Goal: Task Accomplishment & Management: Complete application form

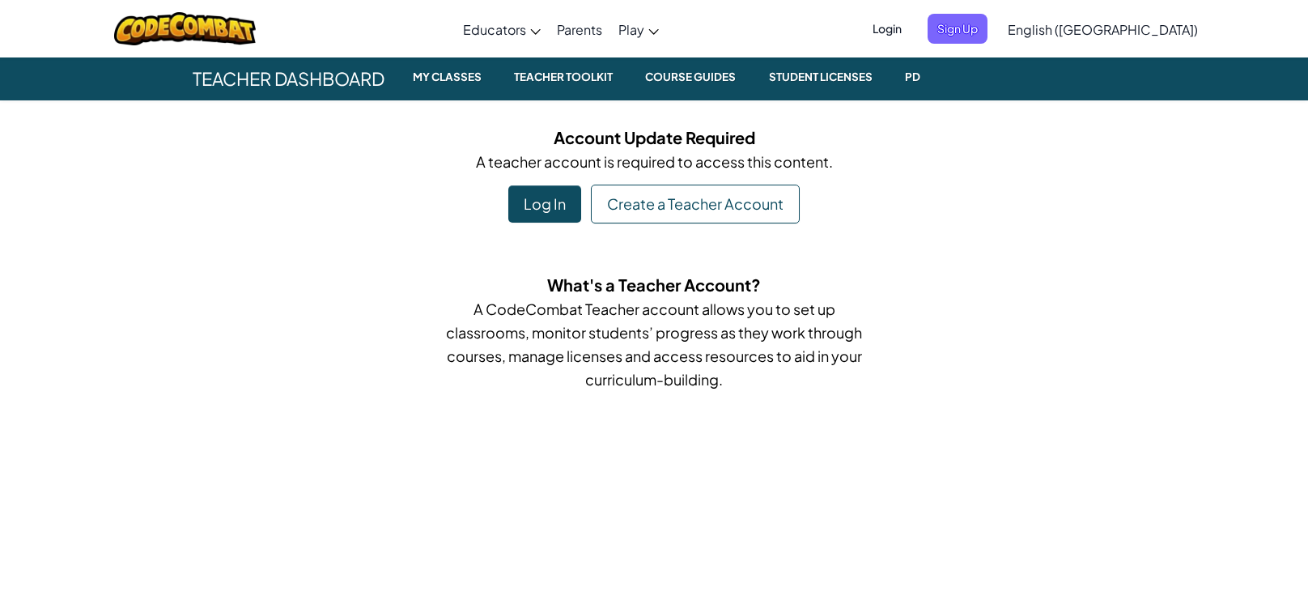
click at [550, 198] on div "Log In" at bounding box center [544, 203] width 73 height 37
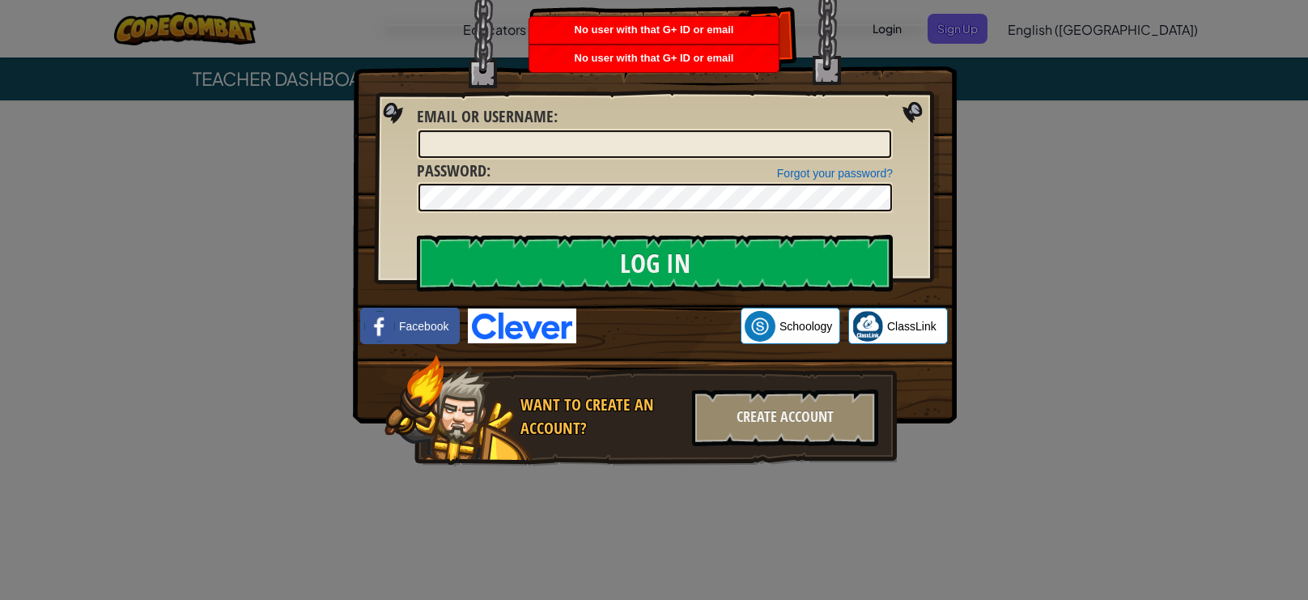
click at [682, 344] on img at bounding box center [655, 187] width 604 height 471
click at [990, 116] on div "Log In Unknown Error Email or Username : Forgot your password? Password : Log I…" at bounding box center [654, 300] width 1308 height 600
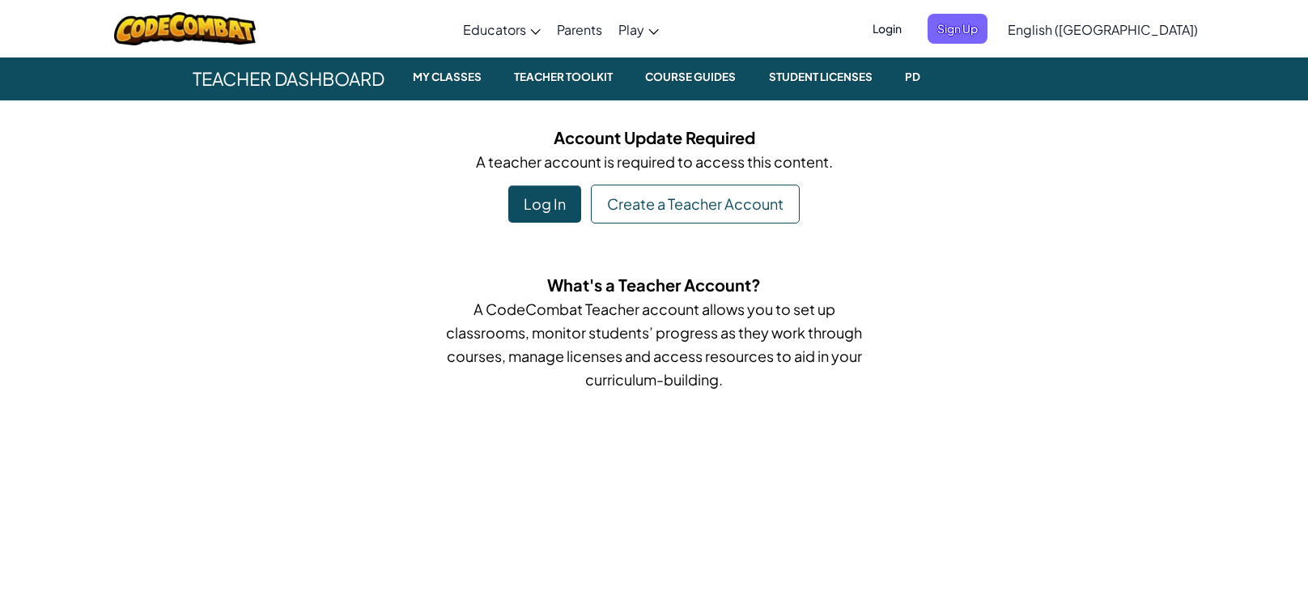
click at [559, 192] on div "Log In" at bounding box center [544, 203] width 73 height 37
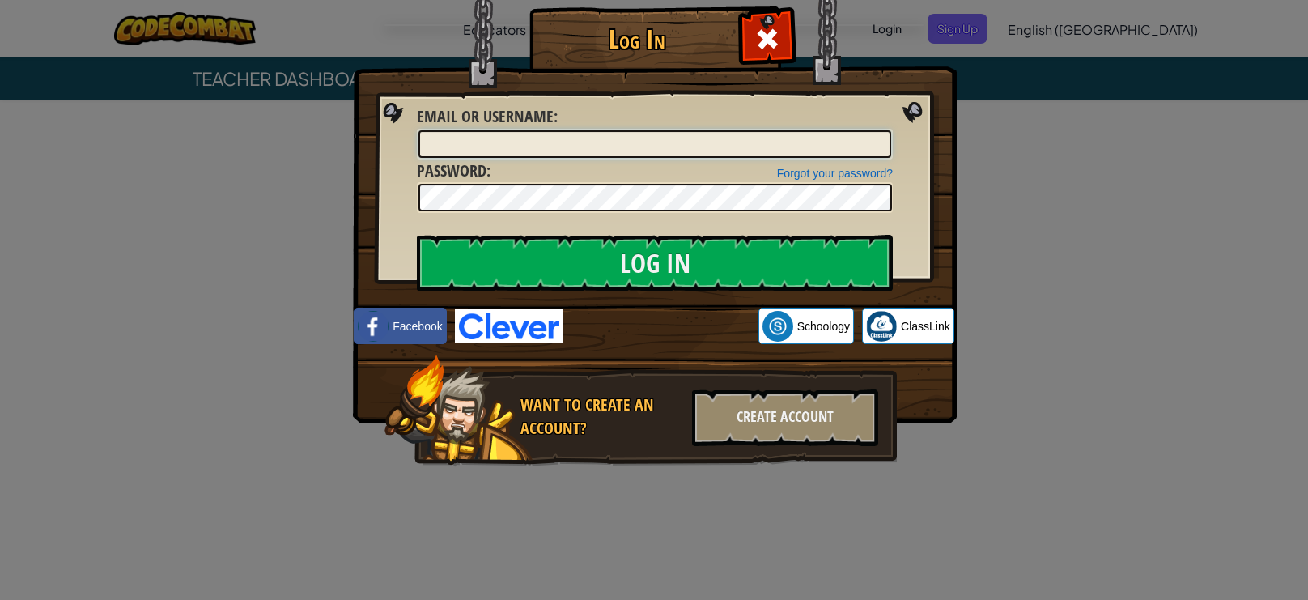
click at [532, 149] on input "Email or Username :" at bounding box center [655, 144] width 473 height 28
type input "I2546149@gmail.com"
click at [417, 235] on input "Log In" at bounding box center [655, 263] width 476 height 57
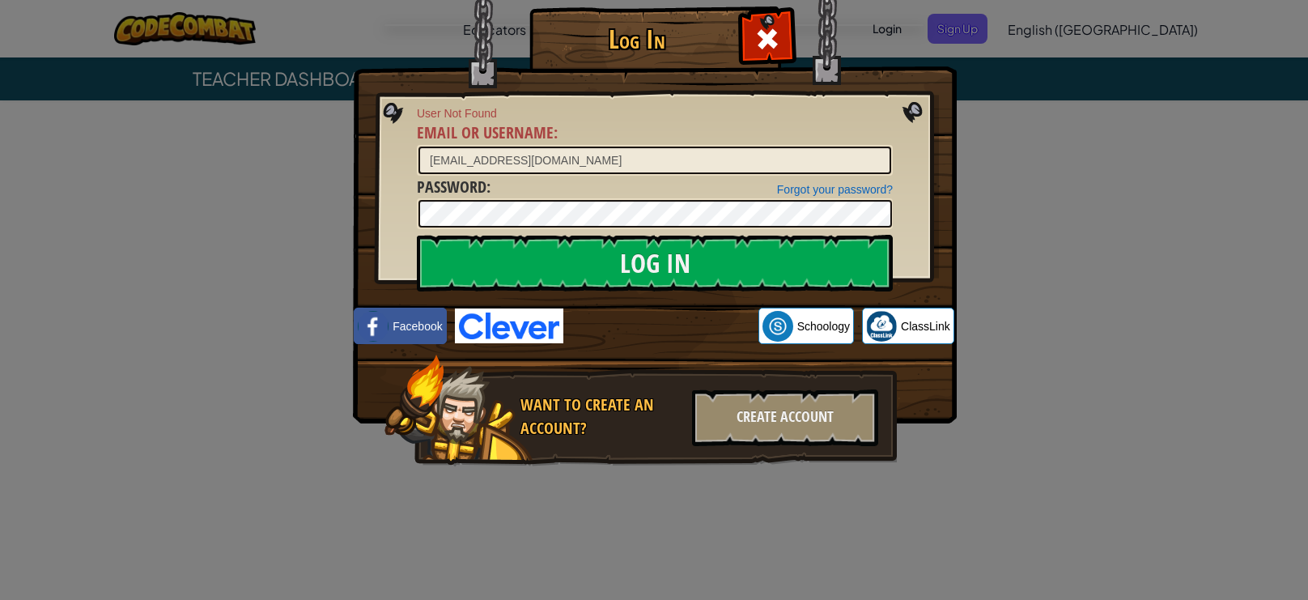
click at [1026, 307] on div "Log In User Not Found Email or Username : I2546149@gmail.com Forgot your passwo…" at bounding box center [654, 300] width 1308 height 600
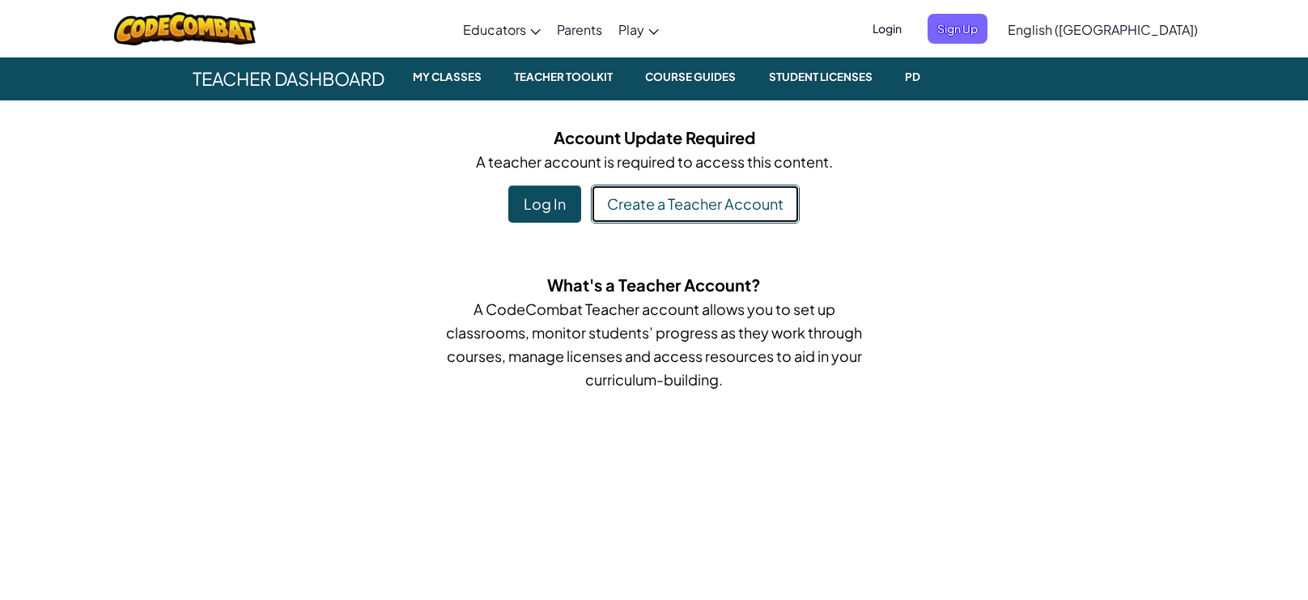
click at [712, 192] on link "Create a Teacher Account" at bounding box center [695, 204] width 209 height 39
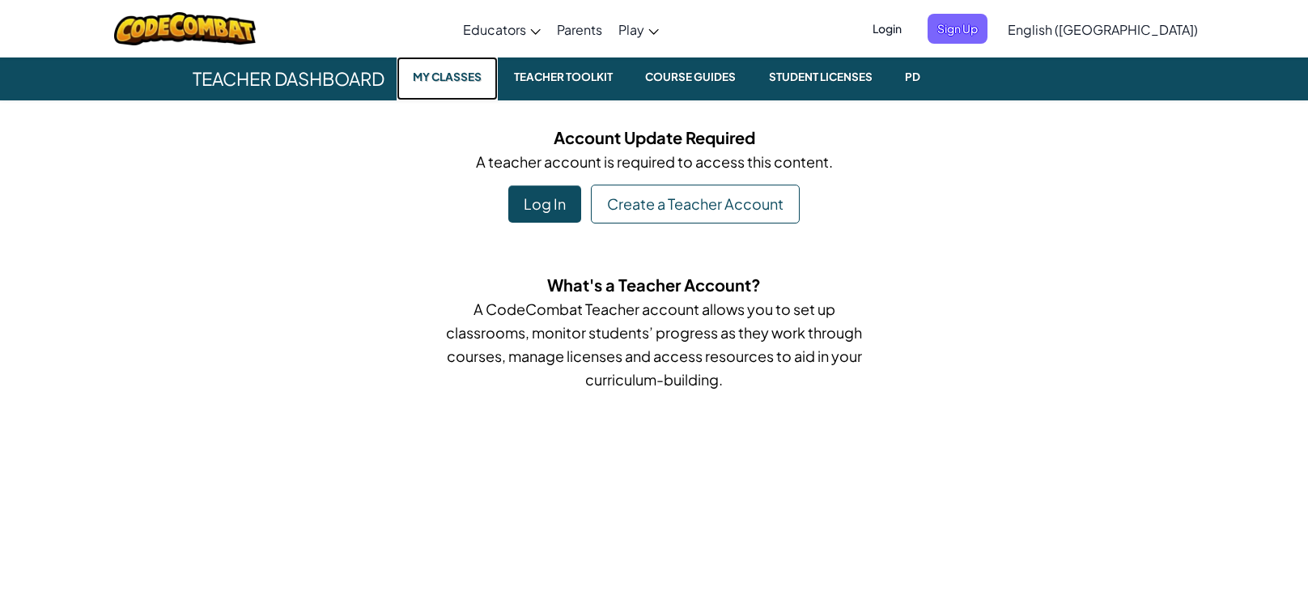
click at [467, 83] on small "My Classes" at bounding box center [447, 76] width 82 height 19
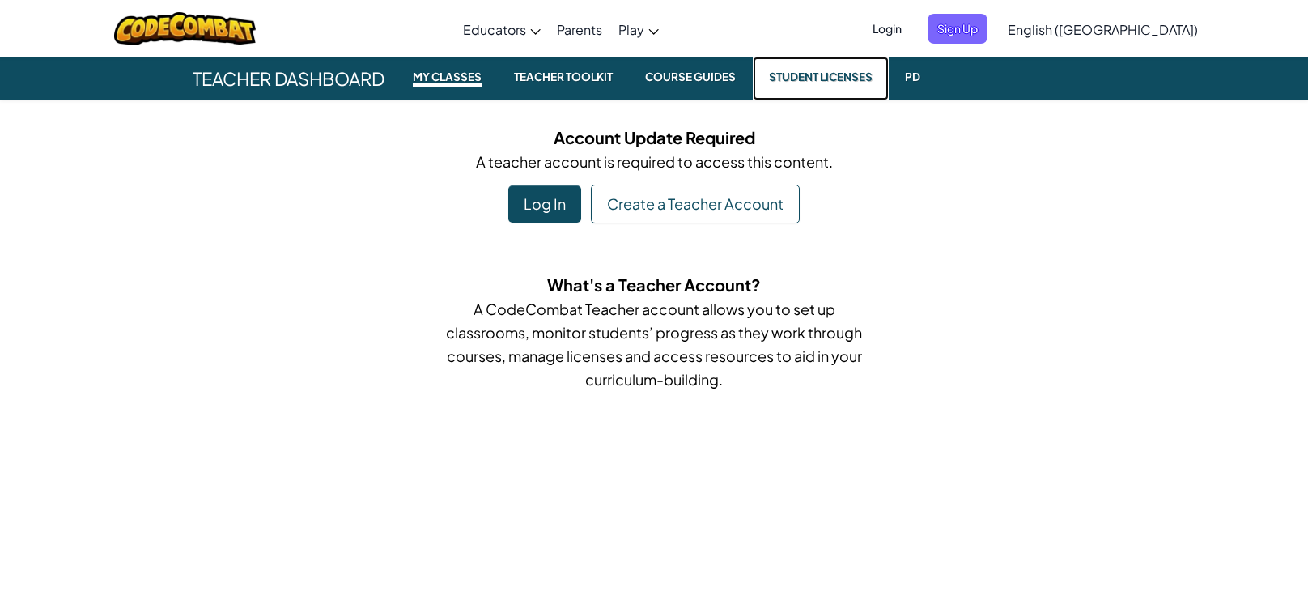
click at [832, 67] on small "Student Licenses" at bounding box center [821, 76] width 117 height 19
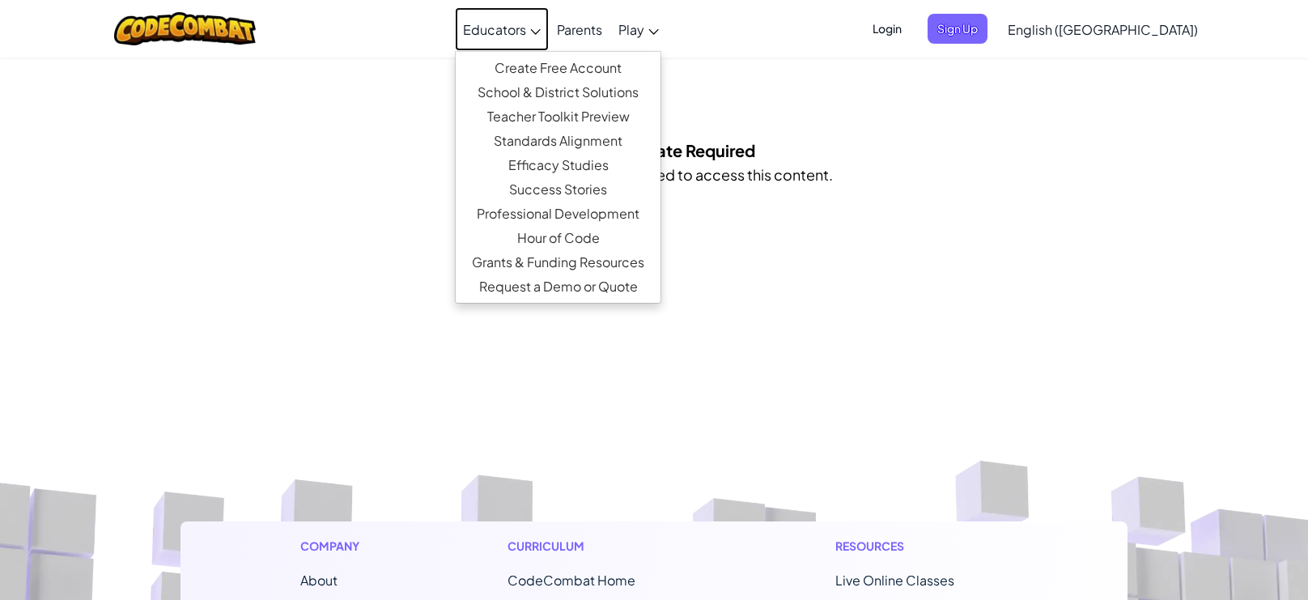
click at [526, 35] on span "Educators" at bounding box center [494, 29] width 63 height 17
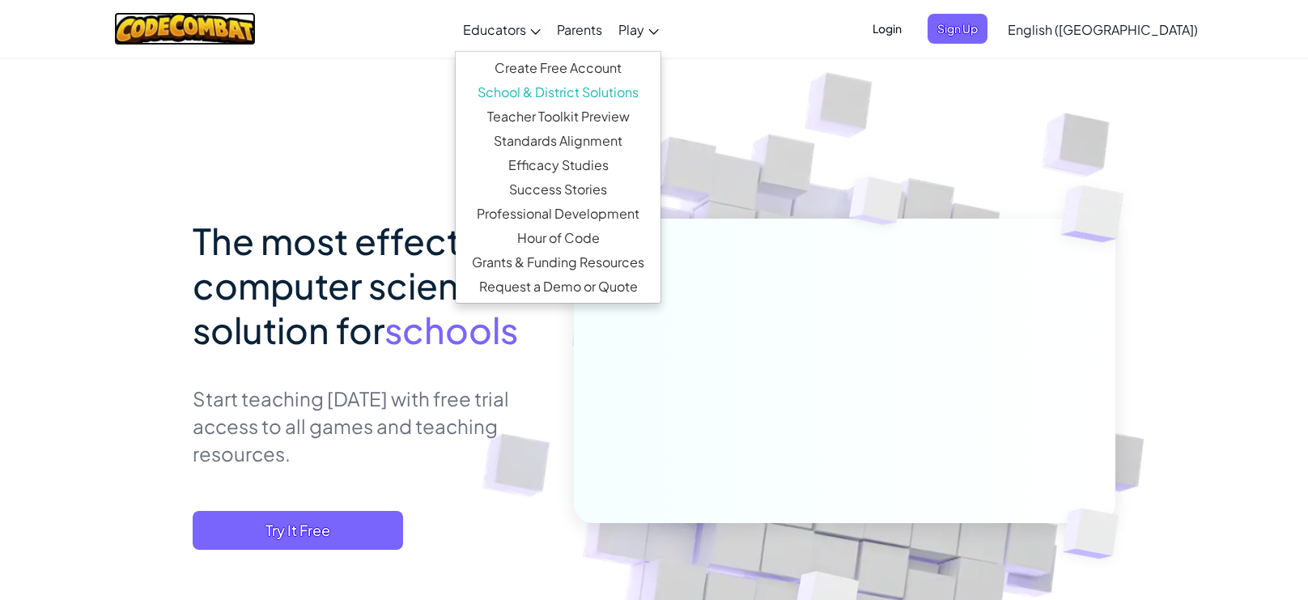
click at [245, 22] on img at bounding box center [185, 28] width 142 height 33
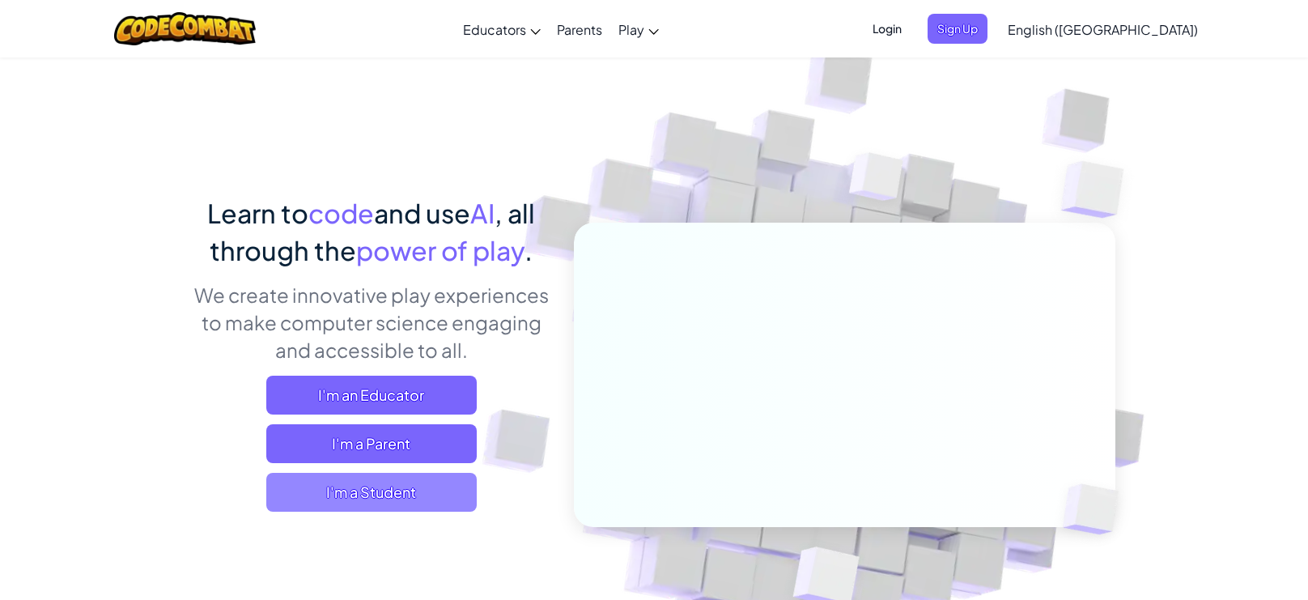
click at [377, 482] on span "I'm a Student" at bounding box center [371, 492] width 210 height 39
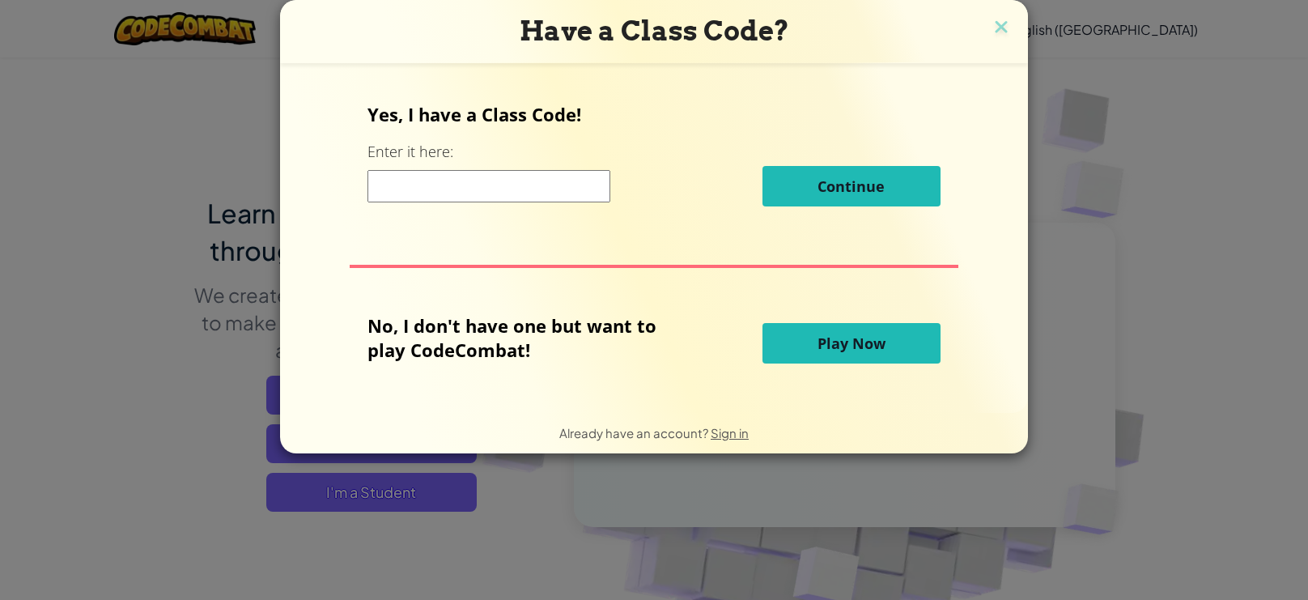
click at [527, 188] on input at bounding box center [489, 186] width 243 height 32
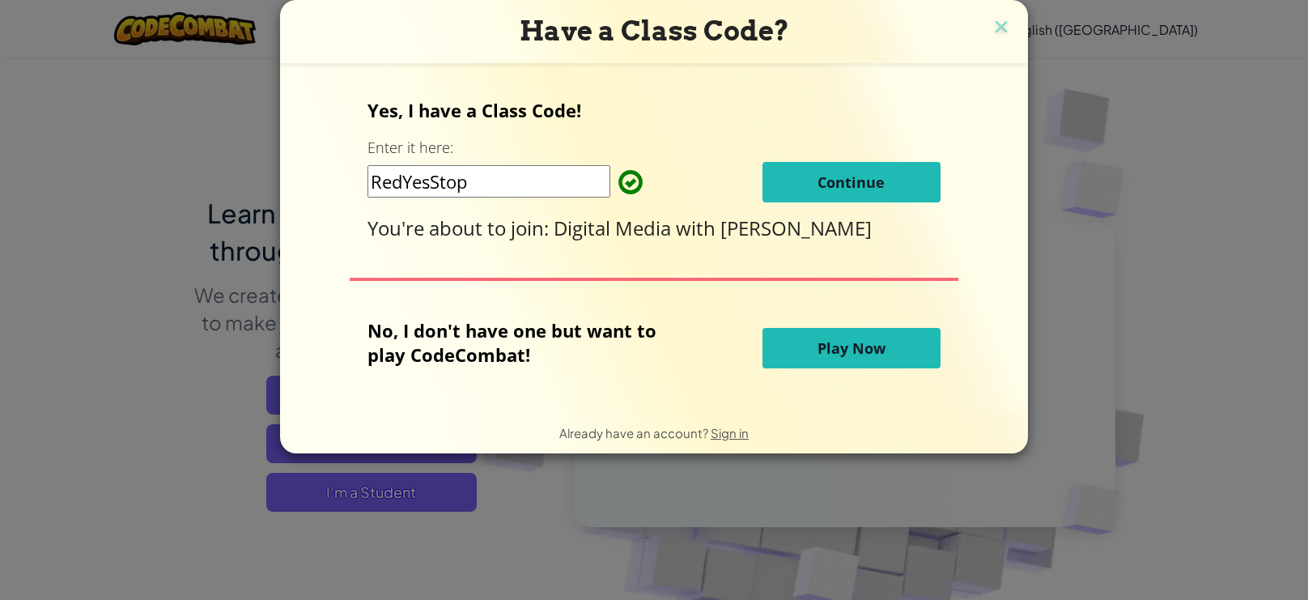
type input "RedYesStop"
click at [830, 172] on span "Continue" at bounding box center [851, 181] width 67 height 19
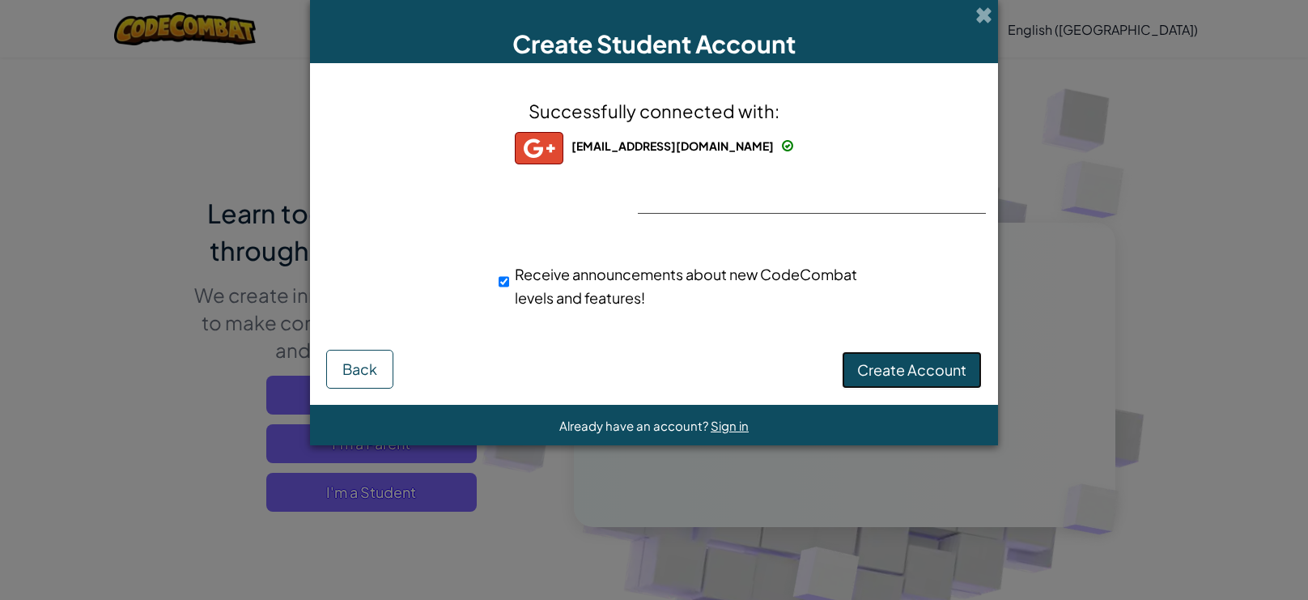
click at [915, 368] on button "Create Account" at bounding box center [912, 369] width 140 height 37
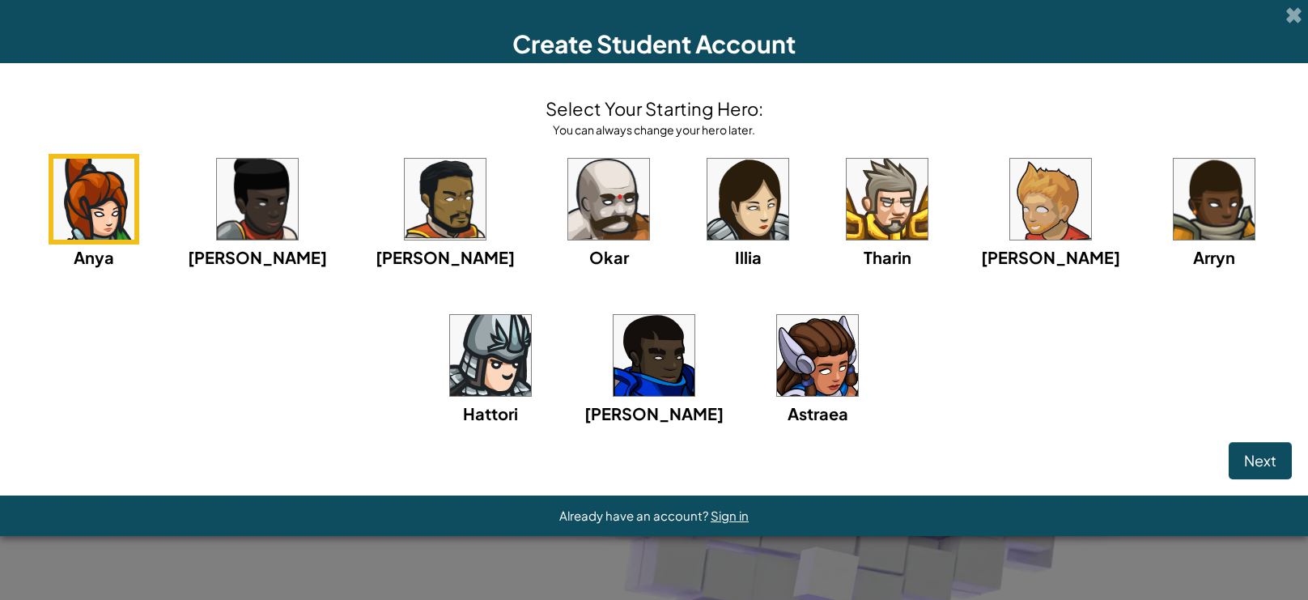
click at [406, 199] on img at bounding box center [445, 199] width 81 height 81
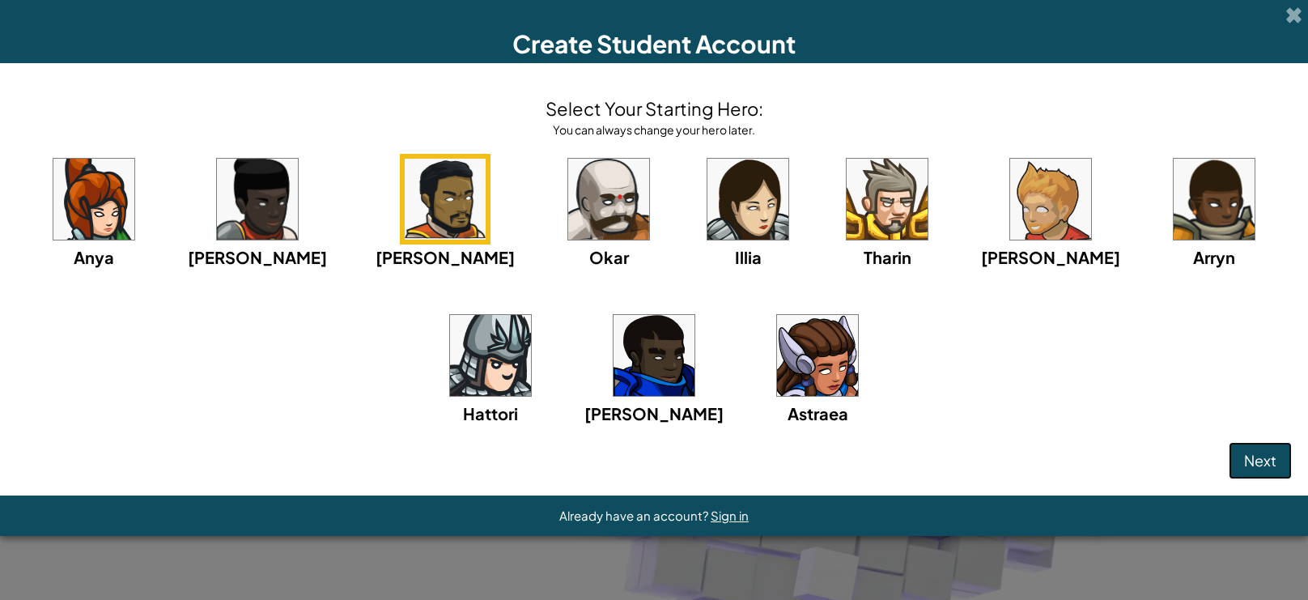
click at [1266, 462] on span "Next" at bounding box center [1260, 460] width 32 height 19
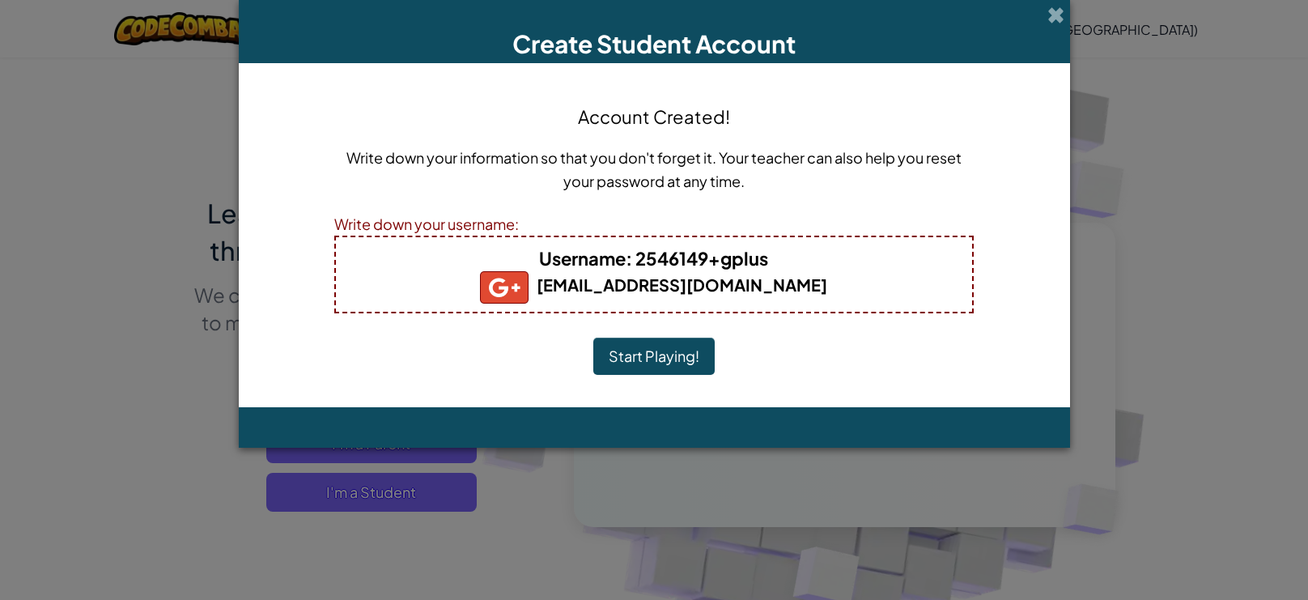
click at [692, 354] on button "Start Playing!" at bounding box center [653, 356] width 121 height 37
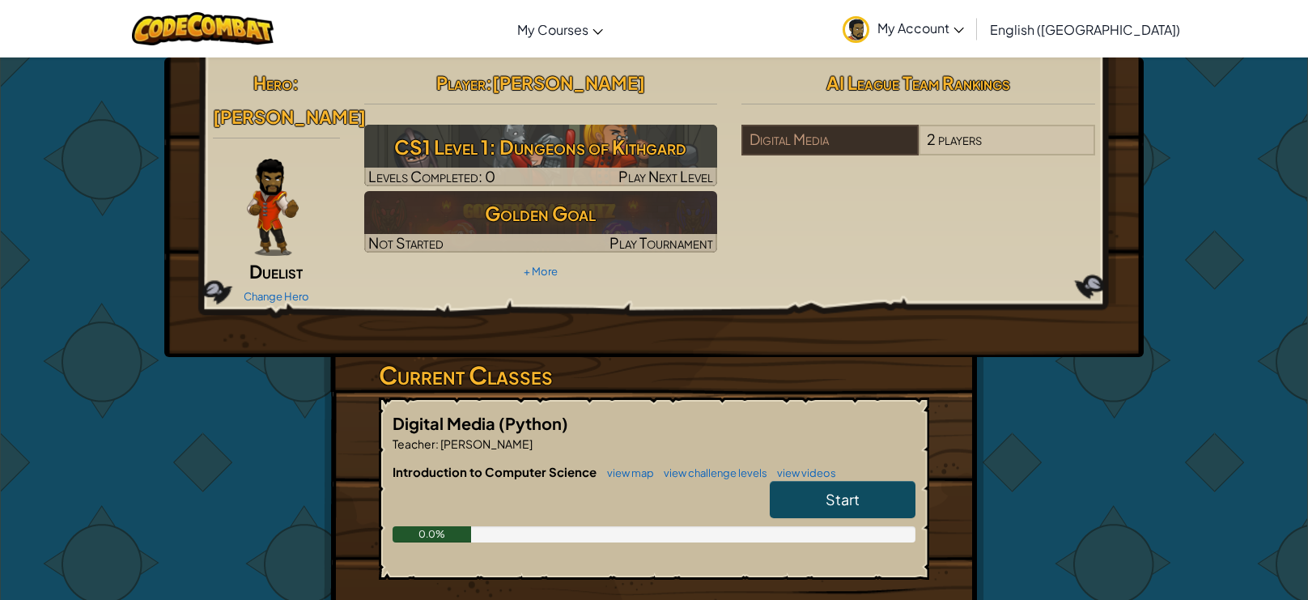
click at [588, 526] on div "0.0%" at bounding box center [654, 534] width 523 height 16
click at [826, 490] on span "Start" at bounding box center [843, 499] width 34 height 19
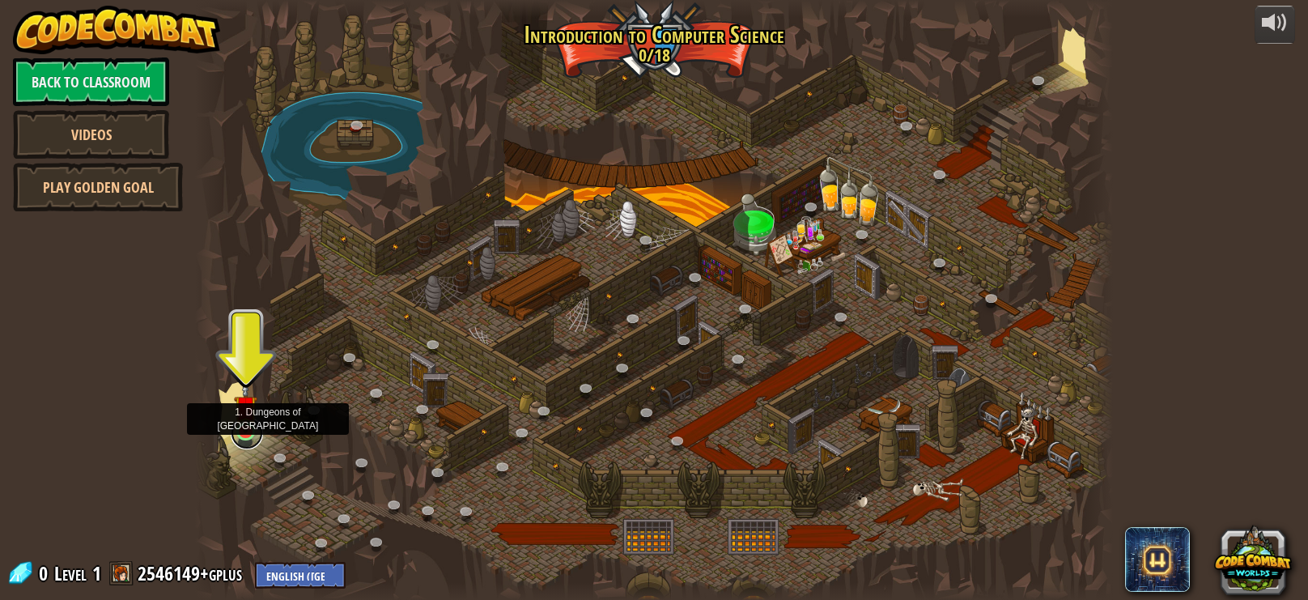
click at [246, 434] on link at bounding box center [247, 433] width 32 height 32
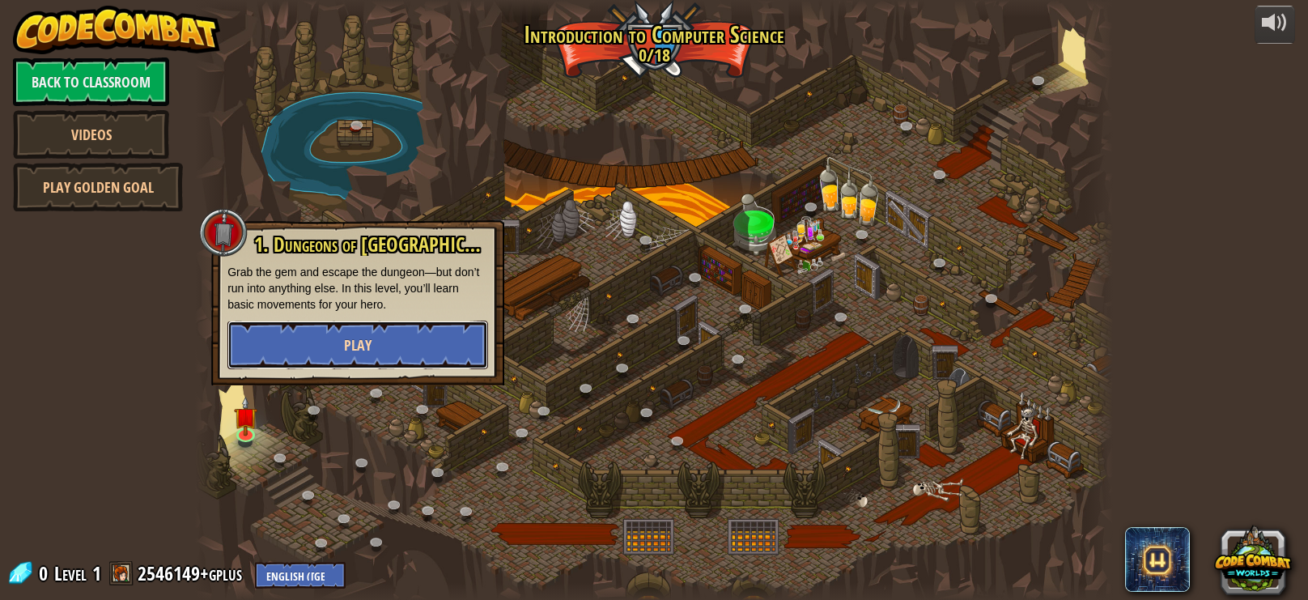
click at [346, 351] on span "Play" at bounding box center [358, 345] width 28 height 20
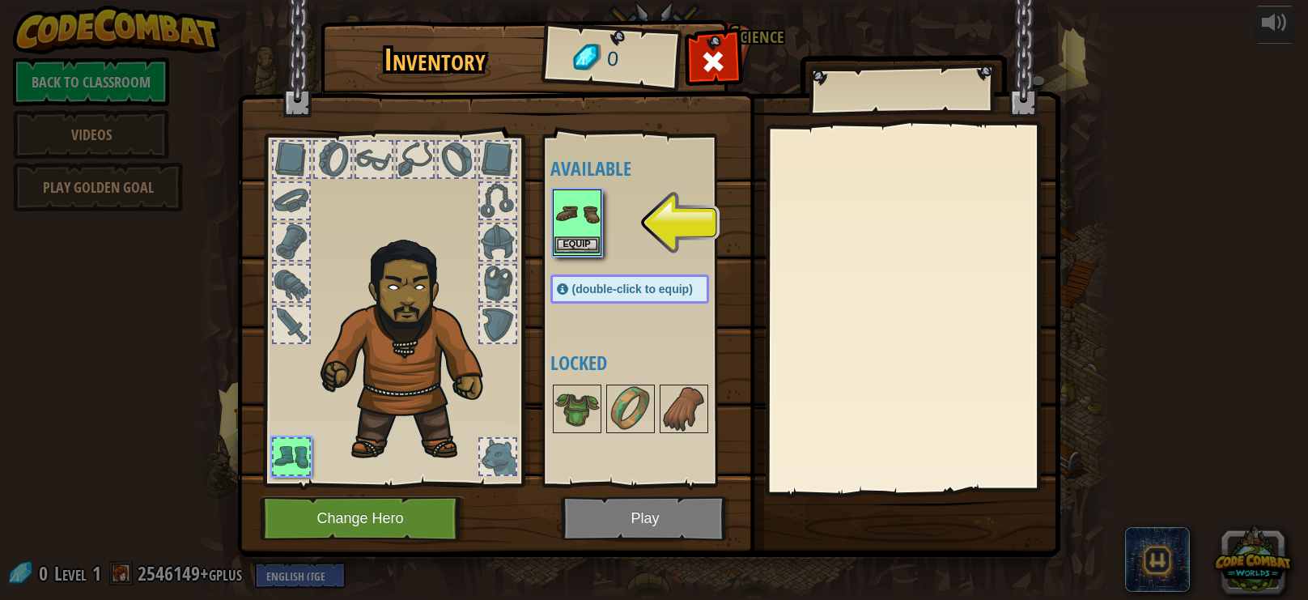
click at [565, 213] on img at bounding box center [577, 213] width 45 height 45
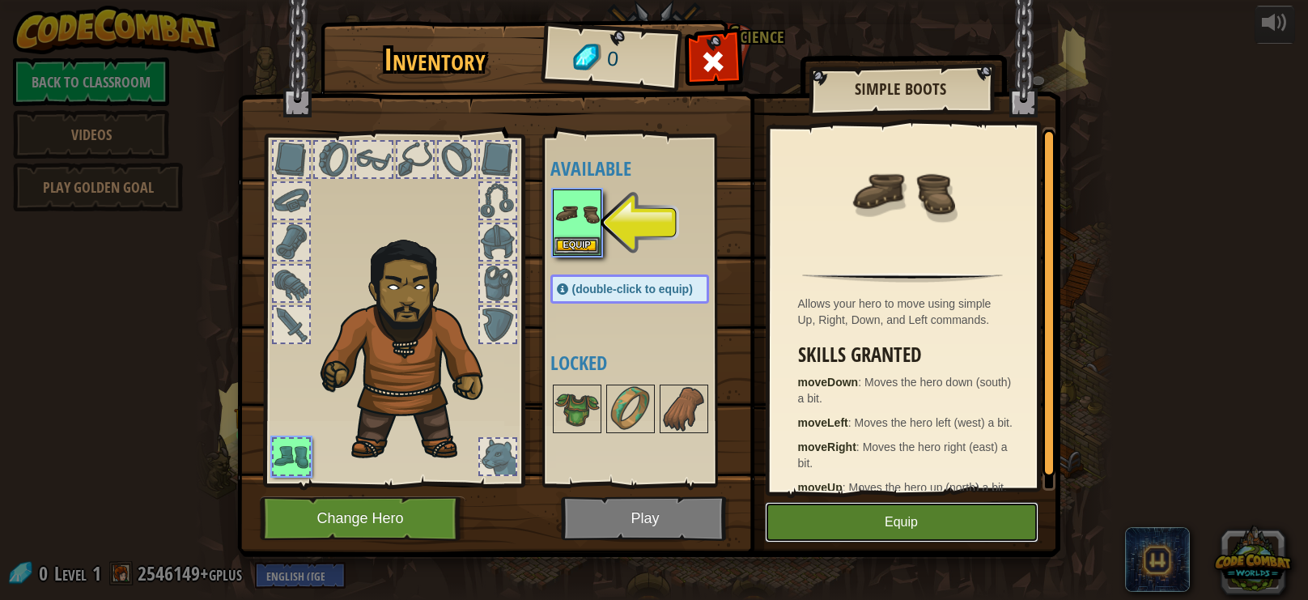
click at [890, 525] on button "Equip" at bounding box center [902, 522] width 274 height 40
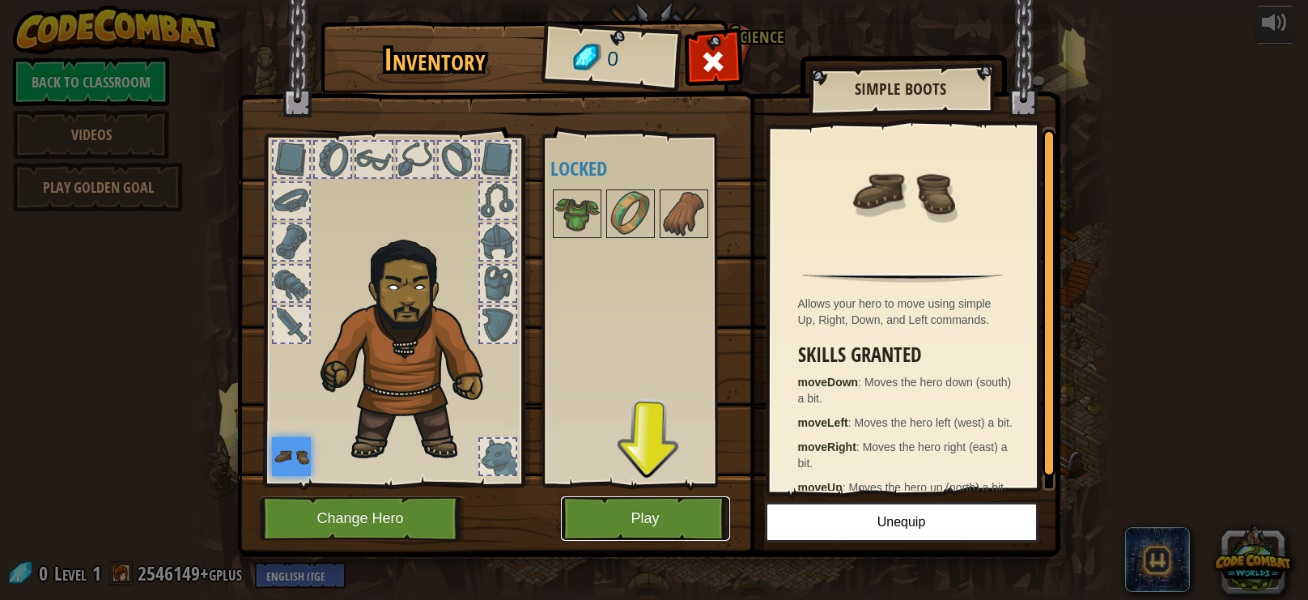
click at [669, 506] on button "Play" at bounding box center [645, 518] width 169 height 45
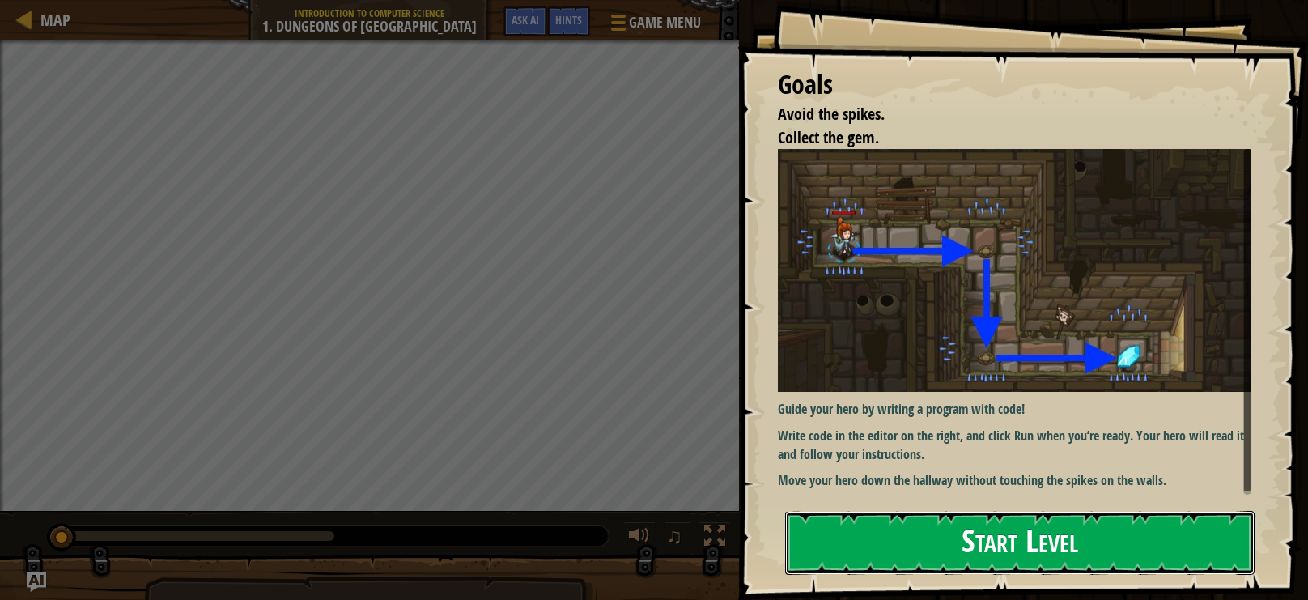
click at [890, 554] on button "Start Level" at bounding box center [1020, 543] width 470 height 64
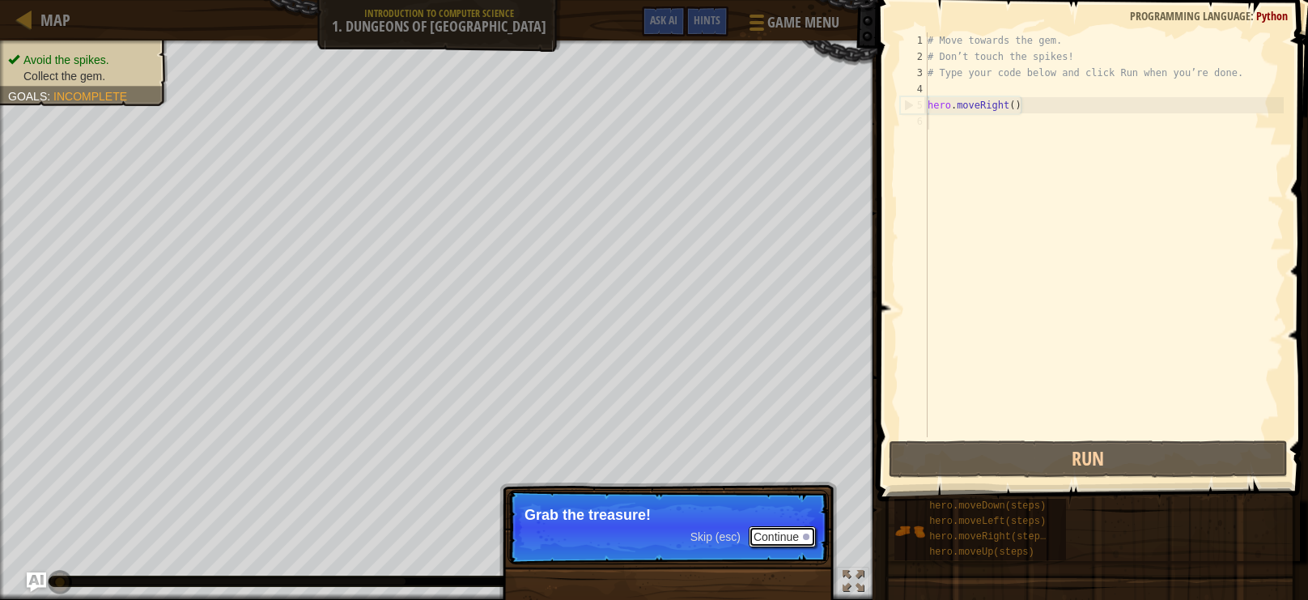
click at [773, 536] on button "Continue" at bounding box center [782, 536] width 67 height 21
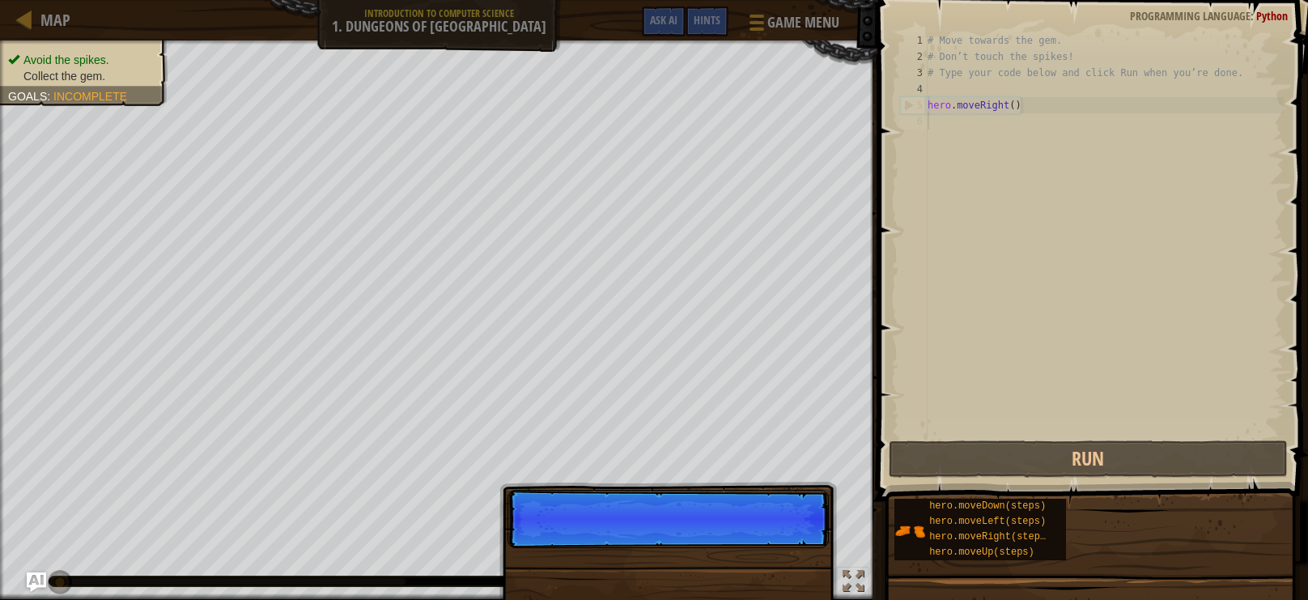
scroll to position [7, 0]
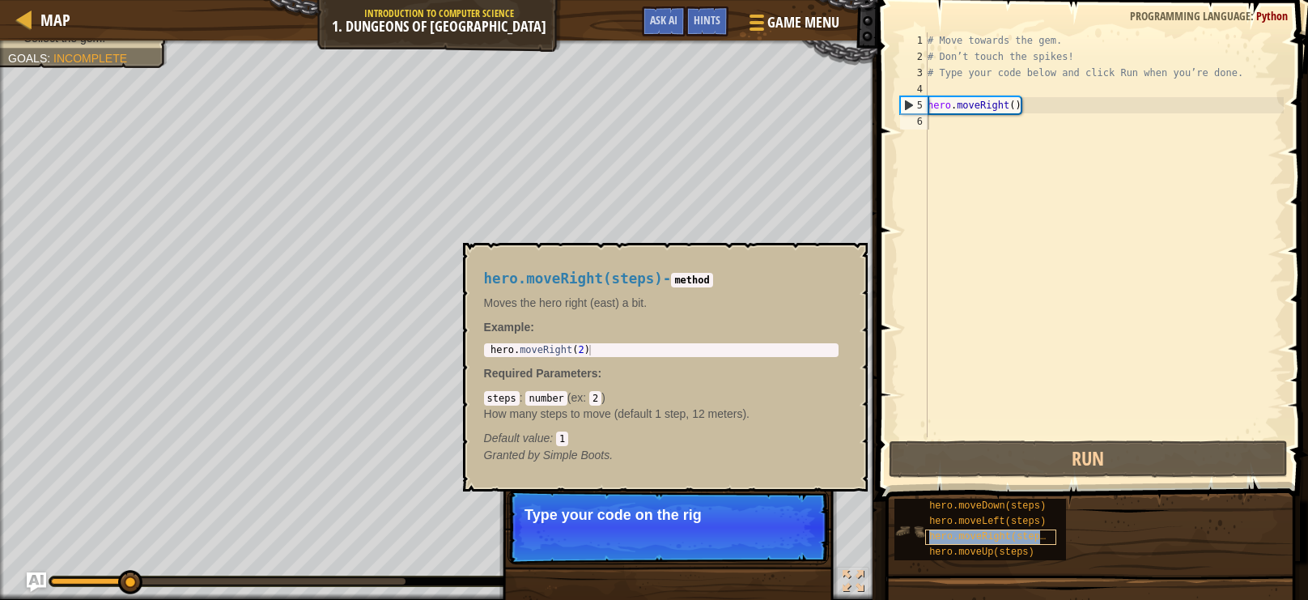
click at [952, 529] on div "hero.moveRight(steps)" at bounding box center [990, 536] width 131 height 15
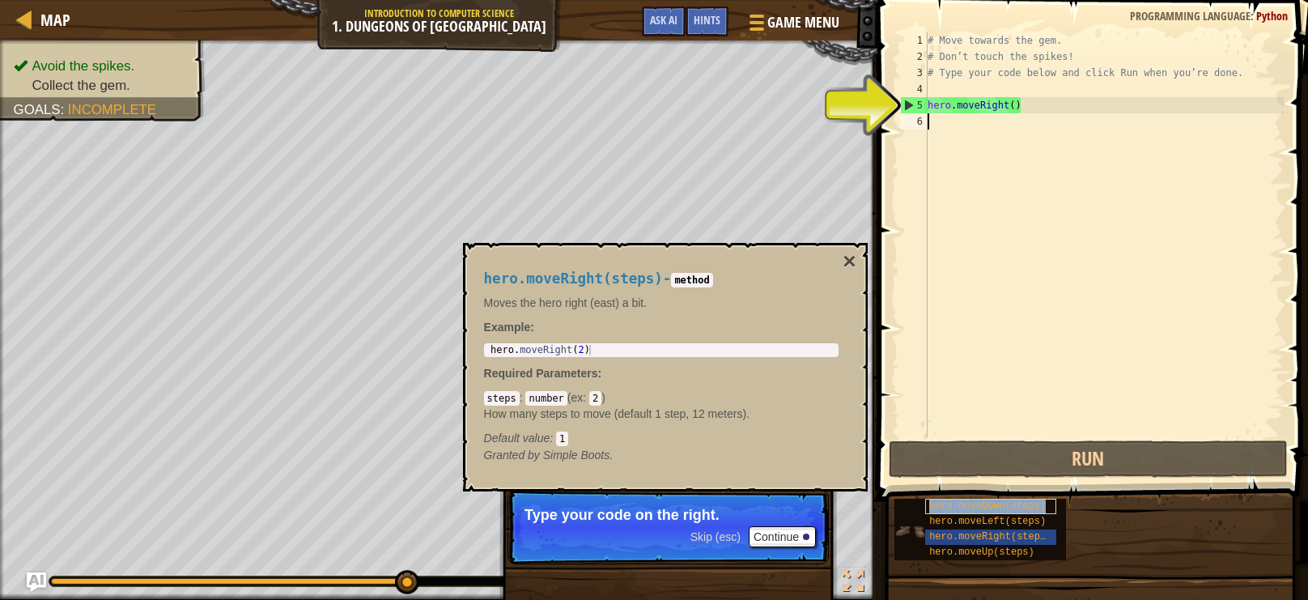
click at [1001, 506] on span "hero.moveDown(steps)" at bounding box center [987, 505] width 117 height 11
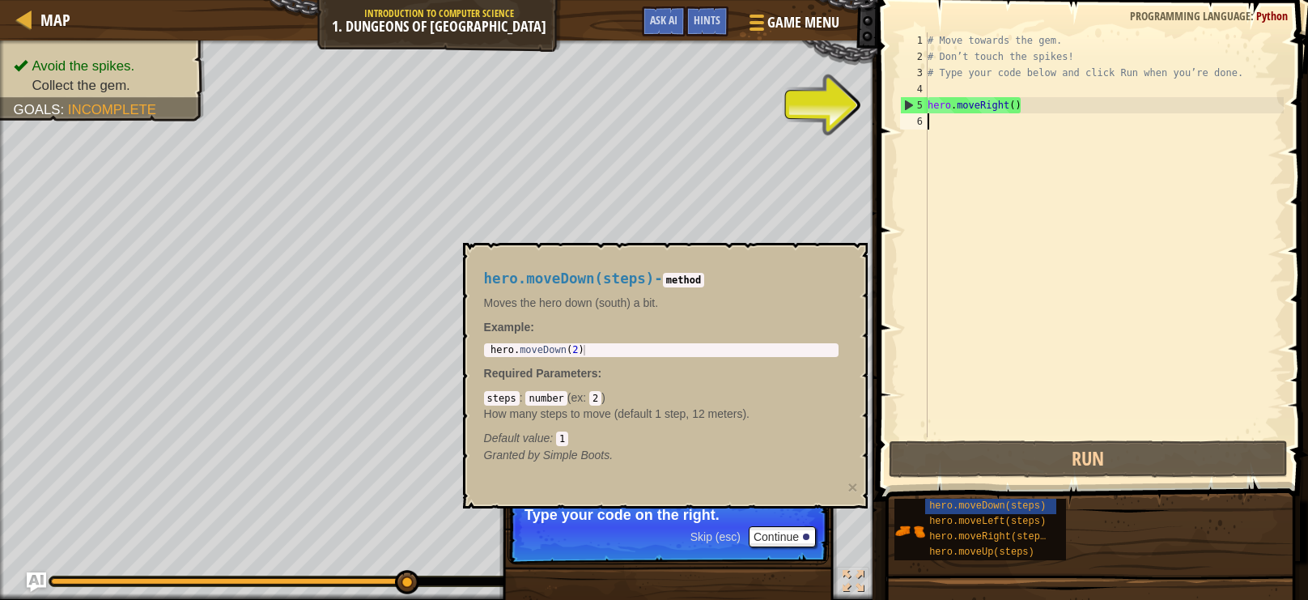
click at [950, 106] on div "# Move towards the gem. # Don’t touch the spikes! # Type your code below and cl…" at bounding box center [1103, 250] width 359 height 437
click at [968, 103] on div "# Move towards the gem. # Don’t touch the spikes! # Type your code below and cl…" at bounding box center [1103, 250] width 359 height 437
click at [999, 106] on div "# Move towards the gem. # Don’t touch the spikes! # Type your code below and cl…" at bounding box center [1103, 234] width 359 height 405
click at [1005, 104] on div "# Move towards the gem. # Don’t touch the spikes! # Type your code below and cl…" at bounding box center [1103, 250] width 359 height 437
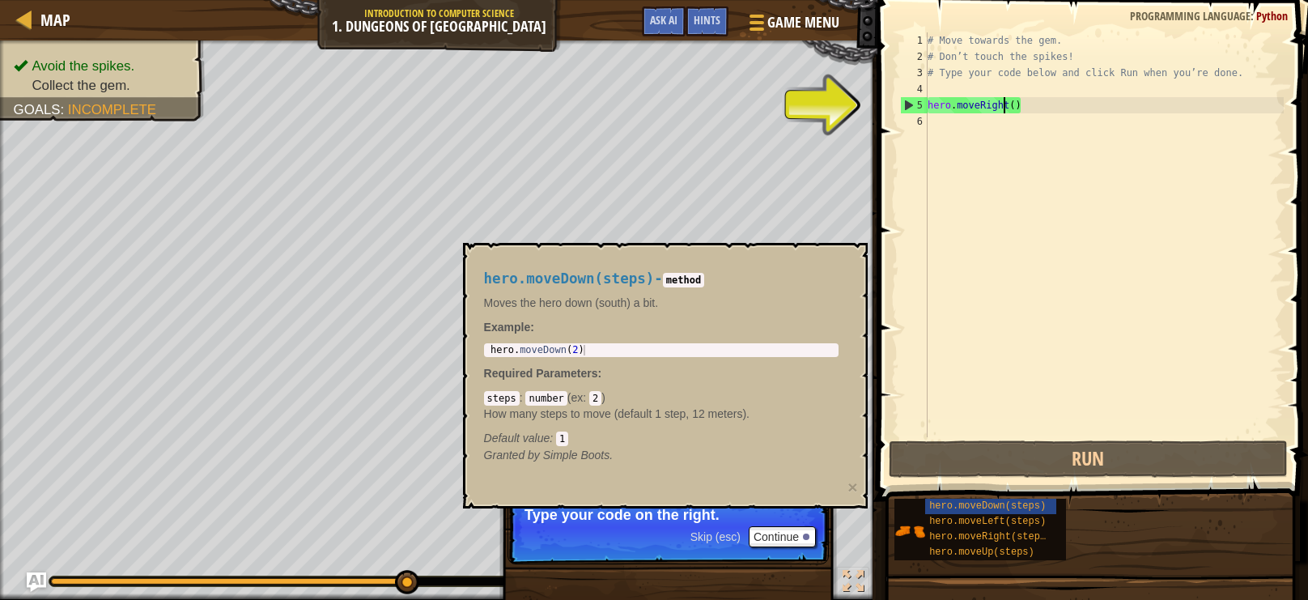
click at [963, 100] on div "# Move towards the gem. # Don’t touch the spikes! # Type your code below and cl…" at bounding box center [1103, 250] width 359 height 437
click at [907, 103] on div "5" at bounding box center [914, 105] width 27 height 16
click at [908, 104] on div "5" at bounding box center [914, 105] width 27 height 16
type textarea "hero.moveRight()"
click at [908, 104] on div "5" at bounding box center [914, 105] width 27 height 16
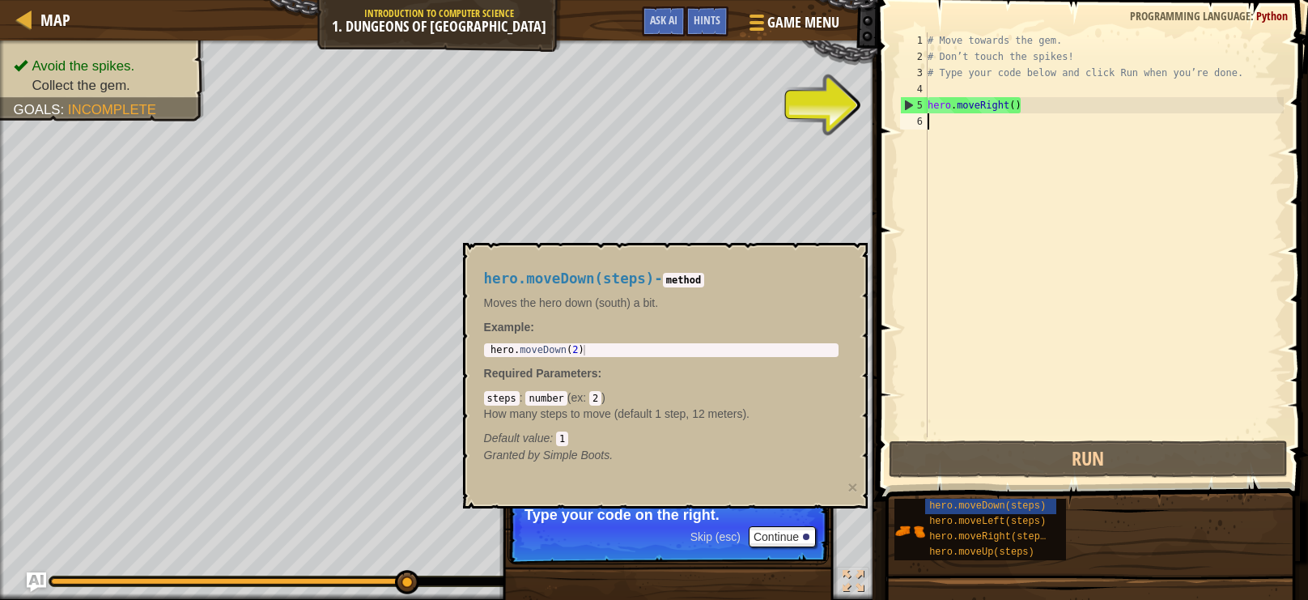
type textarea "hero.moveDown(2)"
click at [686, 353] on div "hero . moveDown ( 2 )" at bounding box center [661, 361] width 348 height 32
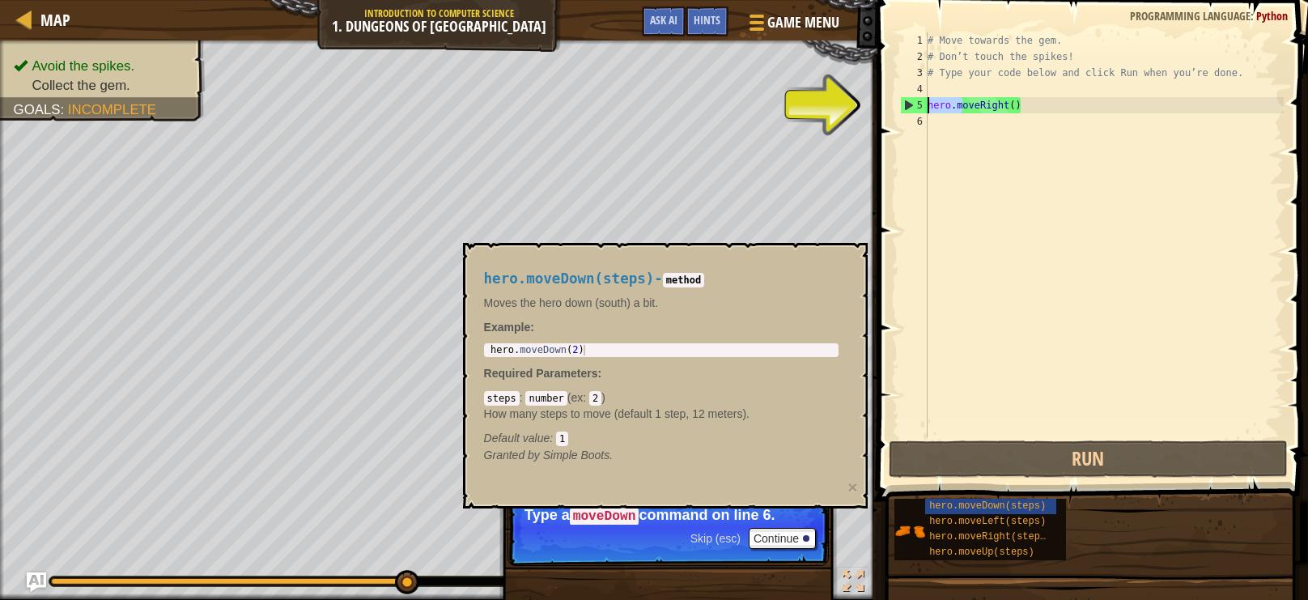
drag, startPoint x: 962, startPoint y: 102, endPoint x: 919, endPoint y: 101, distance: 42.9
click at [919, 101] on div "hero.moveRight() 1 2 3 4 5 6 # Move towards the gem. # Don’t touch the spikes! …" at bounding box center [1090, 234] width 387 height 405
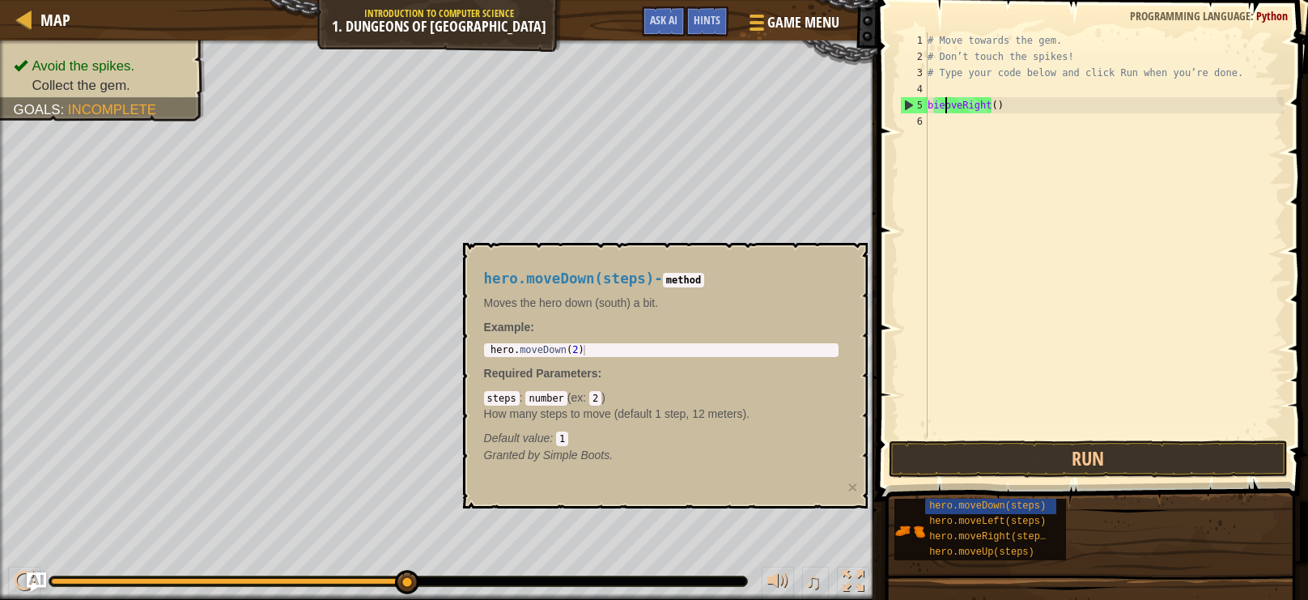
scroll to position [7, 2]
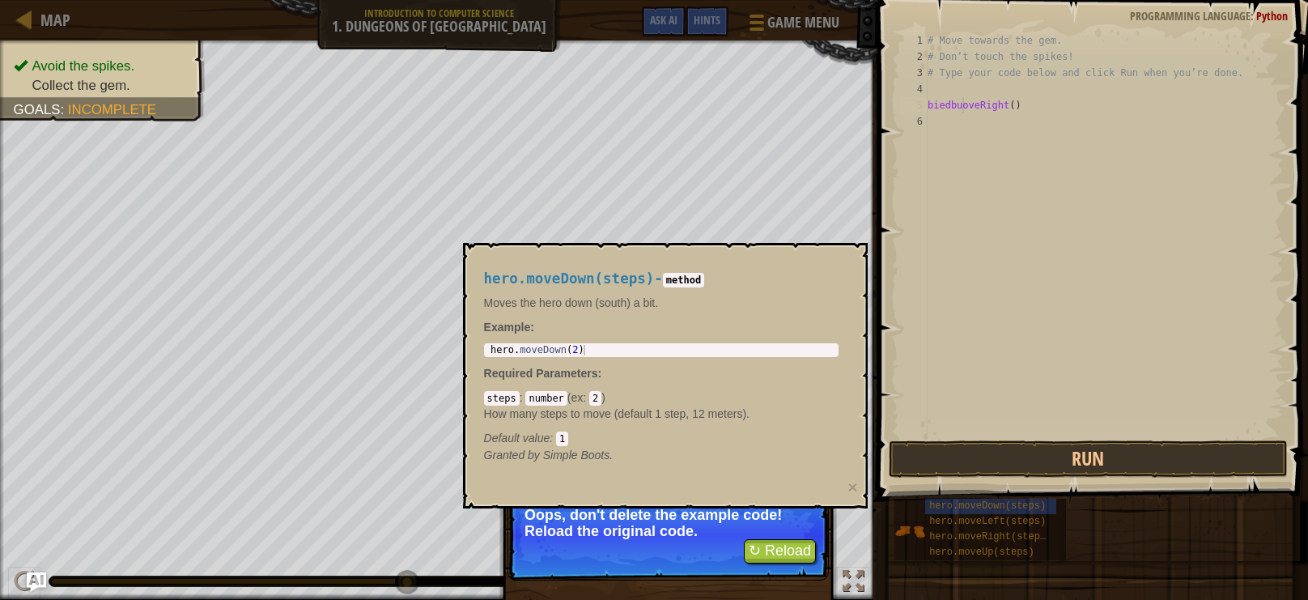
type textarea "biedbuoveRight()"
click at [809, 554] on button "↻ Reload" at bounding box center [780, 551] width 72 height 24
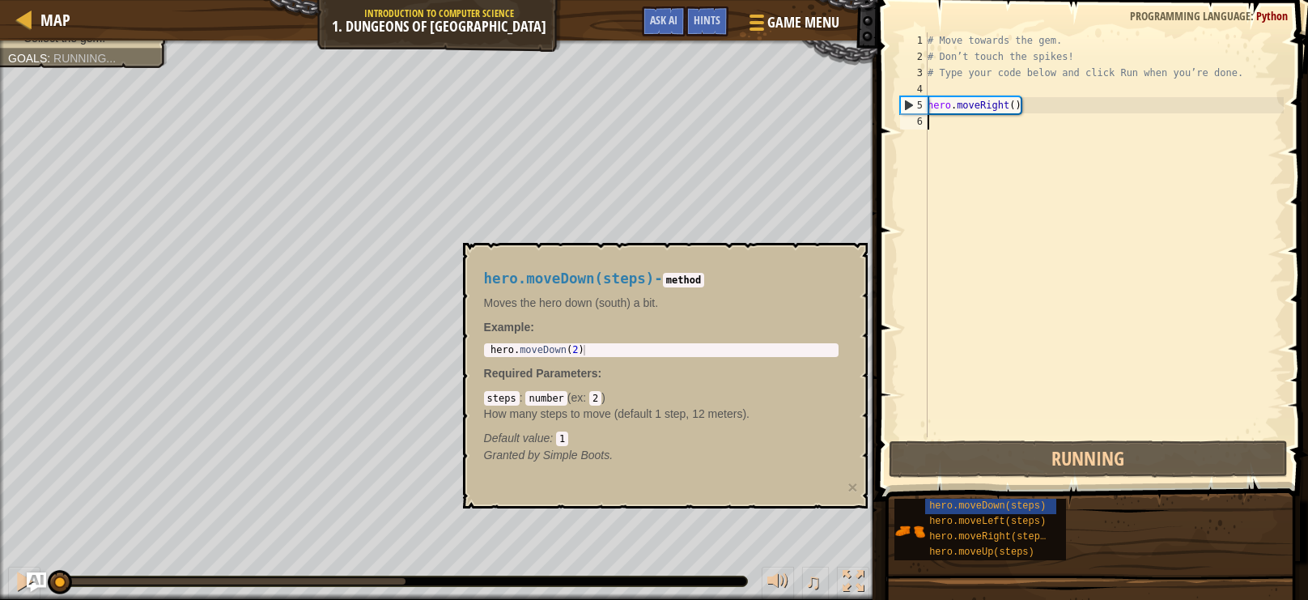
scroll to position [7, 0]
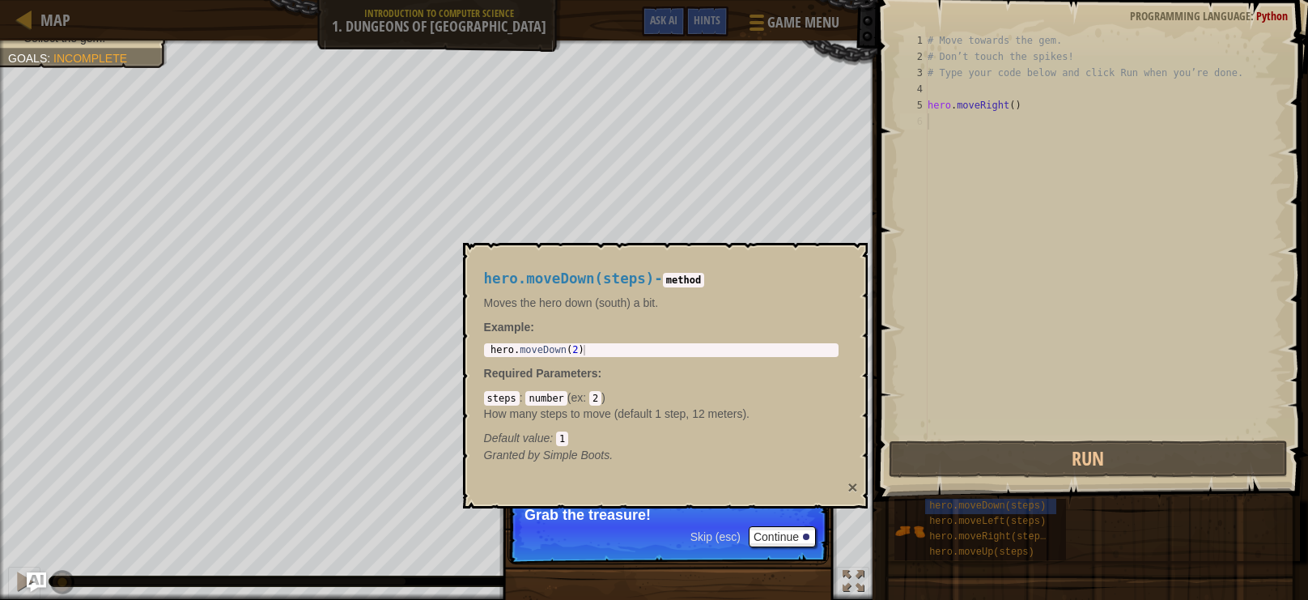
click at [852, 483] on button "×" at bounding box center [853, 486] width 10 height 17
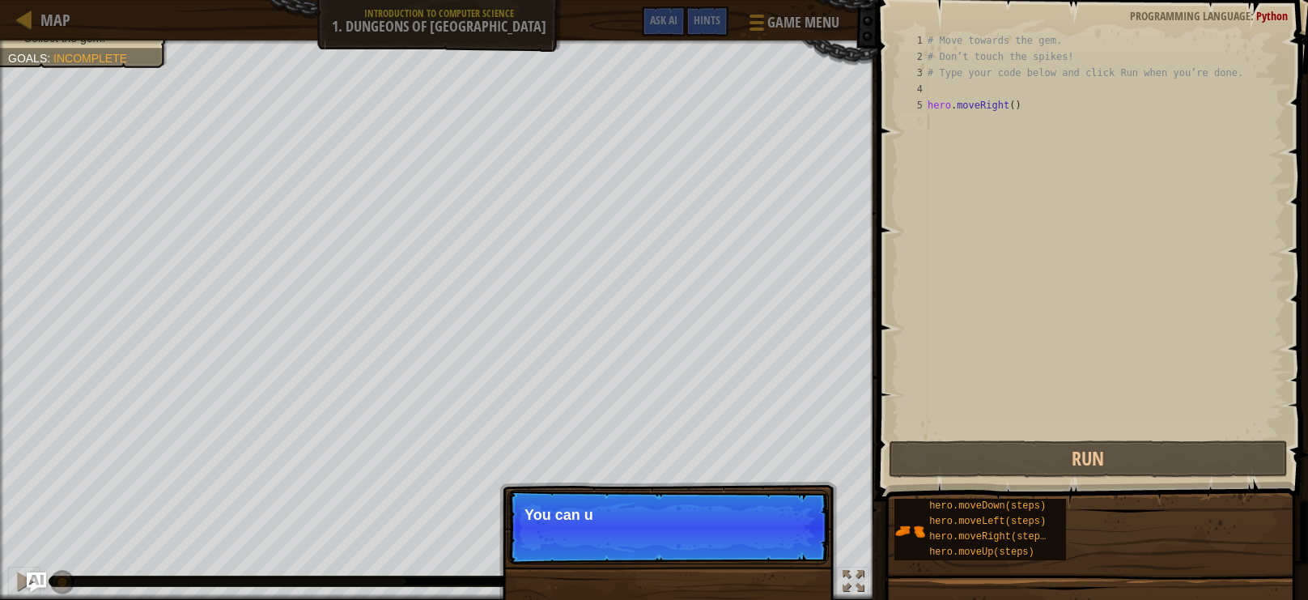
click at [804, 538] on p "Skip (esc) Continue You can u" at bounding box center [668, 527] width 321 height 74
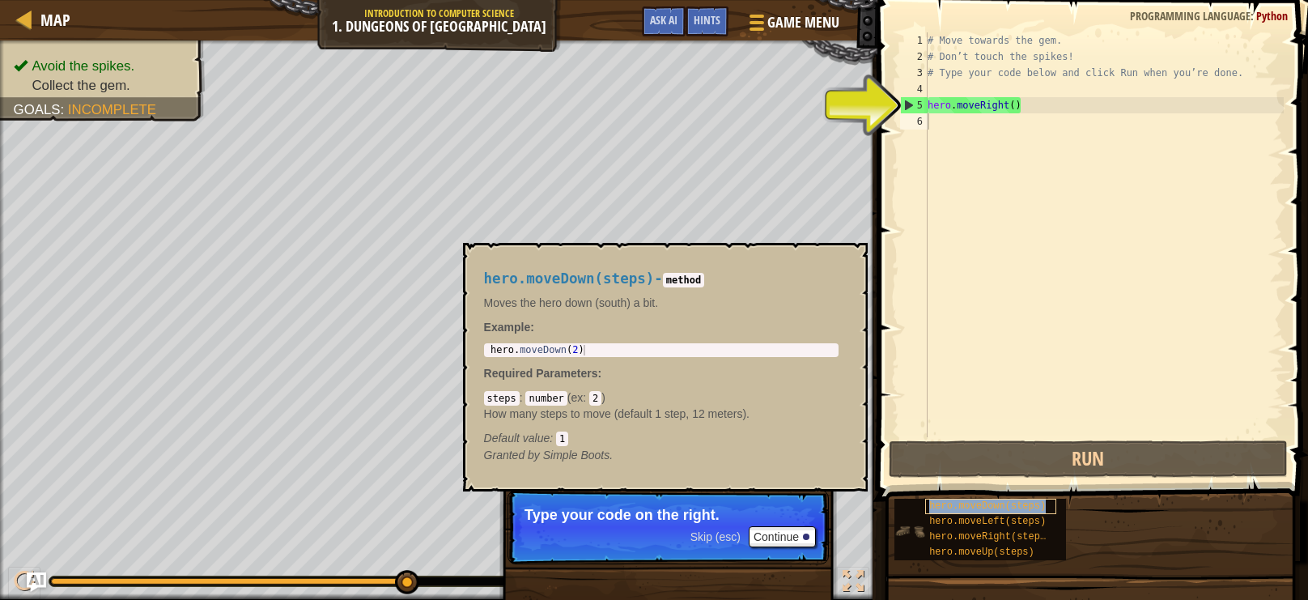
click at [958, 508] on span "hero.moveDown(steps)" at bounding box center [987, 505] width 117 height 11
click at [952, 109] on div "# Move towards the gem. # Don’t touch the spikes! # Type your code below and cl…" at bounding box center [1103, 250] width 359 height 437
type textarea "hero.moveRight()"
type textarea "hero.moveDown(2)"
click at [585, 346] on div "hero . moveDown ( 2 )" at bounding box center [661, 361] width 348 height 32
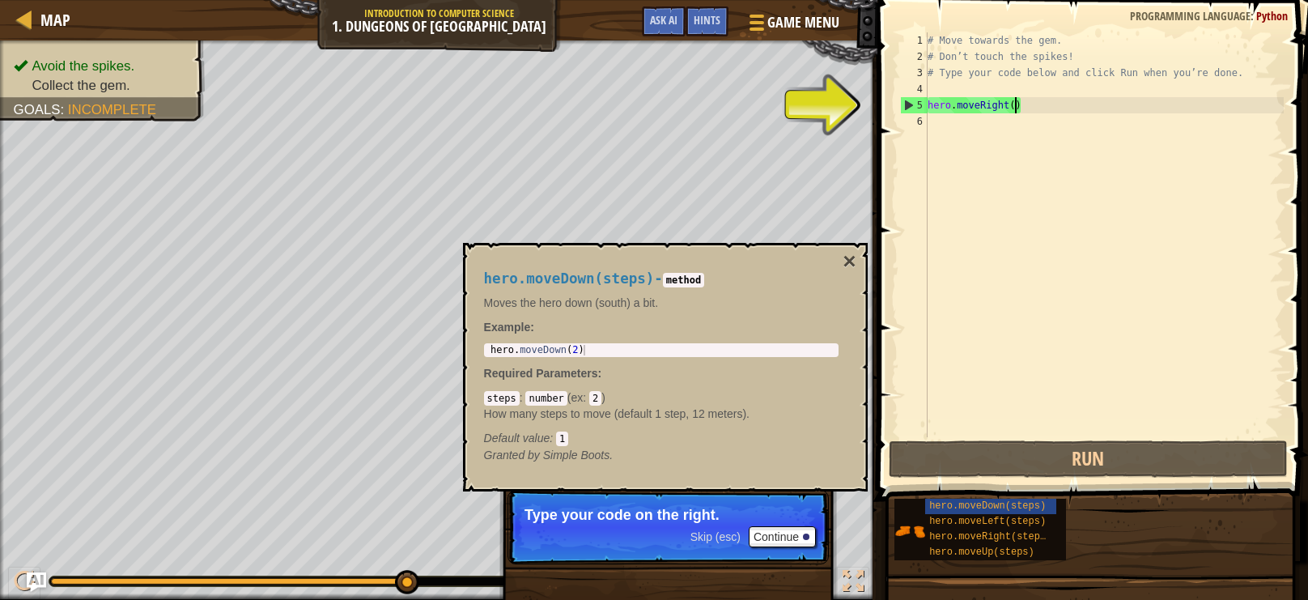
click at [1015, 104] on div "# Move towards the gem. # Don’t touch the spikes! # Type your code below and cl…" at bounding box center [1103, 250] width 359 height 437
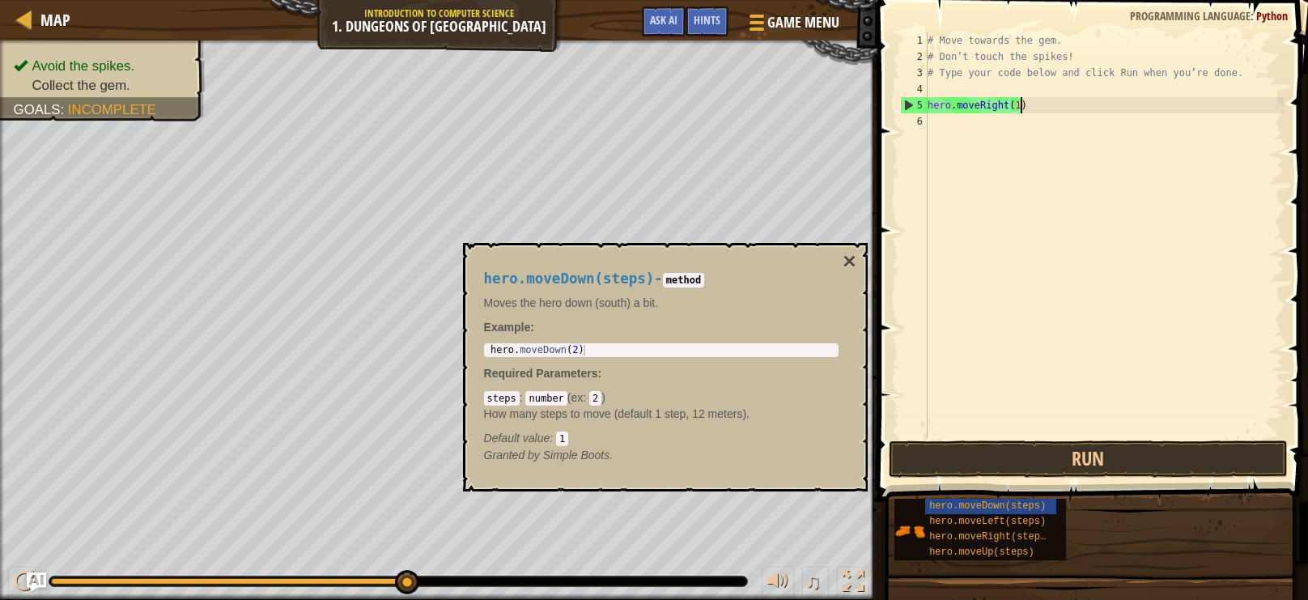
scroll to position [7, 6]
type textarea "hero.moveRight(1)"
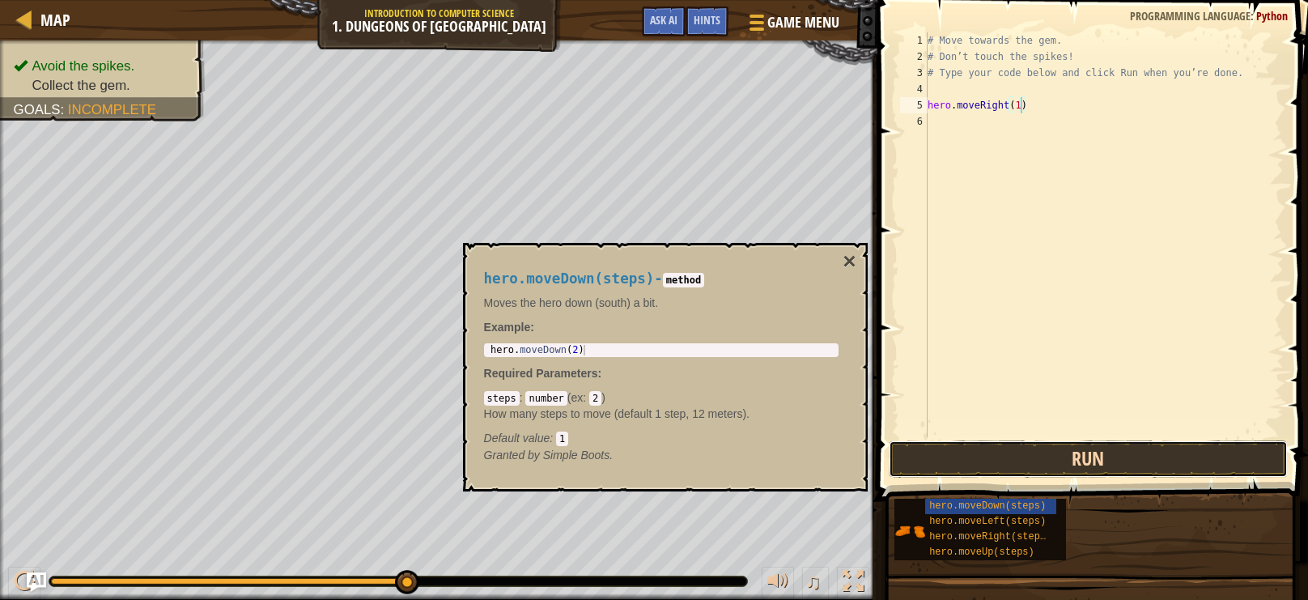
click at [1077, 441] on button "Run" at bounding box center [1088, 458] width 399 height 37
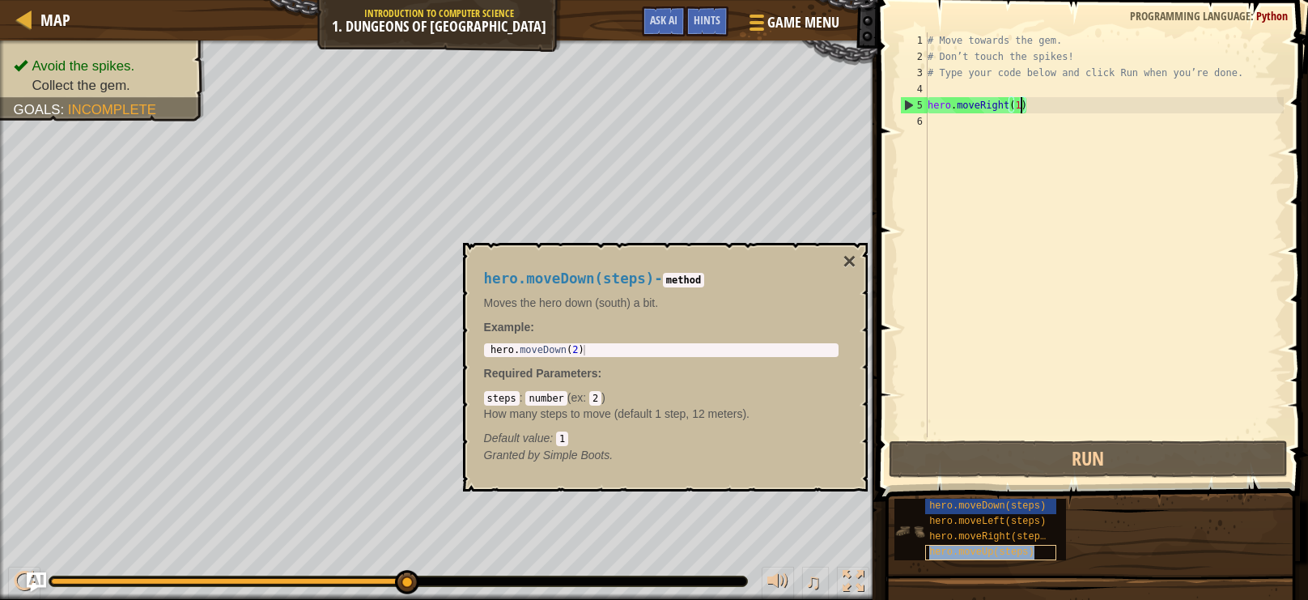
click at [1005, 550] on span "hero.moveUp(steps)" at bounding box center [981, 551] width 105 height 11
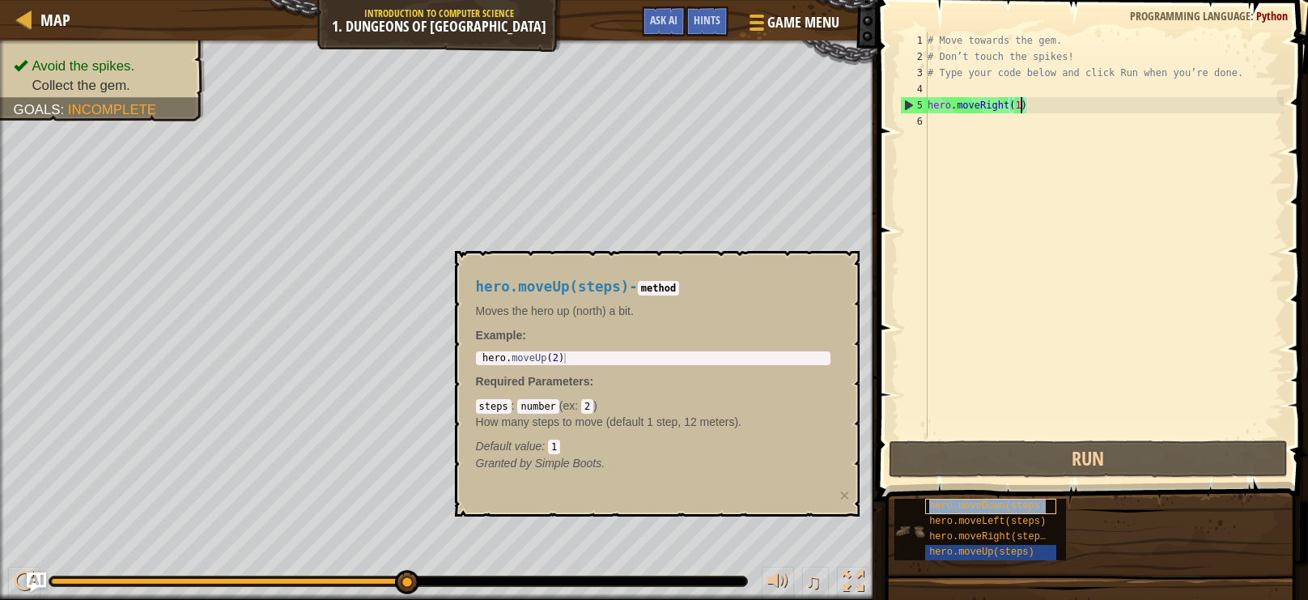
click at [1016, 508] on span "hero.moveDown(steps)" at bounding box center [987, 505] width 117 height 11
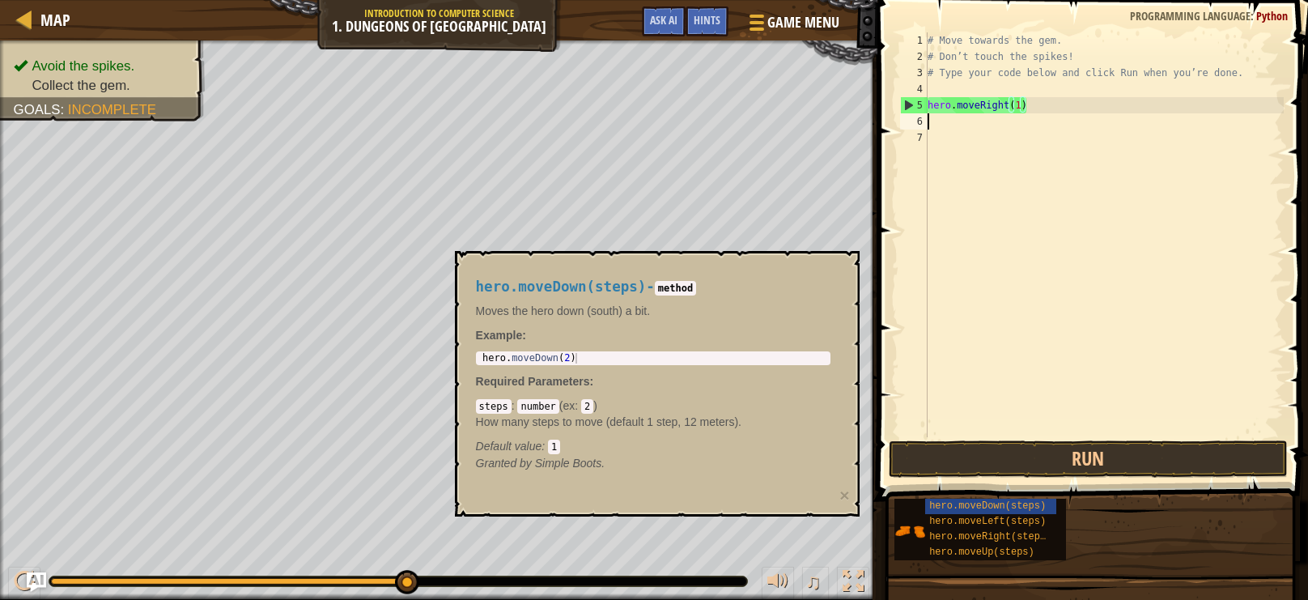
scroll to position [7, 0]
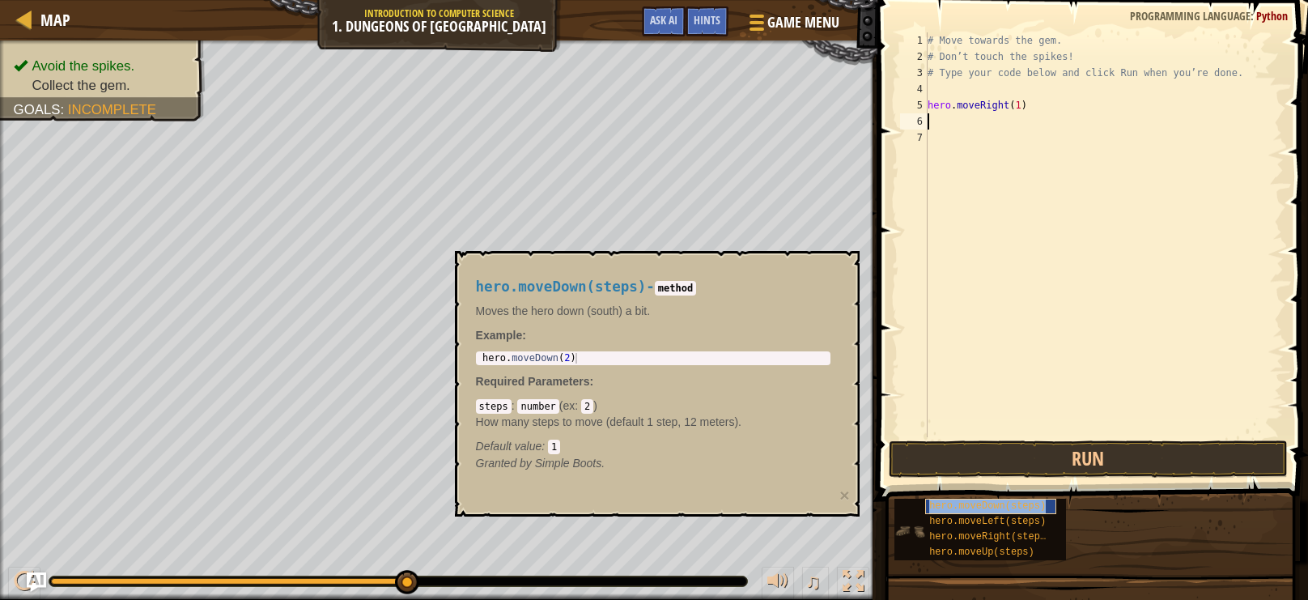
click at [1009, 499] on div "hero.moveDown(steps)" at bounding box center [990, 506] width 131 height 15
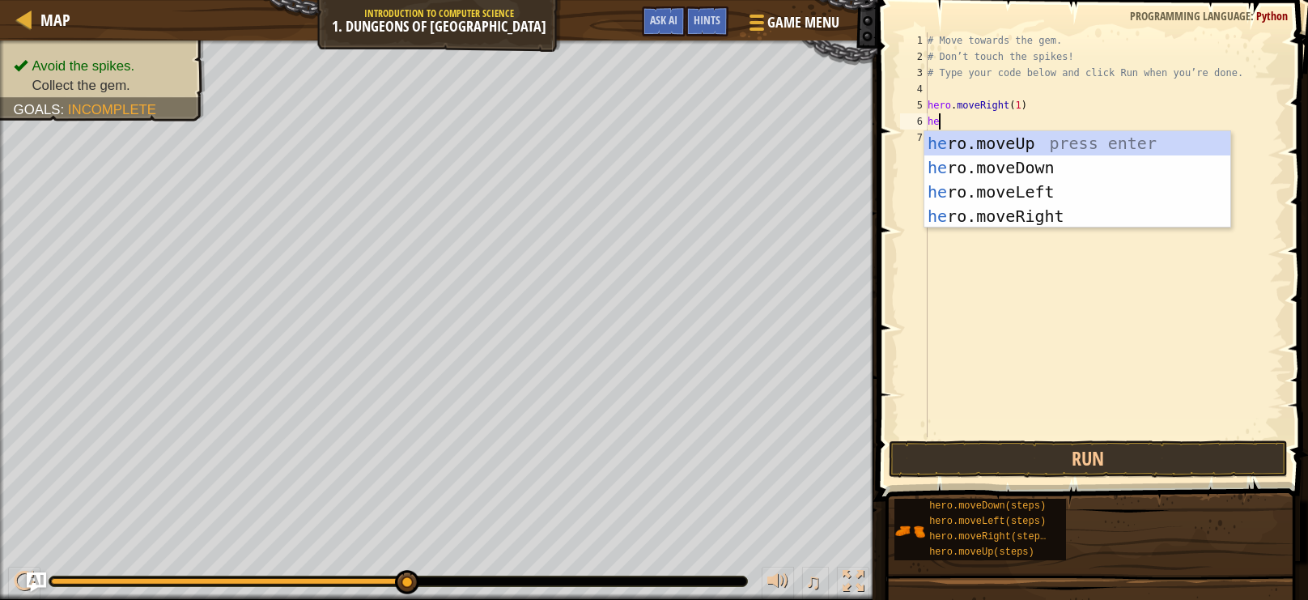
type textarea "hero"
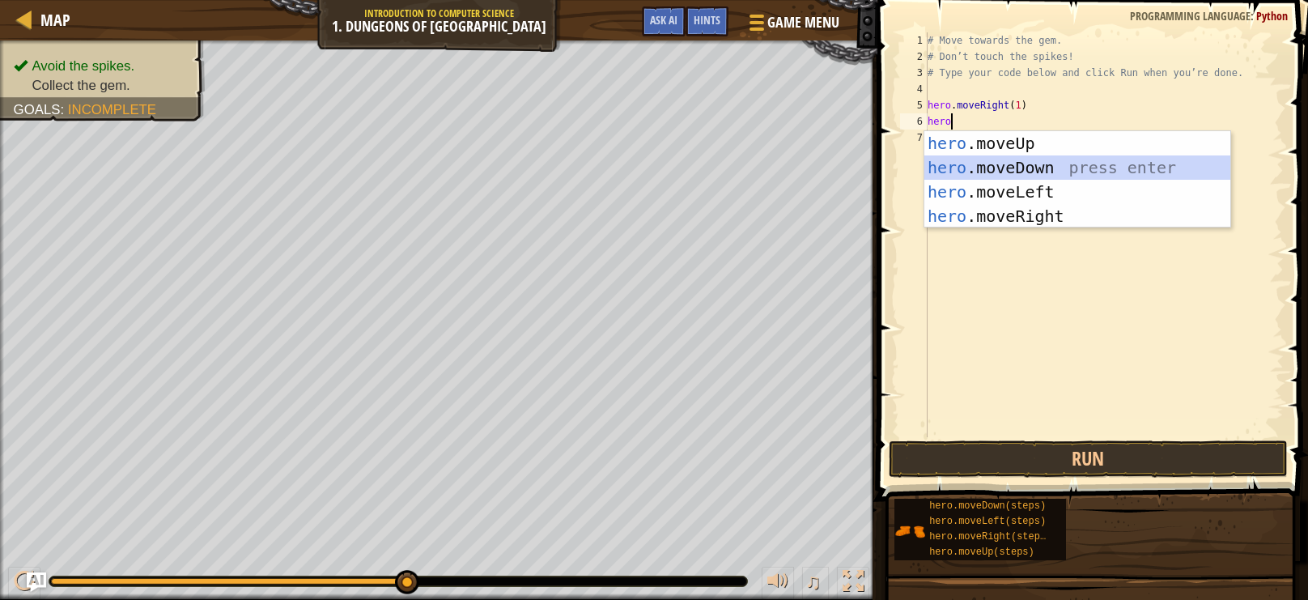
click at [980, 168] on div "hero .moveUp press enter hero .moveDown press enter hero .moveLeft press enter …" at bounding box center [1077, 204] width 306 height 146
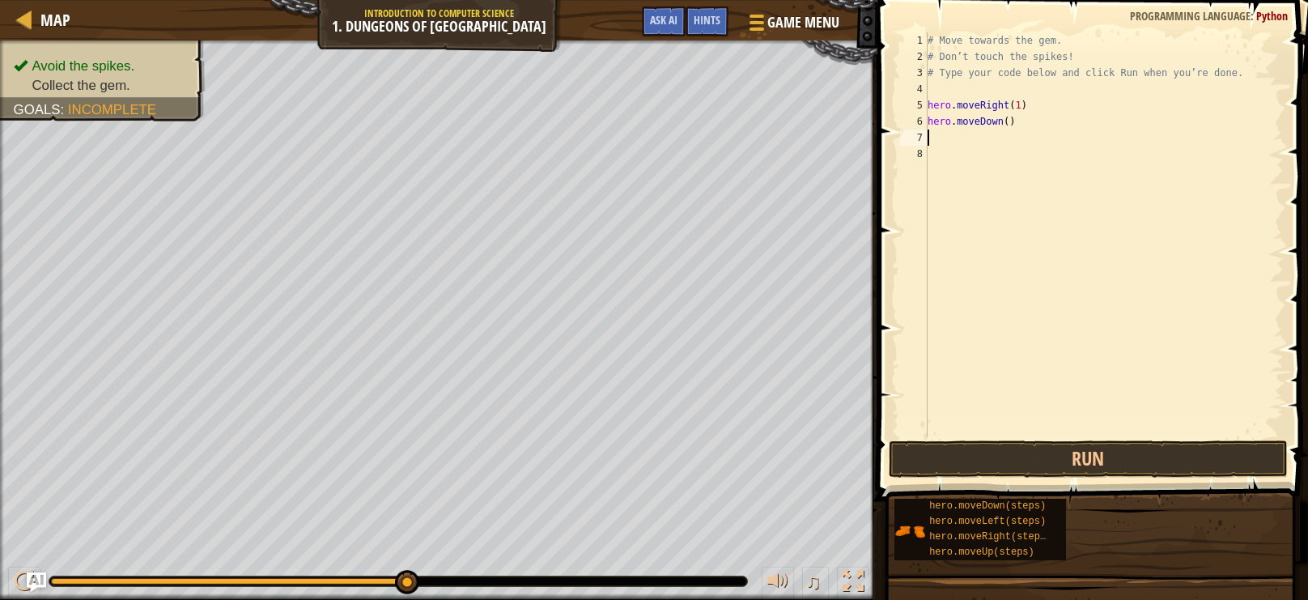
click at [1009, 118] on div "# Move towards the gem. # Don’t touch the spikes! # Type your code below and cl…" at bounding box center [1103, 250] width 359 height 437
click at [982, 453] on button "Run" at bounding box center [1088, 458] width 399 height 37
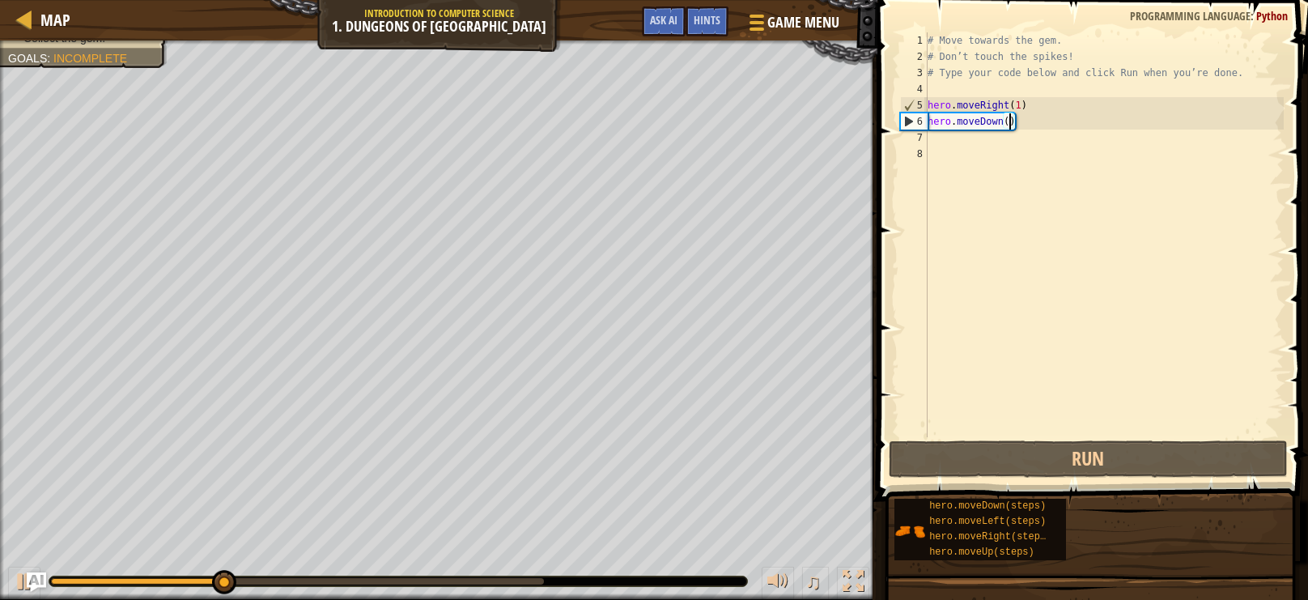
scroll to position [7, 6]
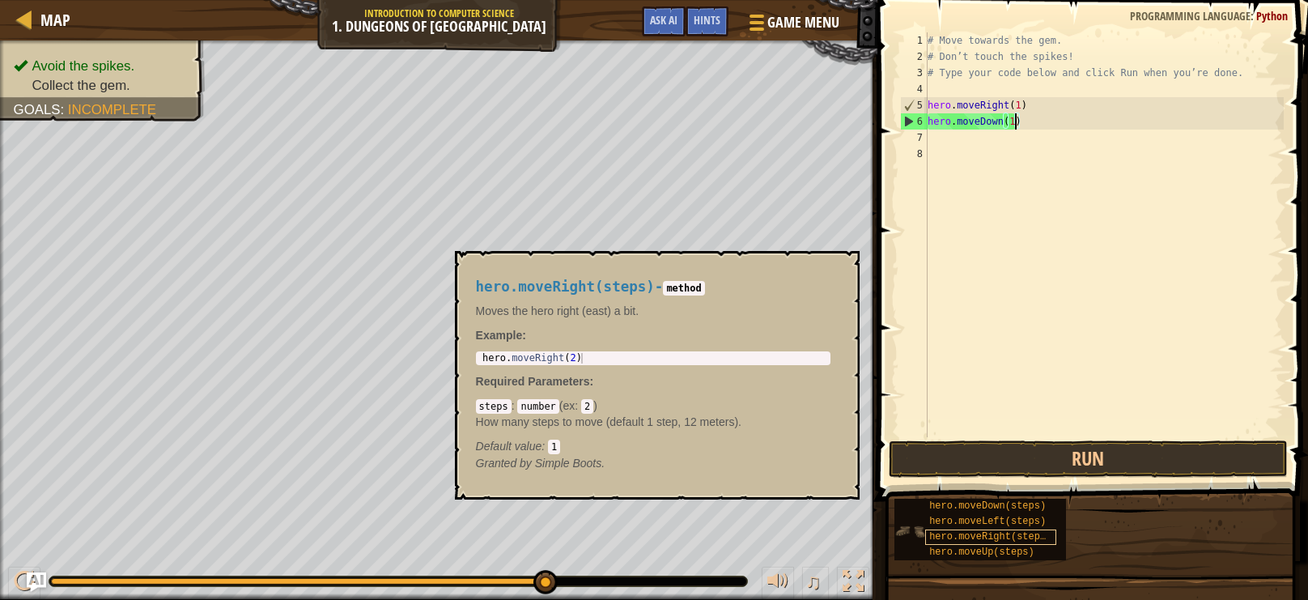
type textarea "hero.moveDown(1)"
click at [1018, 534] on span "hero.moveRight(steps)" at bounding box center [990, 536] width 122 height 11
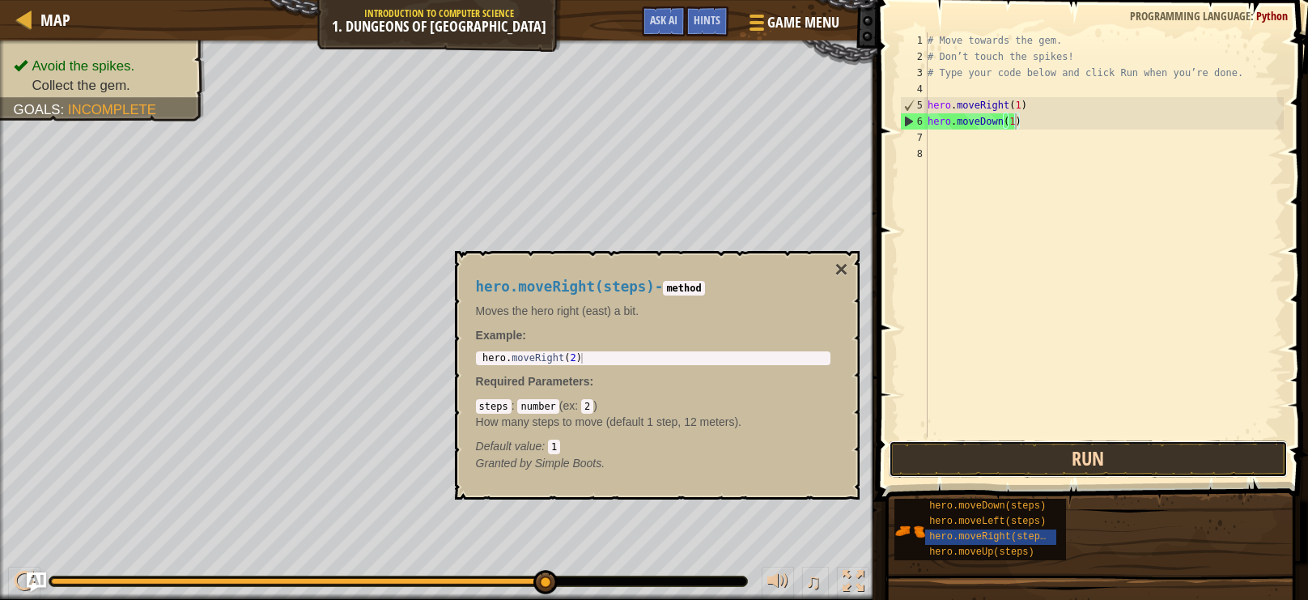
click at [1058, 468] on button "Run" at bounding box center [1088, 458] width 399 height 37
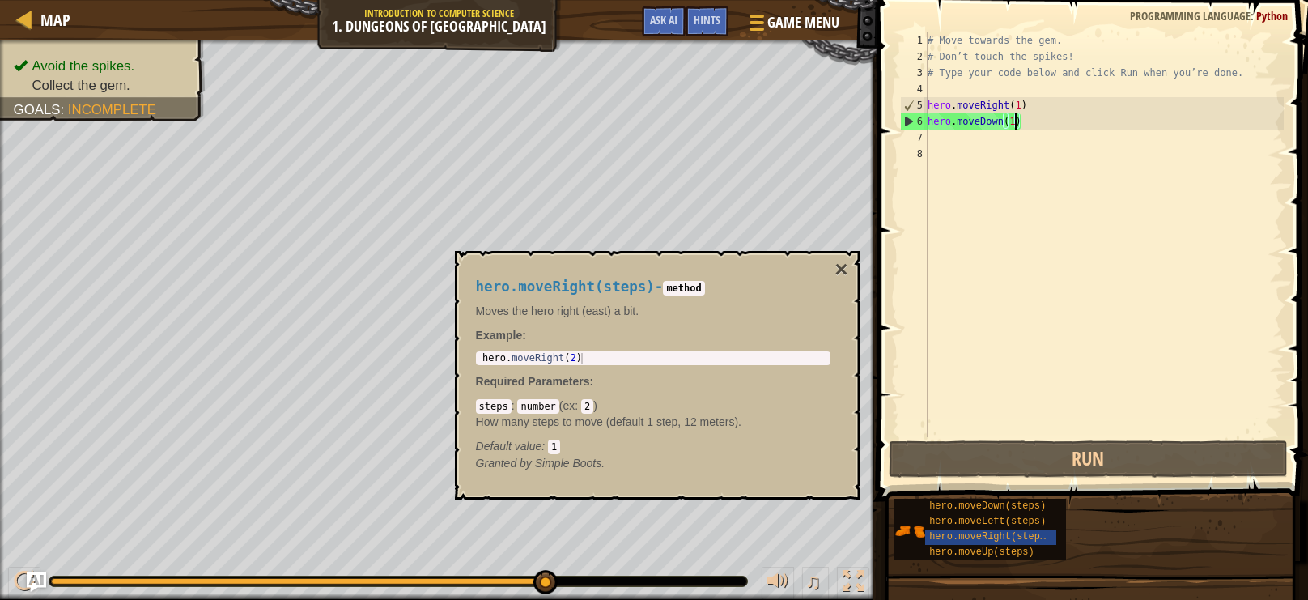
click at [969, 135] on div "# Move towards the gem. # Don’t touch the spikes! # Type your code below and cl…" at bounding box center [1103, 250] width 359 height 437
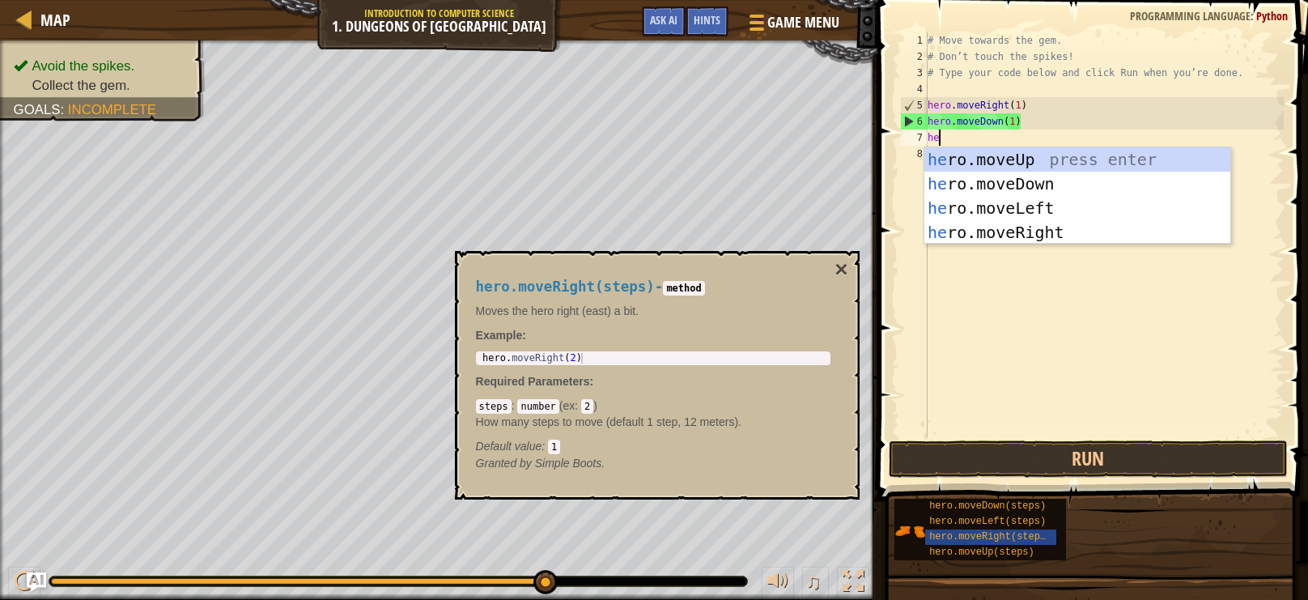
type textarea "her"
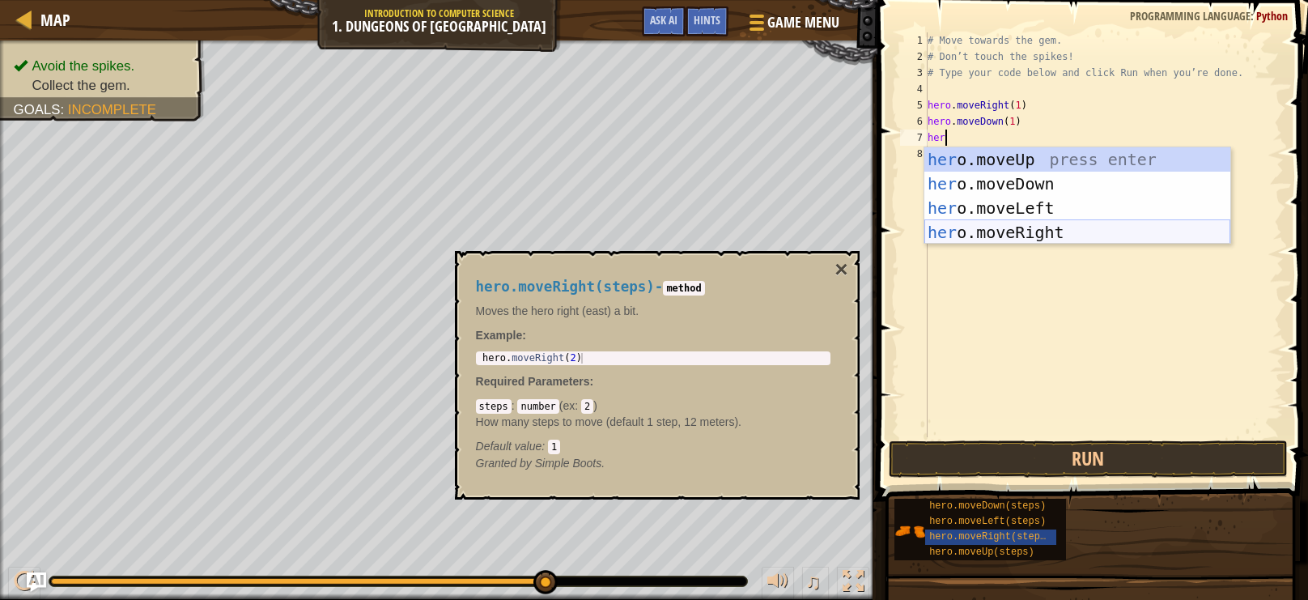
click at [1020, 230] on div "her o.moveUp press enter her o.moveDown press enter her o.moveLeft press enter …" at bounding box center [1077, 220] width 306 height 146
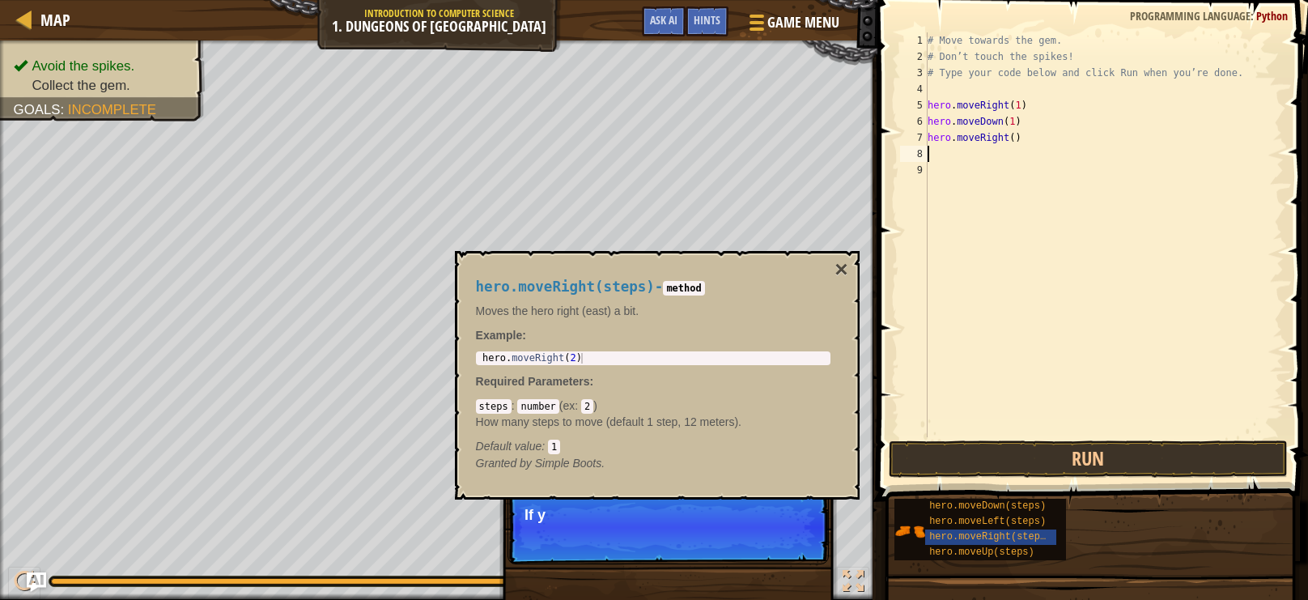
click at [1014, 134] on div "# Move towards the gem. # Don’t touch the spikes! # Type your code below and cl…" at bounding box center [1103, 250] width 359 height 437
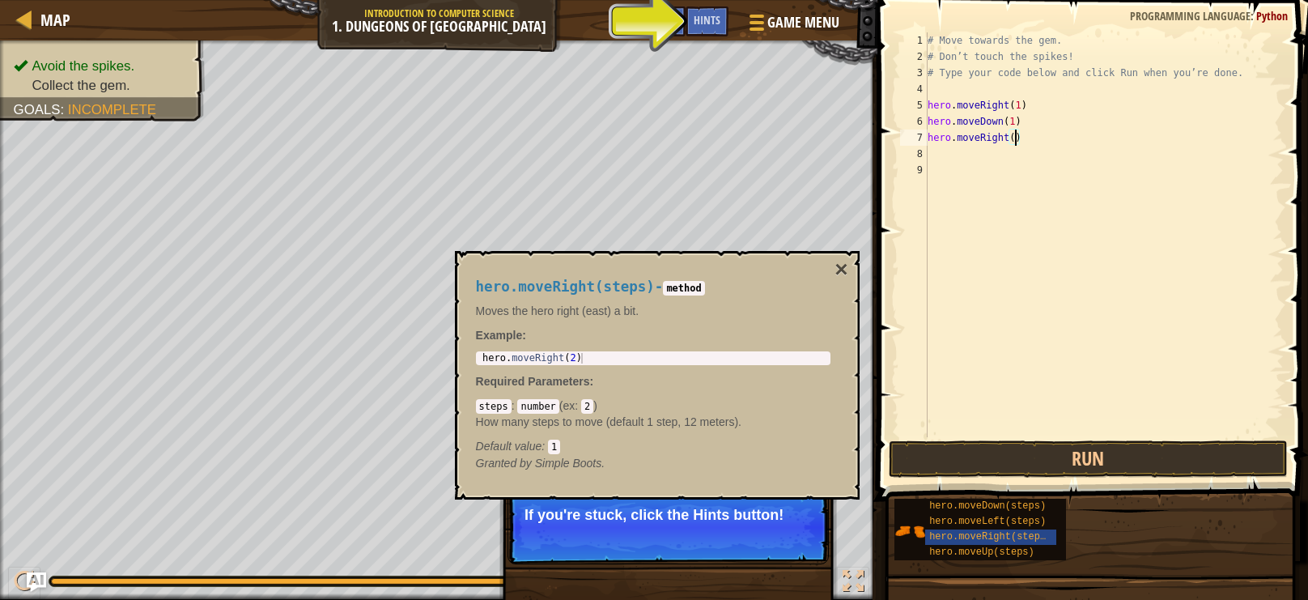
type textarea "hero.moveRight()"
click at [848, 266] on div "hero.moveRight(steps) - method Moves the hero right (east) a bit. Example : 1 h…" at bounding box center [657, 375] width 405 height 249
click at [841, 266] on button "×" at bounding box center [841, 269] width 13 height 23
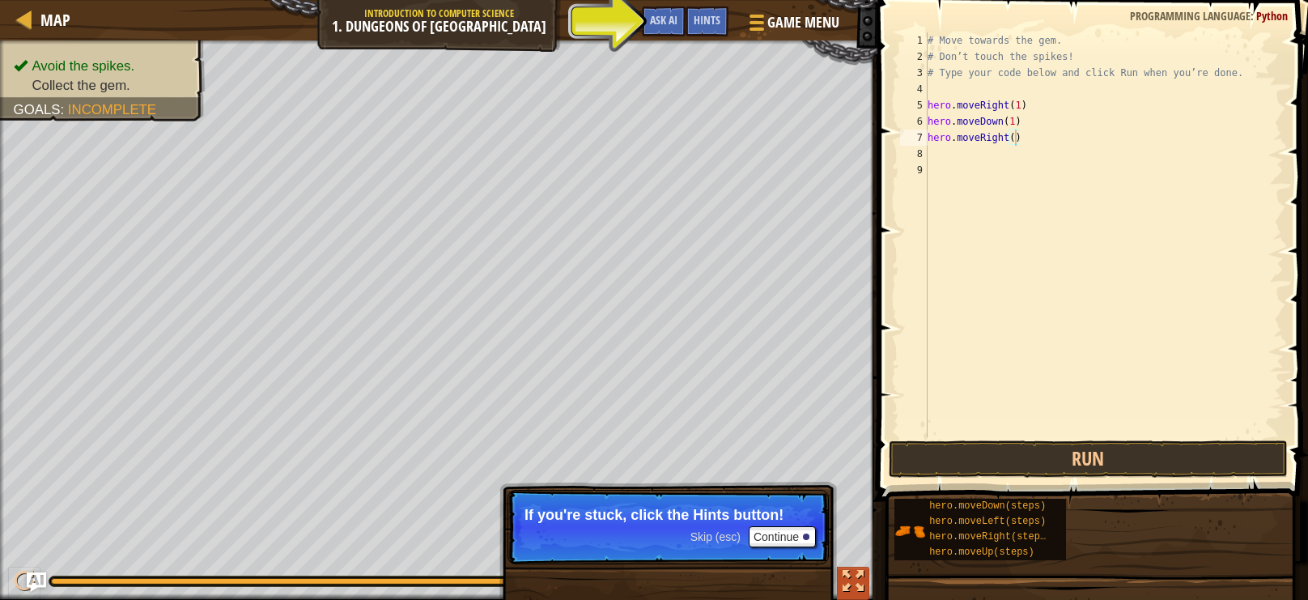
click at [850, 580] on div at bounding box center [853, 581] width 21 height 21
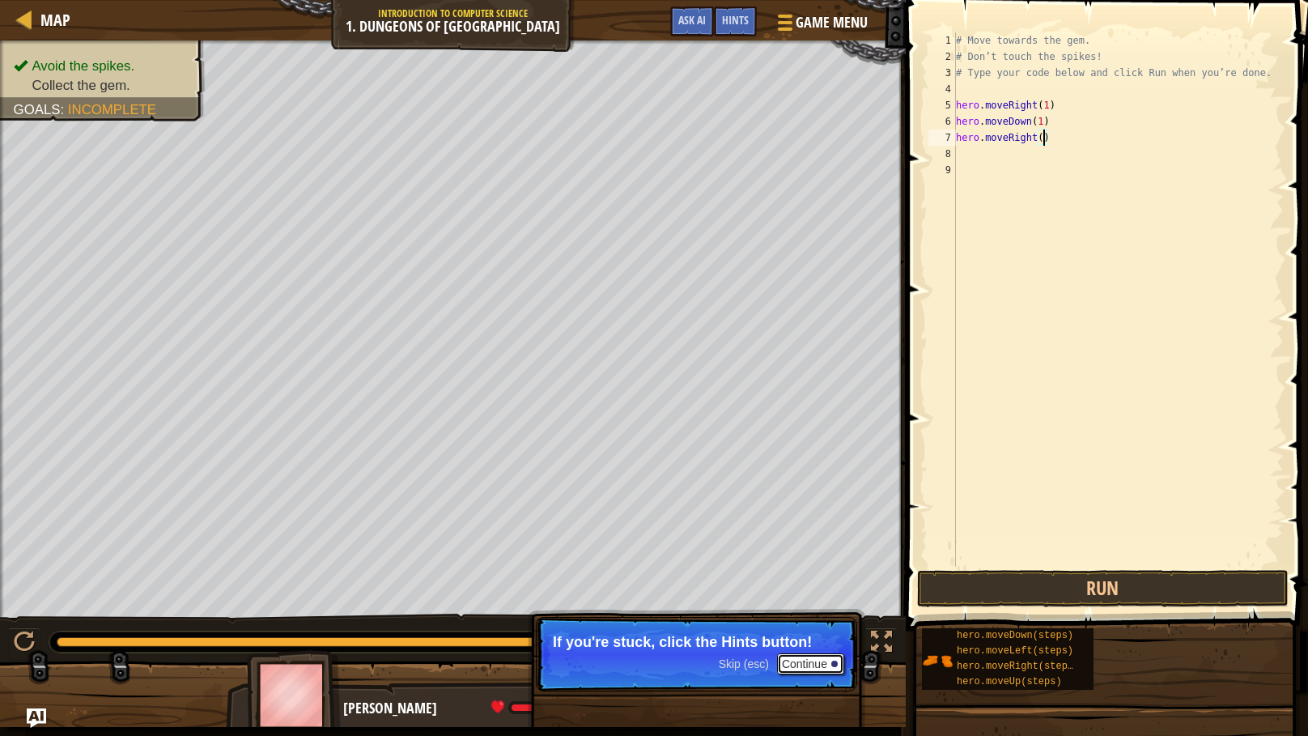
click at [830, 599] on button "Continue" at bounding box center [810, 663] width 67 height 21
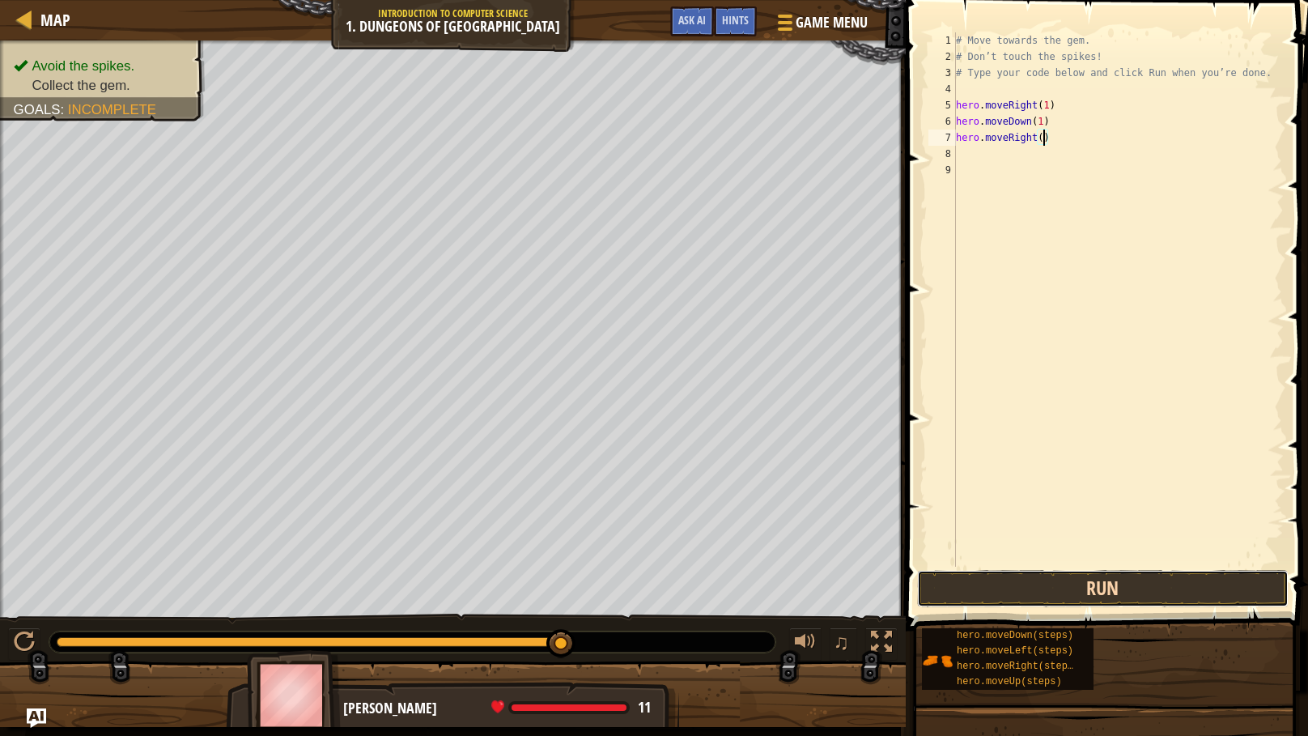
click at [984, 591] on button "Run" at bounding box center [1103, 588] width 372 height 37
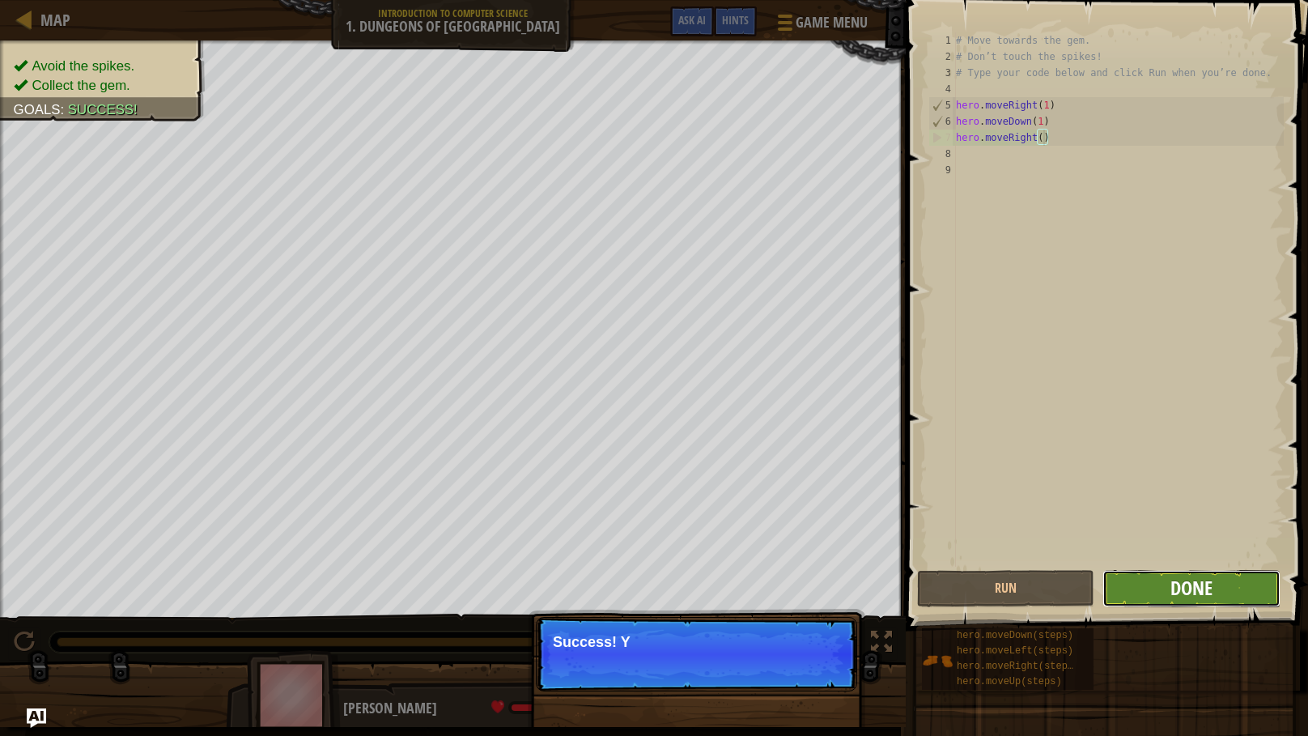
click at [1169, 592] on button "Done" at bounding box center [1191, 588] width 177 height 37
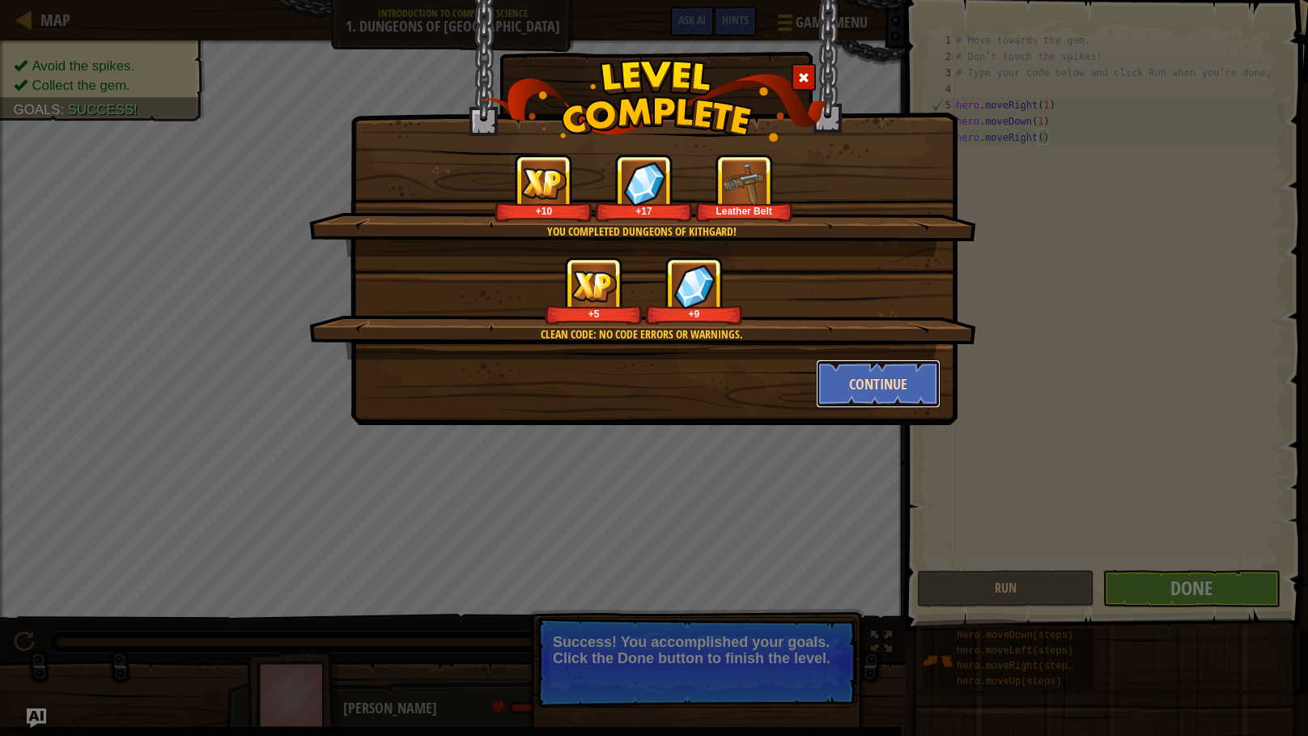
click at [849, 389] on button "Continue" at bounding box center [878, 383] width 125 height 49
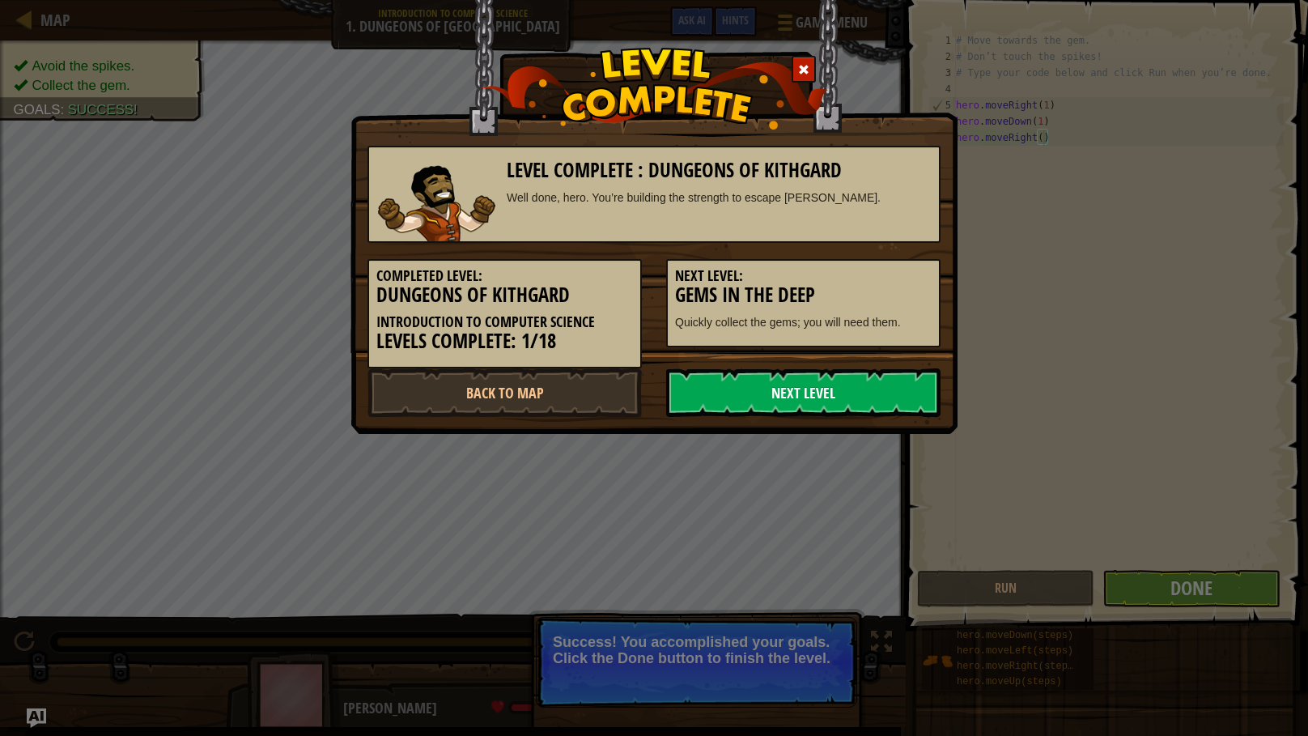
click at [752, 393] on link "Next Level" at bounding box center [803, 392] width 274 height 49
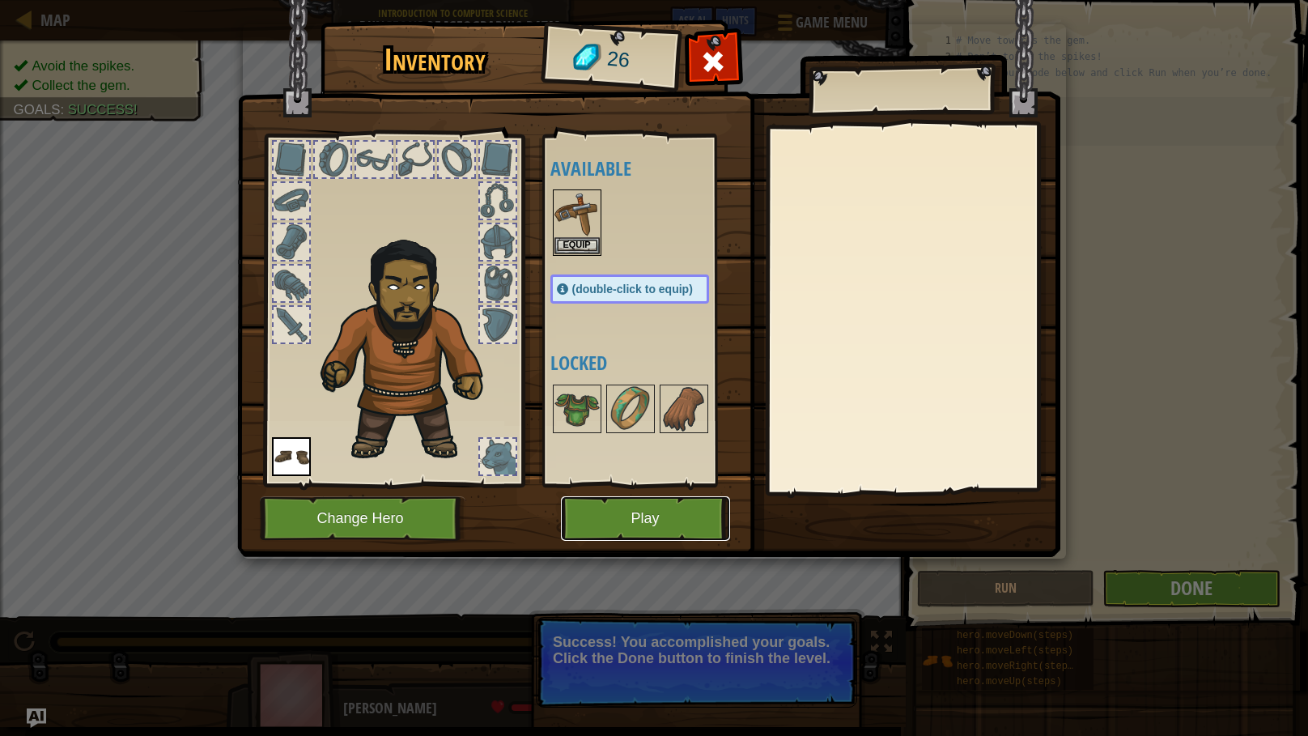
click at [629, 516] on button "Play" at bounding box center [645, 518] width 169 height 45
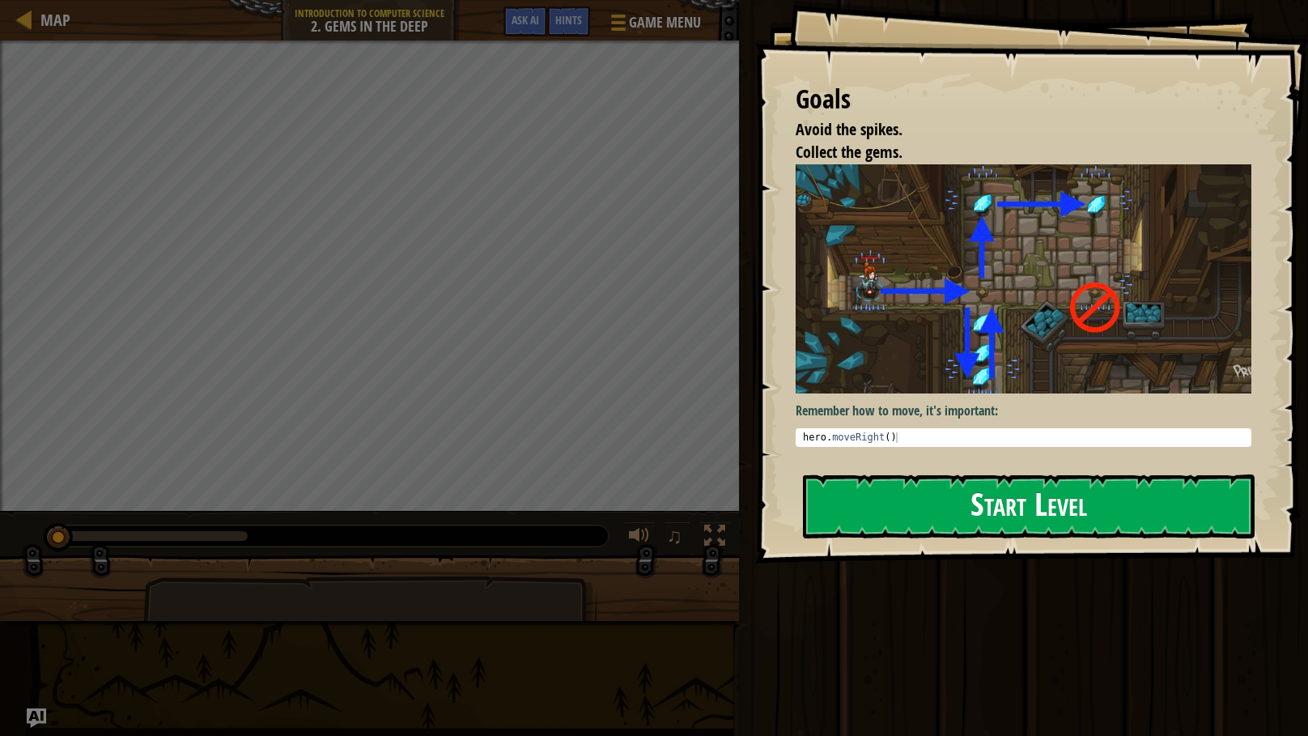
click at [1020, 491] on button "Start Level" at bounding box center [1029, 506] width 452 height 64
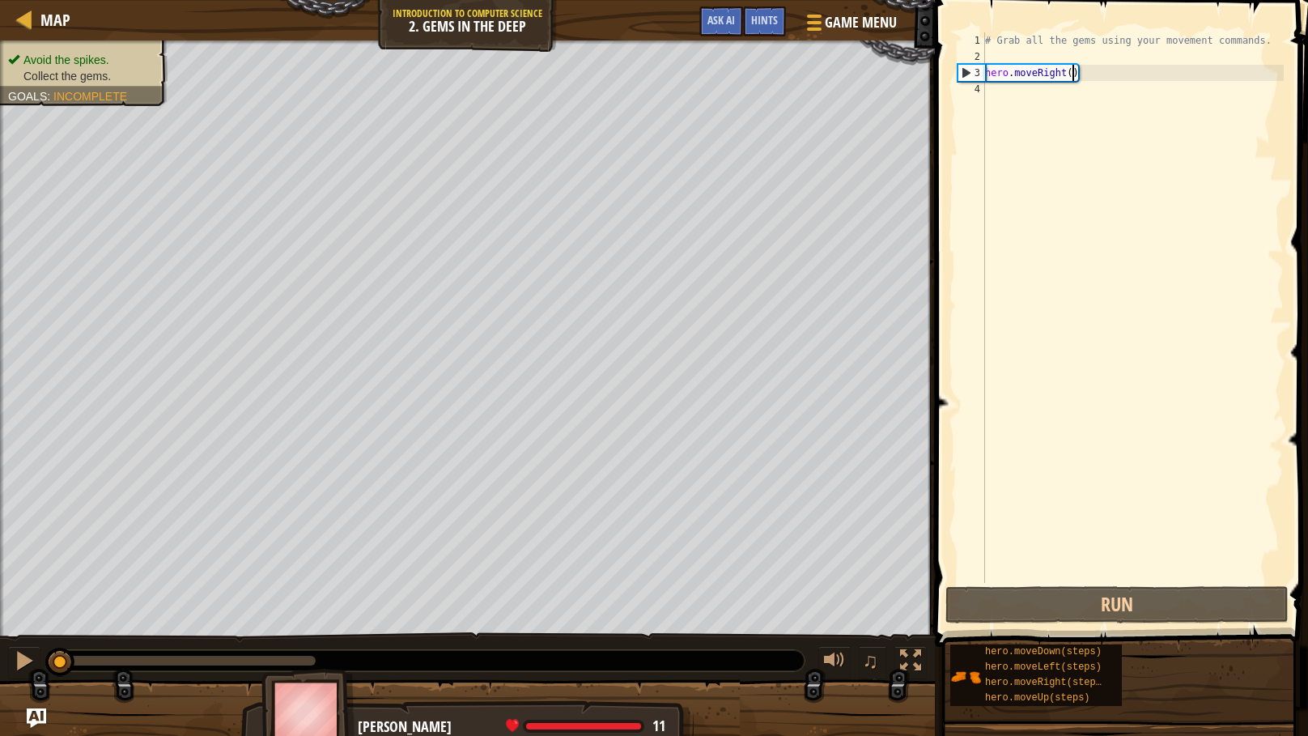
click at [1071, 71] on div "# Grab all the gems using your movement commands. hero . moveRight ( )" at bounding box center [1133, 323] width 302 height 583
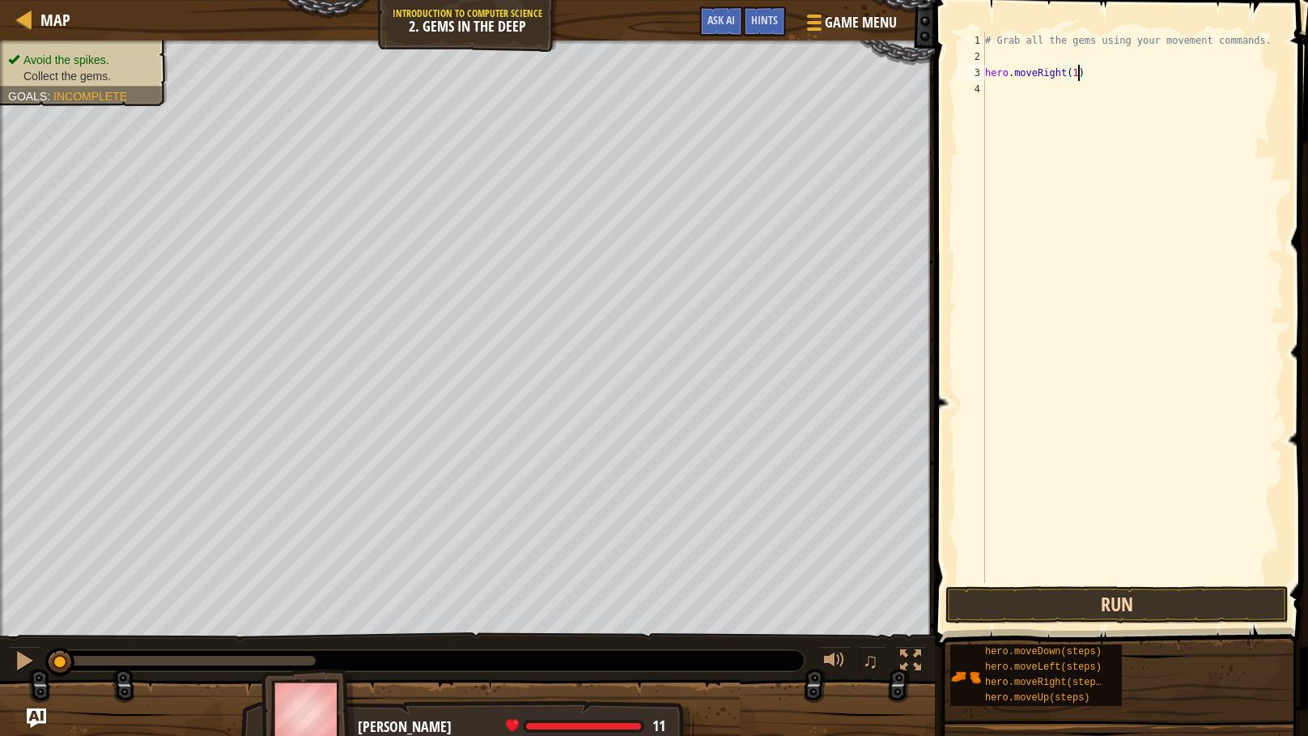
type textarea "hero.moveRight(1)"
click at [1055, 599] on button "Run" at bounding box center [1116, 604] width 343 height 37
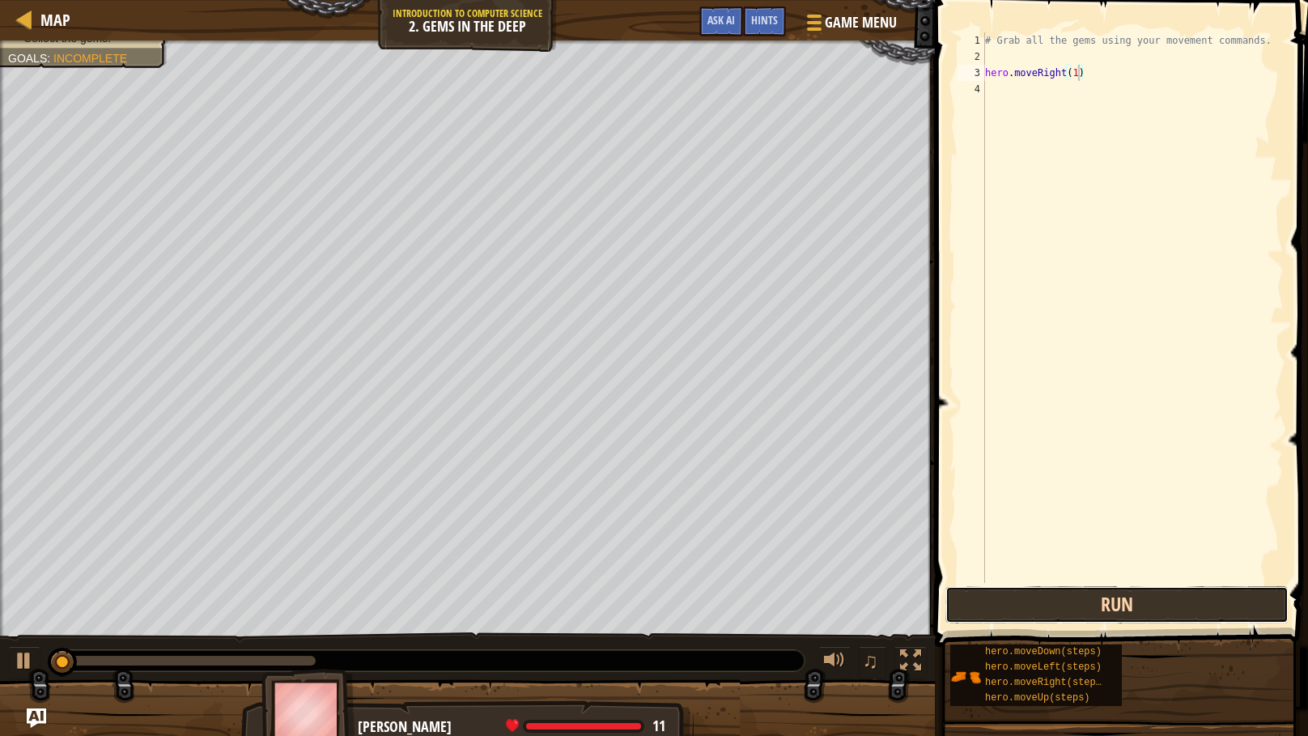
click at [1058, 599] on button "Run" at bounding box center [1116, 604] width 343 height 37
click at [1064, 586] on button "Run" at bounding box center [1116, 604] width 343 height 37
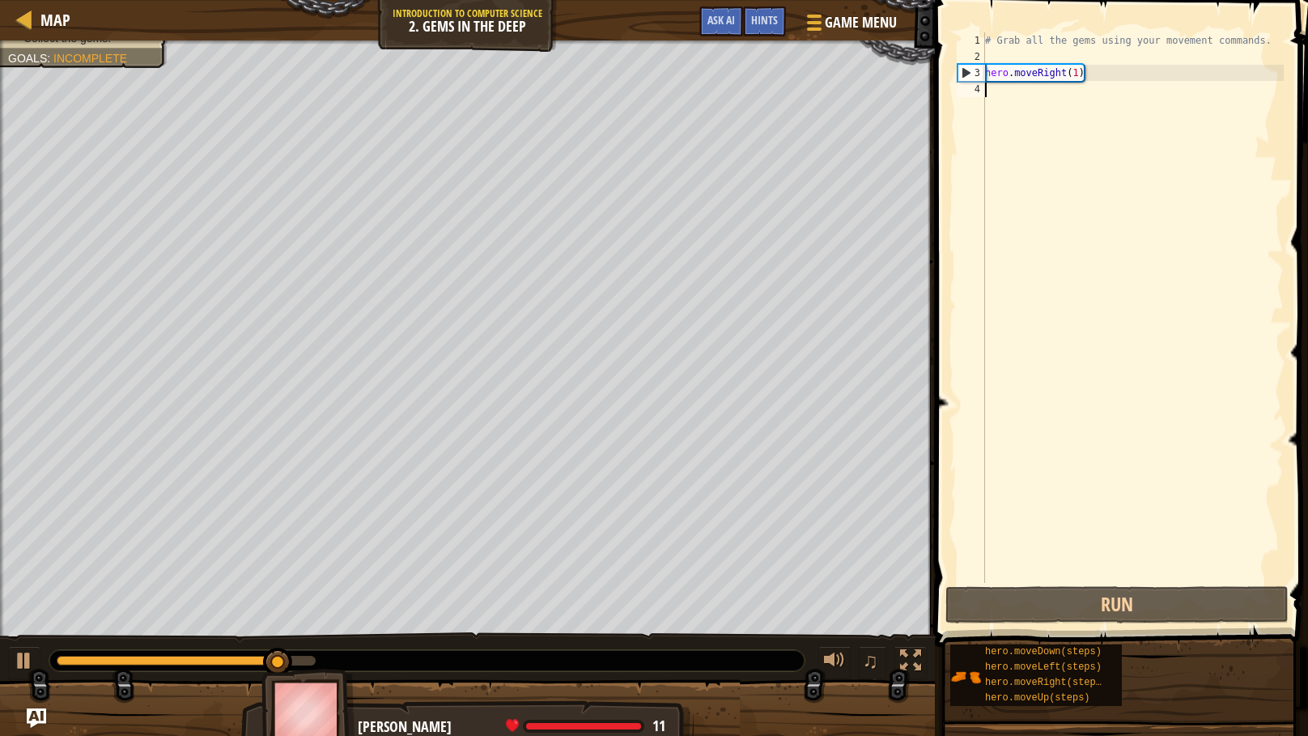
click at [1025, 106] on div "# Grab all the gems using your movement commands. hero . moveRight ( 1 )" at bounding box center [1133, 323] width 302 height 583
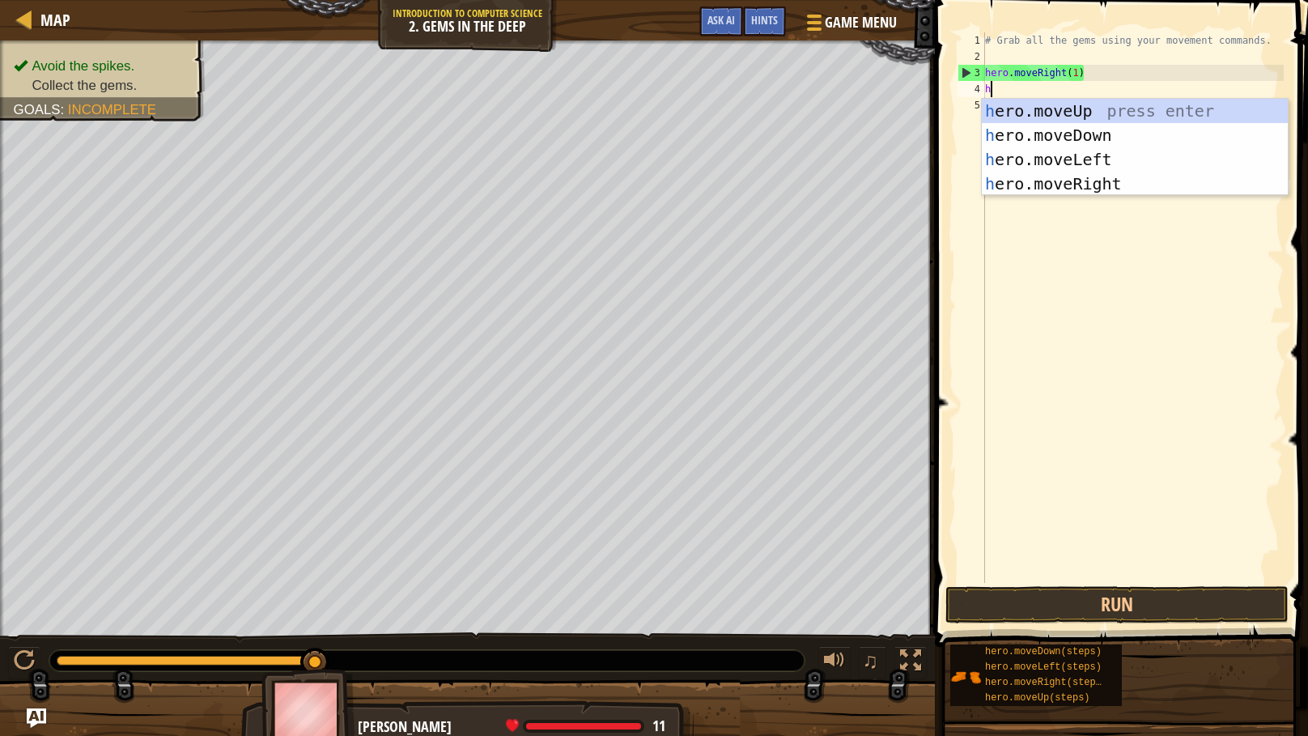
scroll to position [6, 0]
type textarea "her"
click at [1058, 181] on div "her o.moveUp press enter her o.moveDown press enter her o.moveLeft press enter …" at bounding box center [1135, 172] width 306 height 146
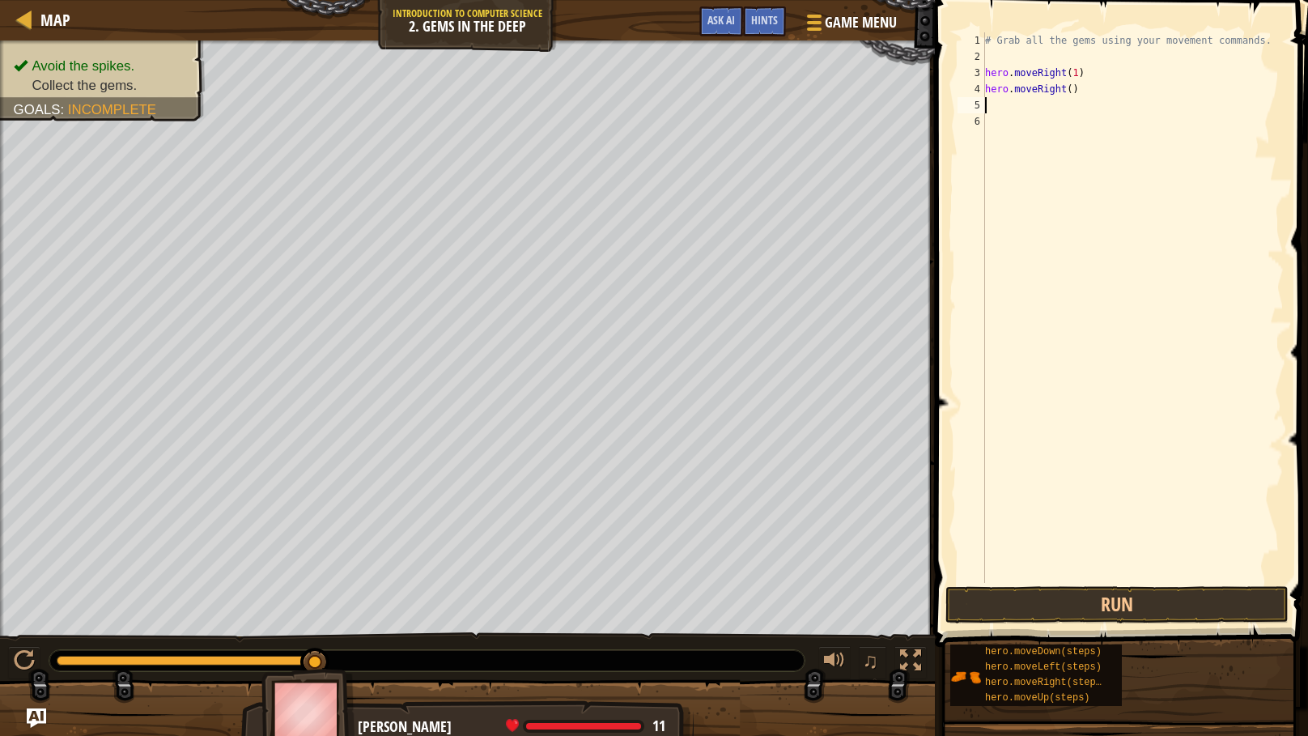
click at [1074, 87] on div "# Grab all the gems using your movement commands. hero . moveRight ( 1 ) hero .…" at bounding box center [1133, 323] width 302 height 583
drag, startPoint x: 1064, startPoint y: 89, endPoint x: 1039, endPoint y: 90, distance: 25.1
click at [1039, 90] on div "# Grab all the gems using your movement commands. hero . moveRight ( 1 ) hero .…" at bounding box center [1133, 323] width 302 height 583
click at [1043, 89] on div "# Grab all the gems using your movement commands. hero . moveRight ( 1 ) hero .…" at bounding box center [1133, 323] width 302 height 583
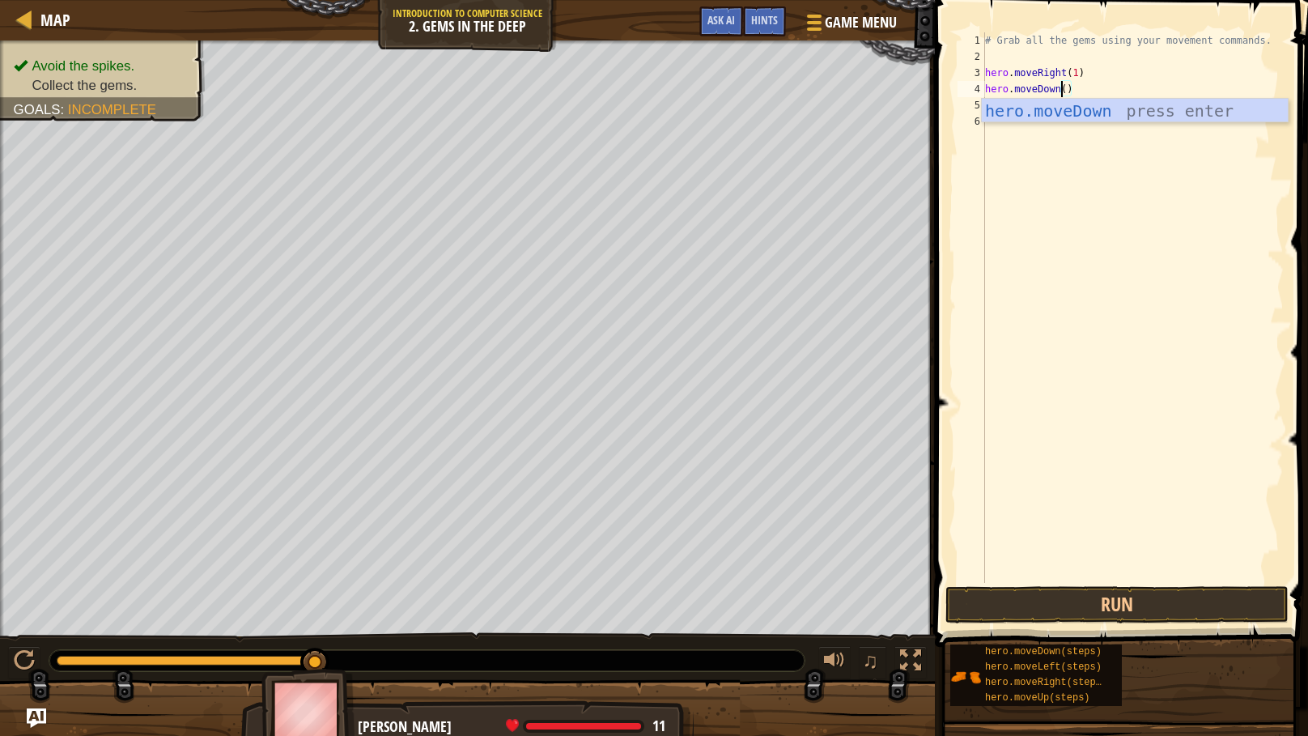
click at [1061, 90] on div "# Grab all the gems using your movement commands. hero . moveRight ( 1 ) hero .…" at bounding box center [1133, 323] width 302 height 583
click at [1065, 89] on div "# Grab all the gems using your movement commands. hero . moveRight ( 1 ) hero .…" at bounding box center [1133, 323] width 302 height 583
type textarea "hero.moveDown(1)"
click at [1151, 593] on button "Run" at bounding box center [1116, 604] width 343 height 37
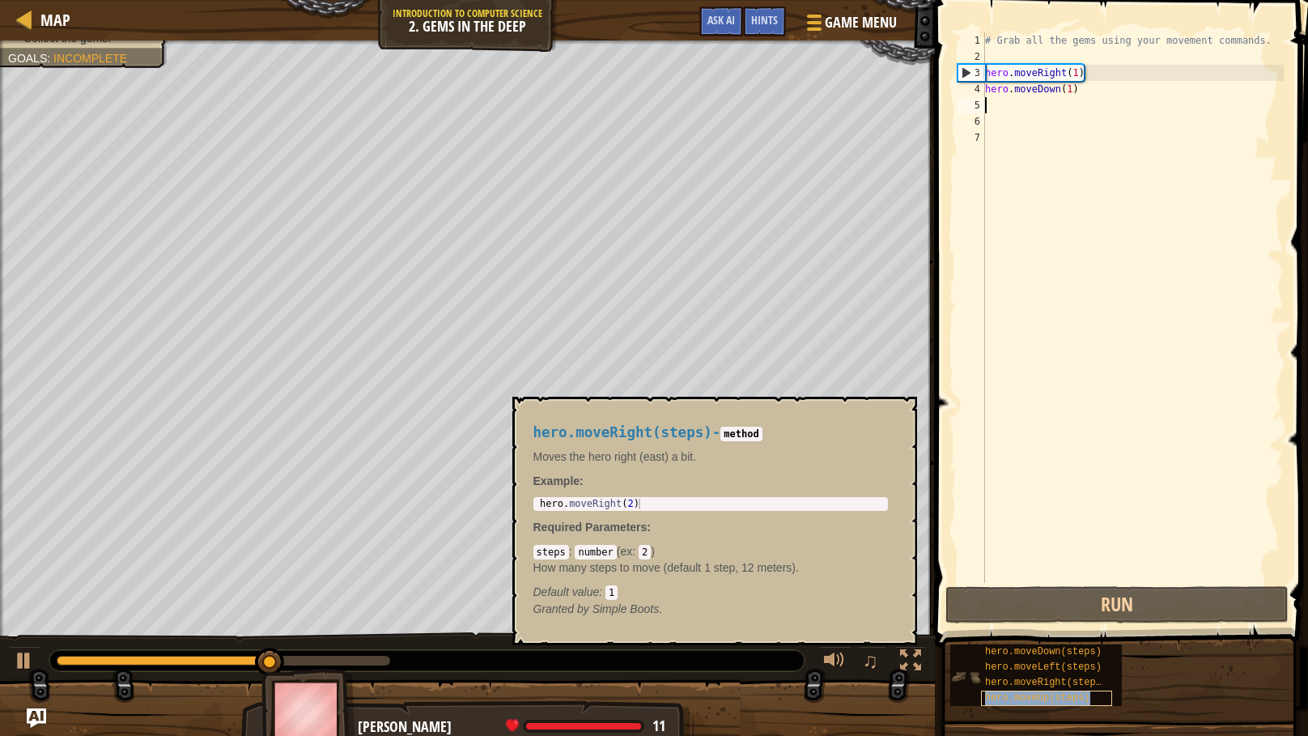
click at [1075, 599] on div "hero.moveUp(steps)" at bounding box center [1046, 697] width 131 height 15
click at [1039, 107] on div "# Grab all the gems using your movement commands. hero . moveRight ( 1 ) hero .…" at bounding box center [1133, 323] width 302 height 583
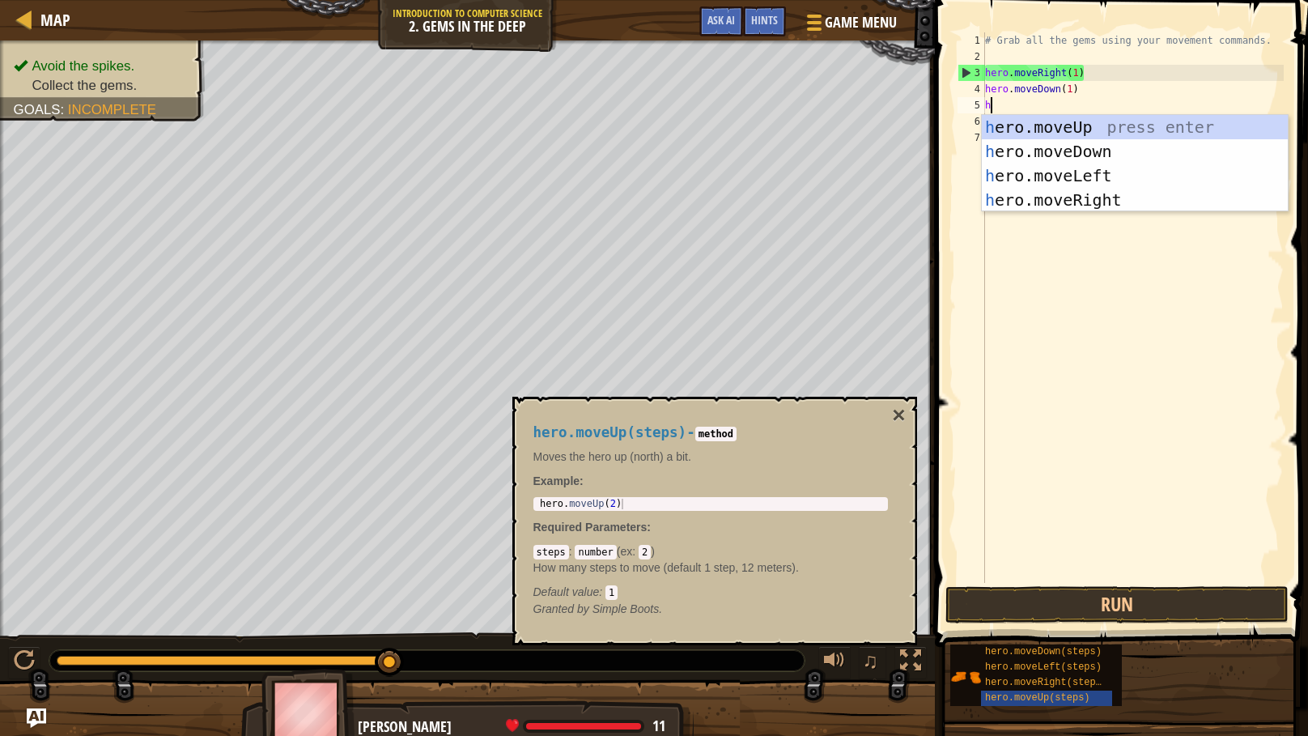
scroll to position [7, 0]
type textarea "he"
click at [1076, 126] on div "he ro.moveUp press enter he ro.moveDown press enter he ro.moveLeft press enter …" at bounding box center [1135, 188] width 306 height 146
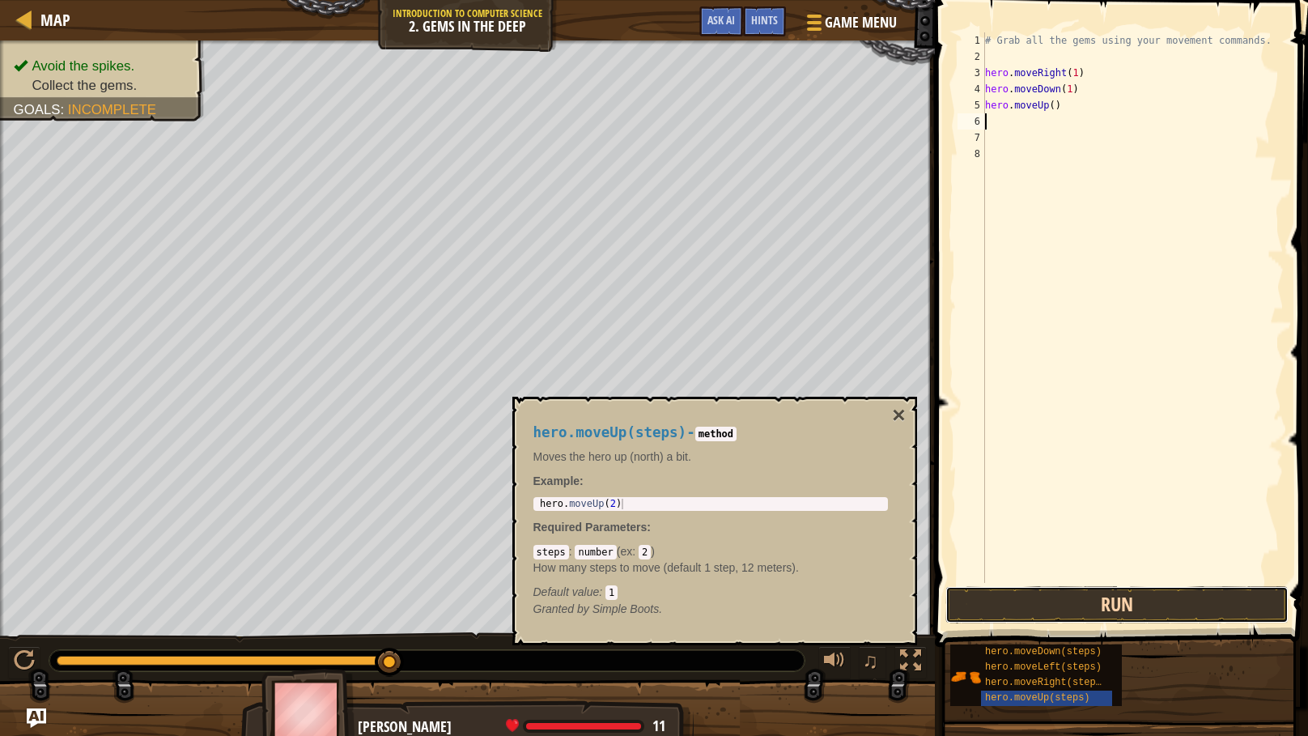
click at [1086, 599] on button "Run" at bounding box center [1116, 604] width 343 height 37
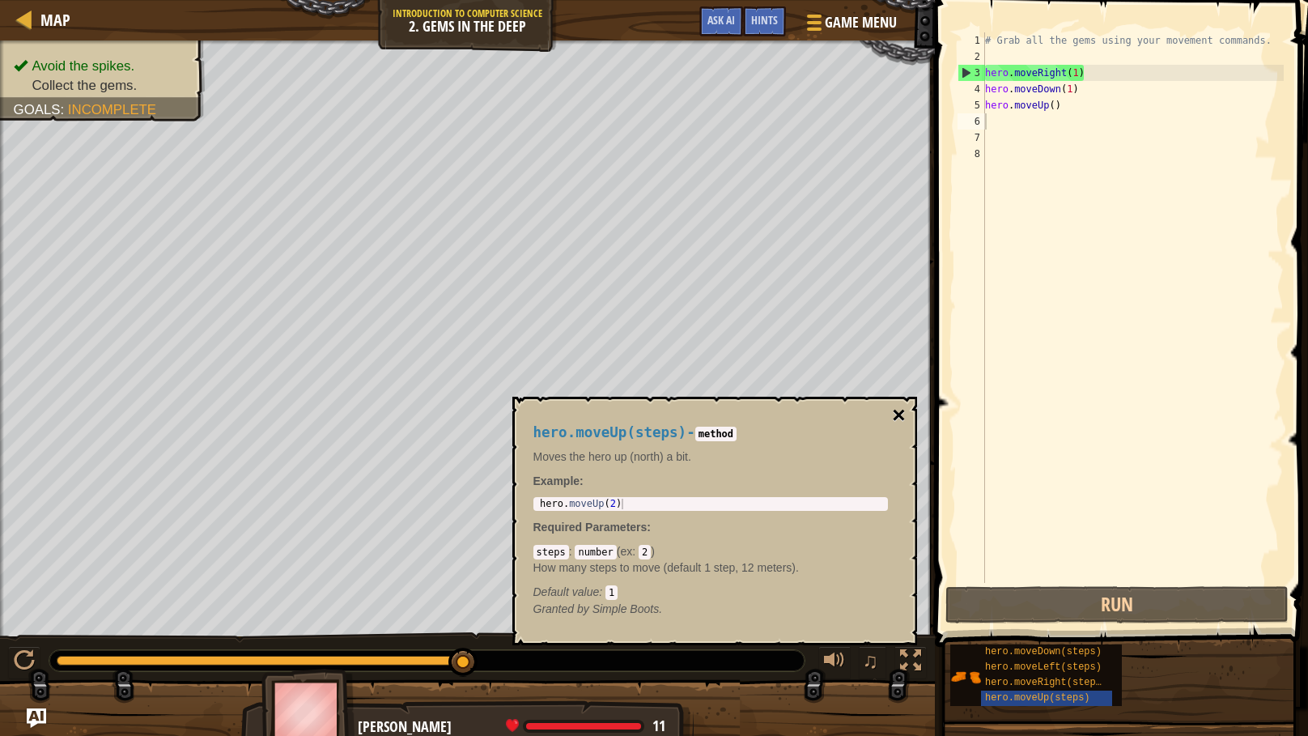
click at [894, 414] on button "×" at bounding box center [898, 415] width 13 height 23
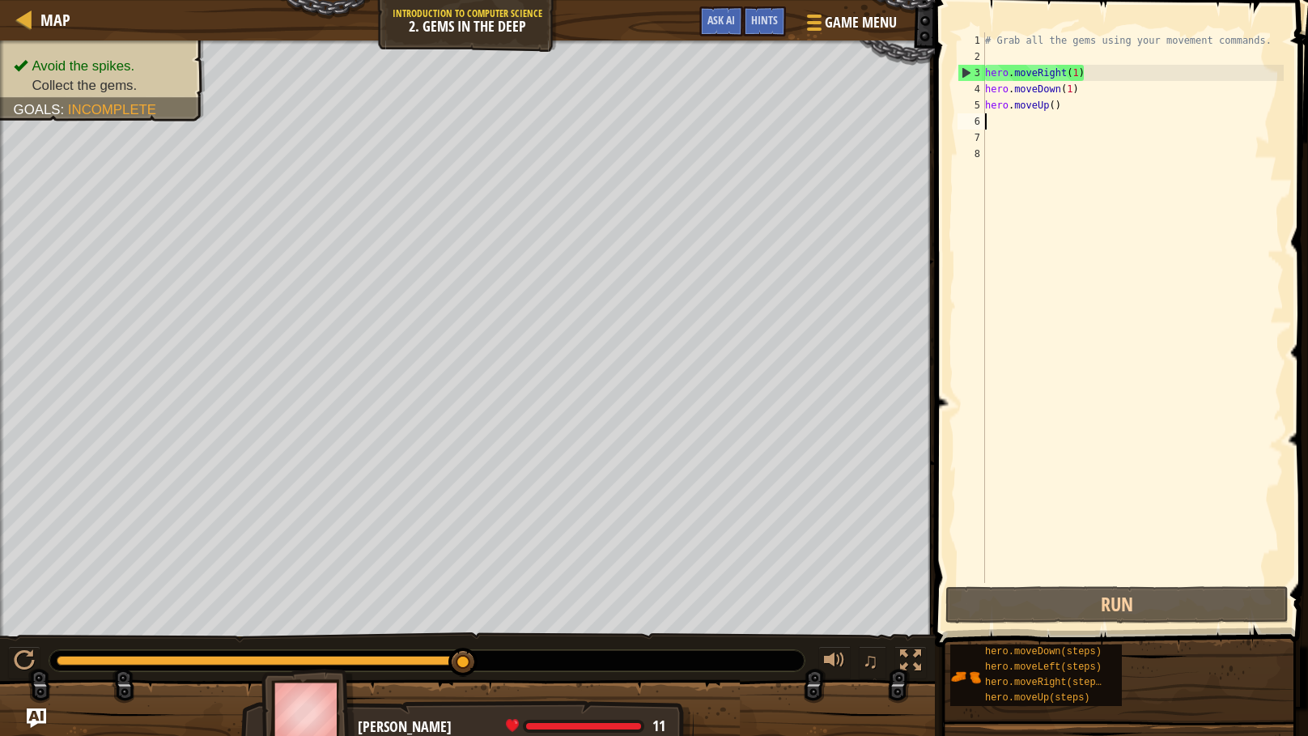
click at [996, 127] on div "# Grab all the gems using your movement commands. hero . moveRight ( 1 ) hero .…" at bounding box center [1133, 323] width 302 height 583
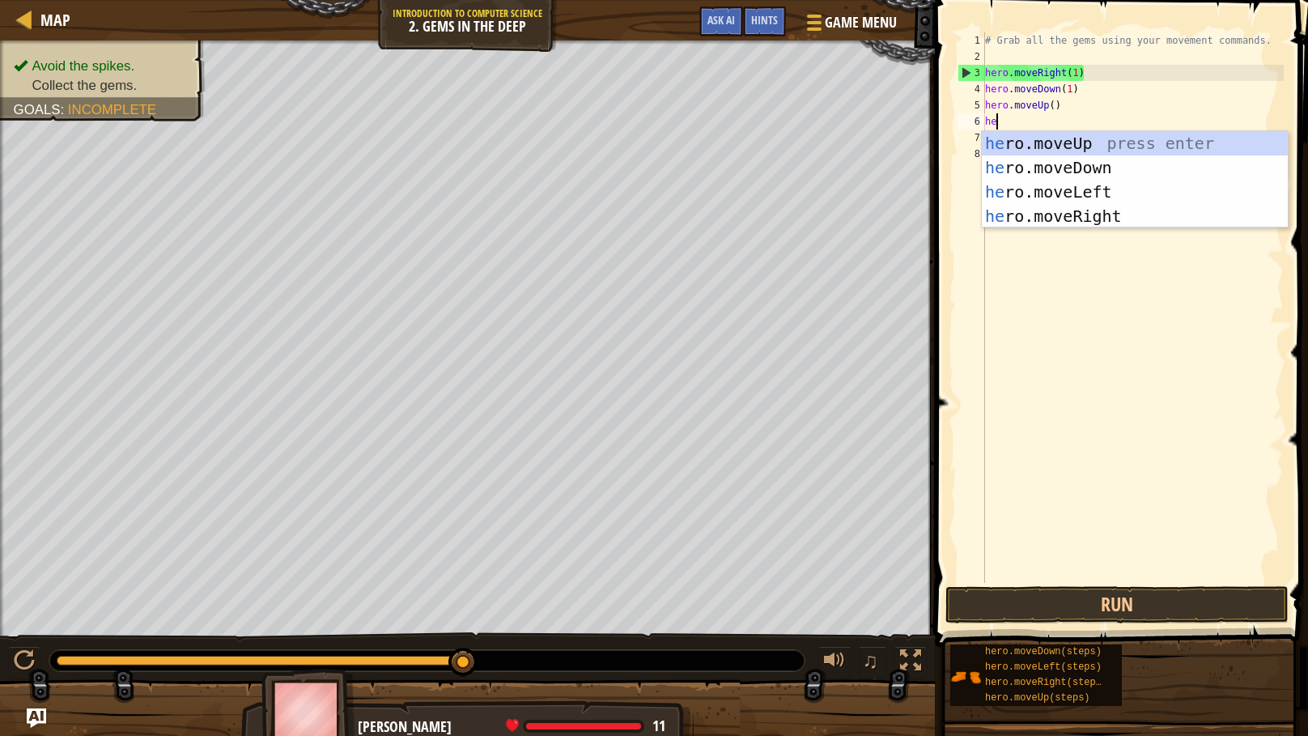
type textarea "her"
click at [1058, 139] on div "her o.moveUp press enter her o.moveDown press enter her o.moveLeft press enter …" at bounding box center [1135, 204] width 306 height 146
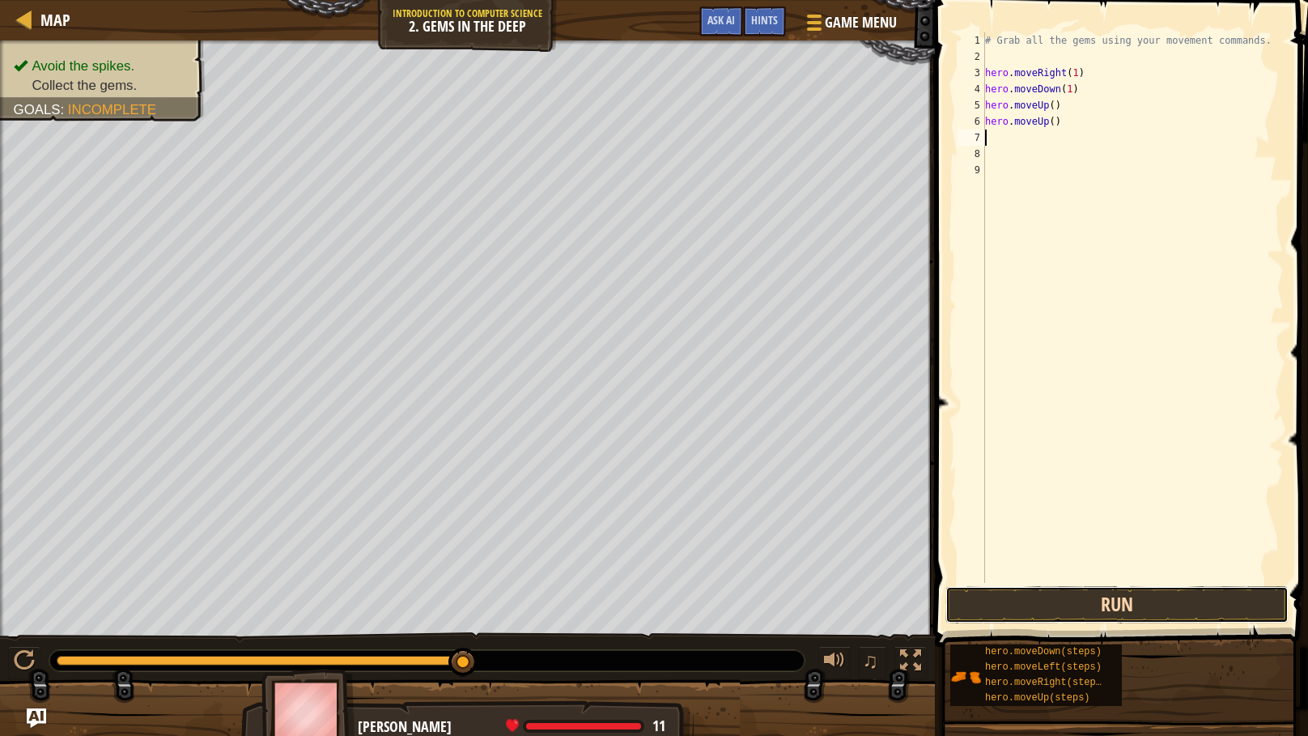
click at [1109, 592] on button "Run" at bounding box center [1116, 604] width 343 height 37
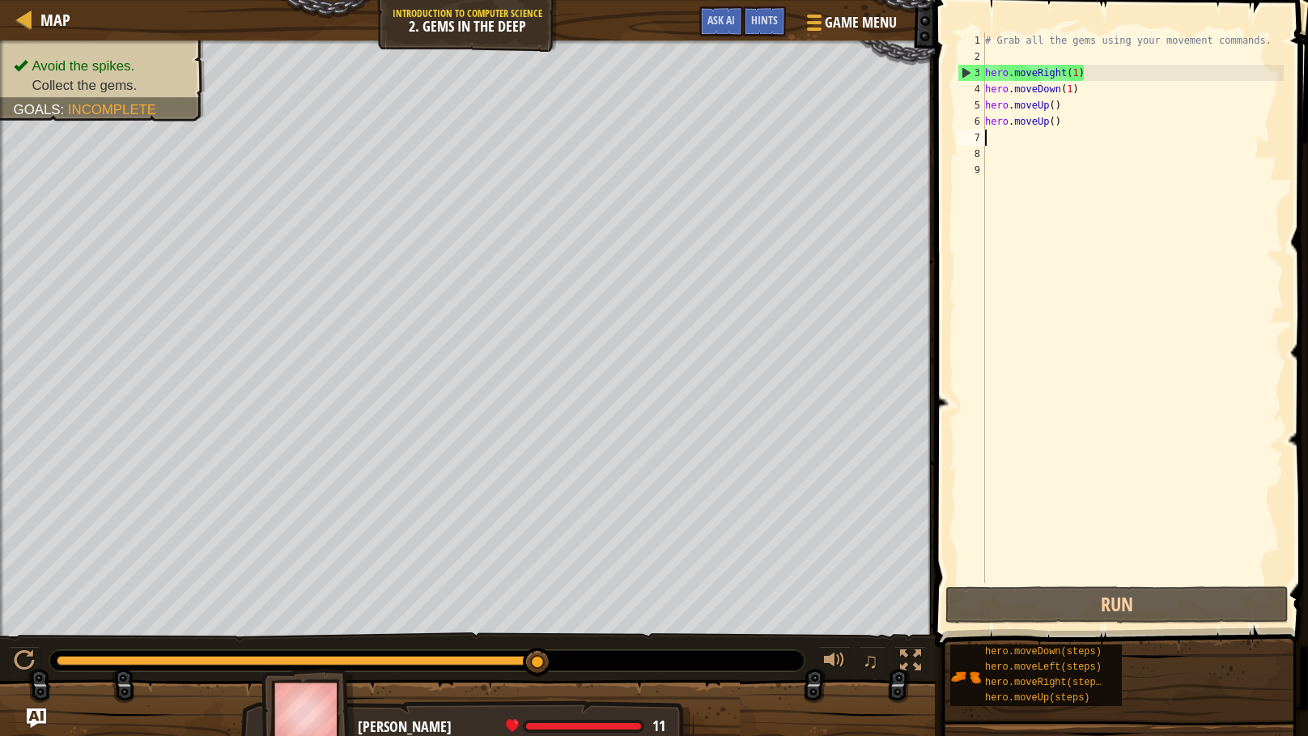
click at [996, 153] on div "# Grab all the gems using your movement commands. hero . moveRight ( 1 ) hero .…" at bounding box center [1133, 323] width 302 height 583
click at [988, 139] on div "# Grab all the gems using your movement commands. hero . moveRight ( 1 ) hero .…" at bounding box center [1133, 323] width 302 height 583
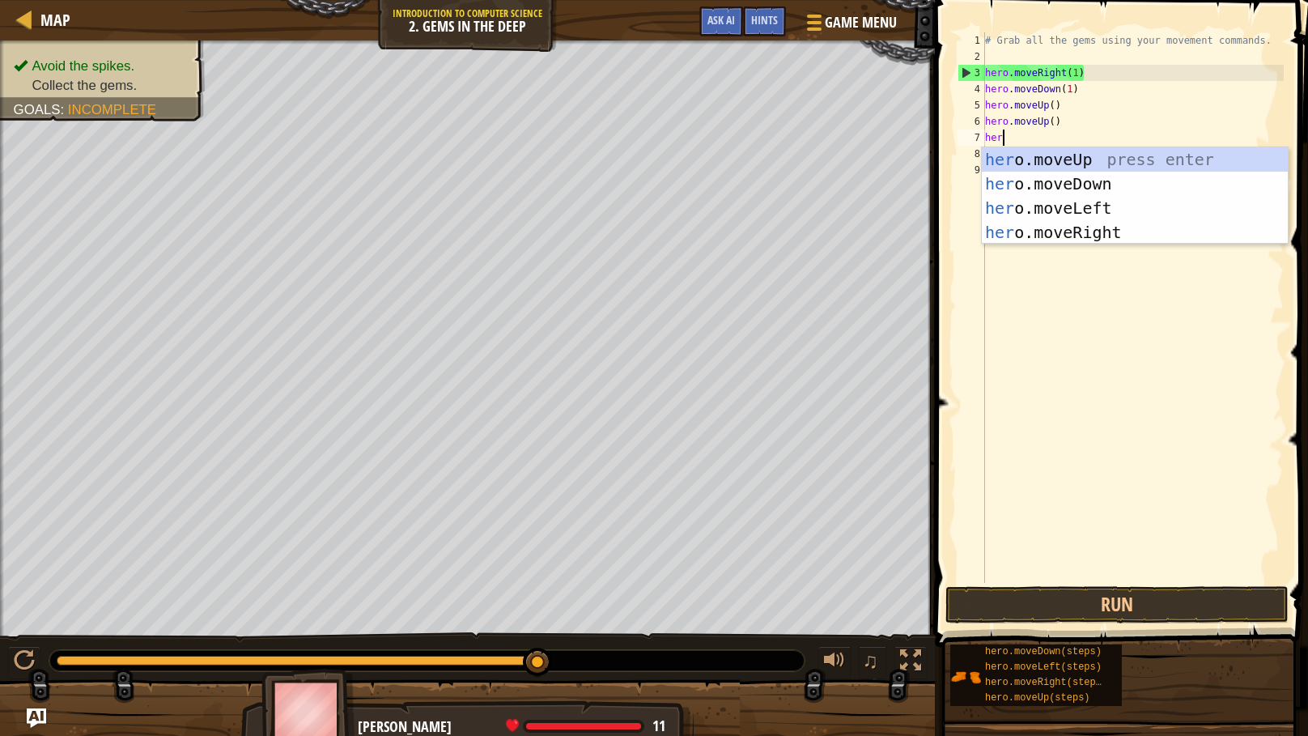
type textarea "hero"
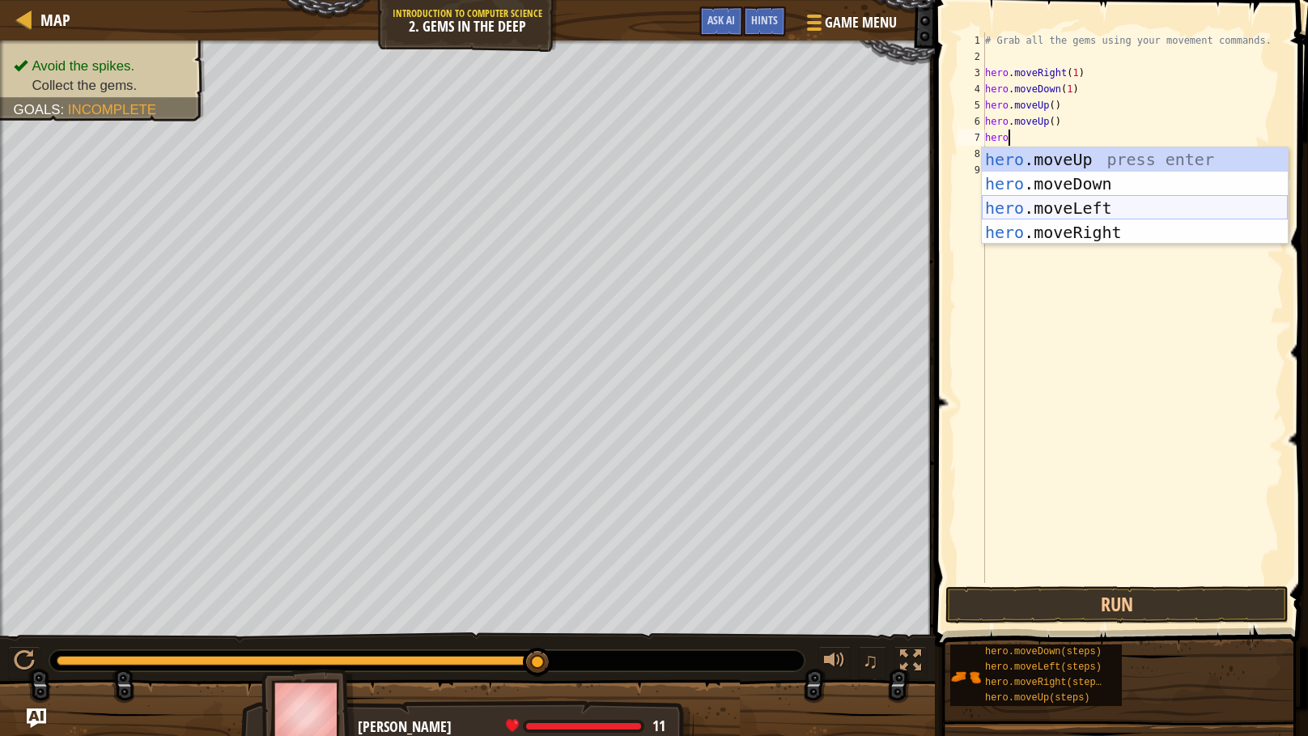
click at [1031, 201] on div "hero .moveUp press enter hero .moveDown press enter hero .moveLeft press enter …" at bounding box center [1135, 220] width 306 height 146
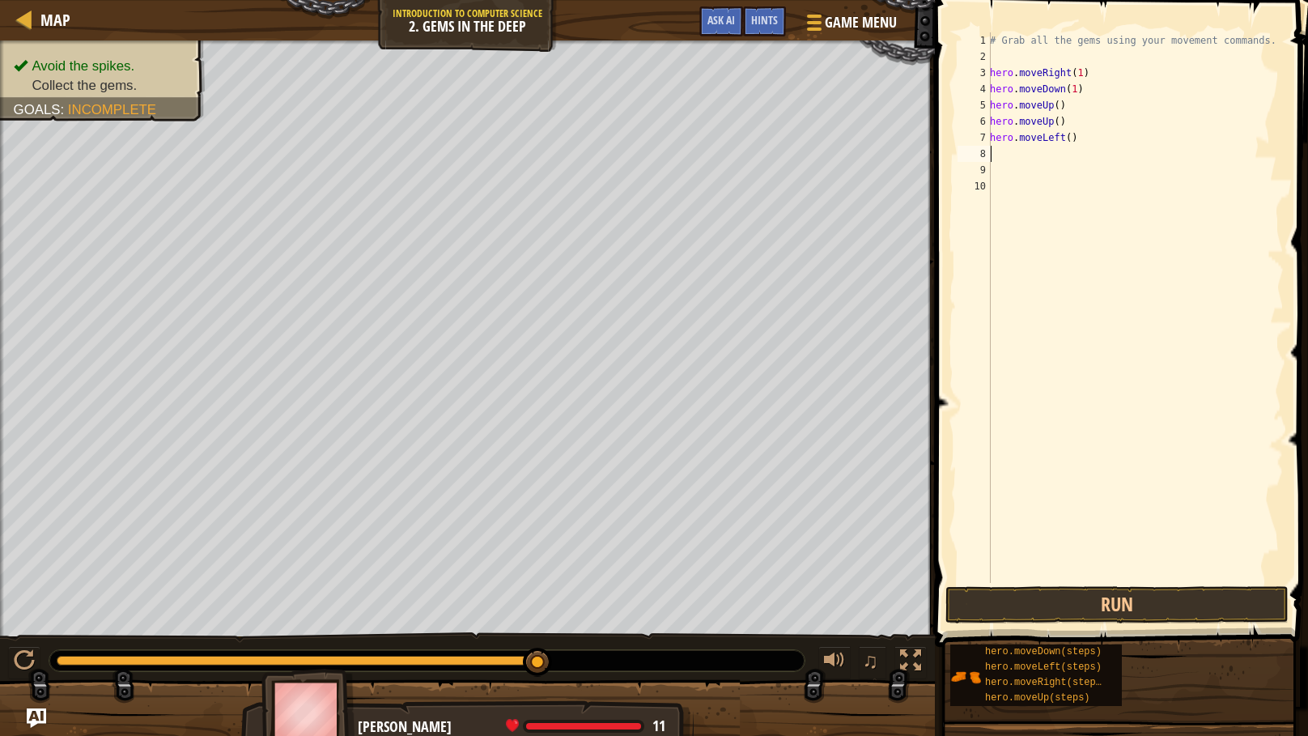
scroll to position [7, 0]
click at [1128, 599] on button "Run" at bounding box center [1116, 604] width 343 height 37
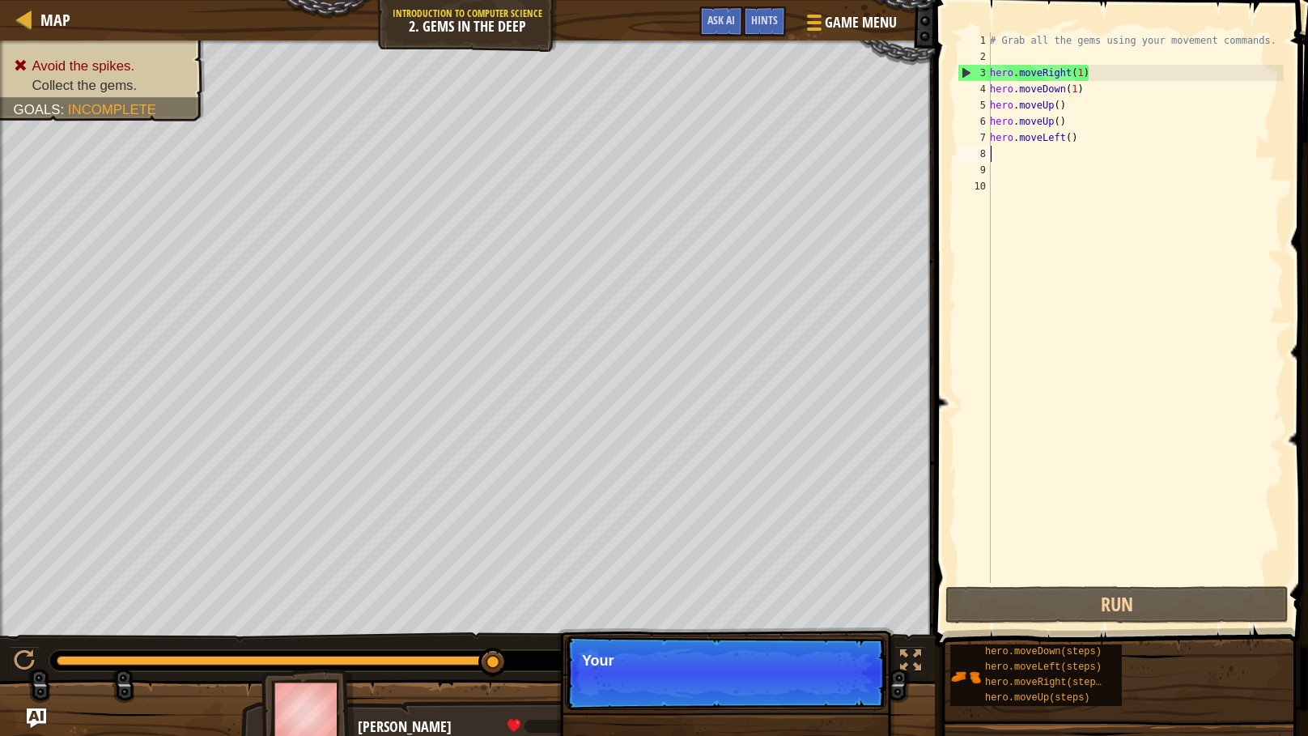
click at [1062, 102] on div "# Grab all the gems using your movement commands. hero . moveRight ( 1 ) hero .…" at bounding box center [1135, 323] width 297 height 583
click at [1060, 105] on div "# Grab all the gems using your movement commands. hero . moveRight ( 1 ) hero .…" at bounding box center [1135, 307] width 297 height 550
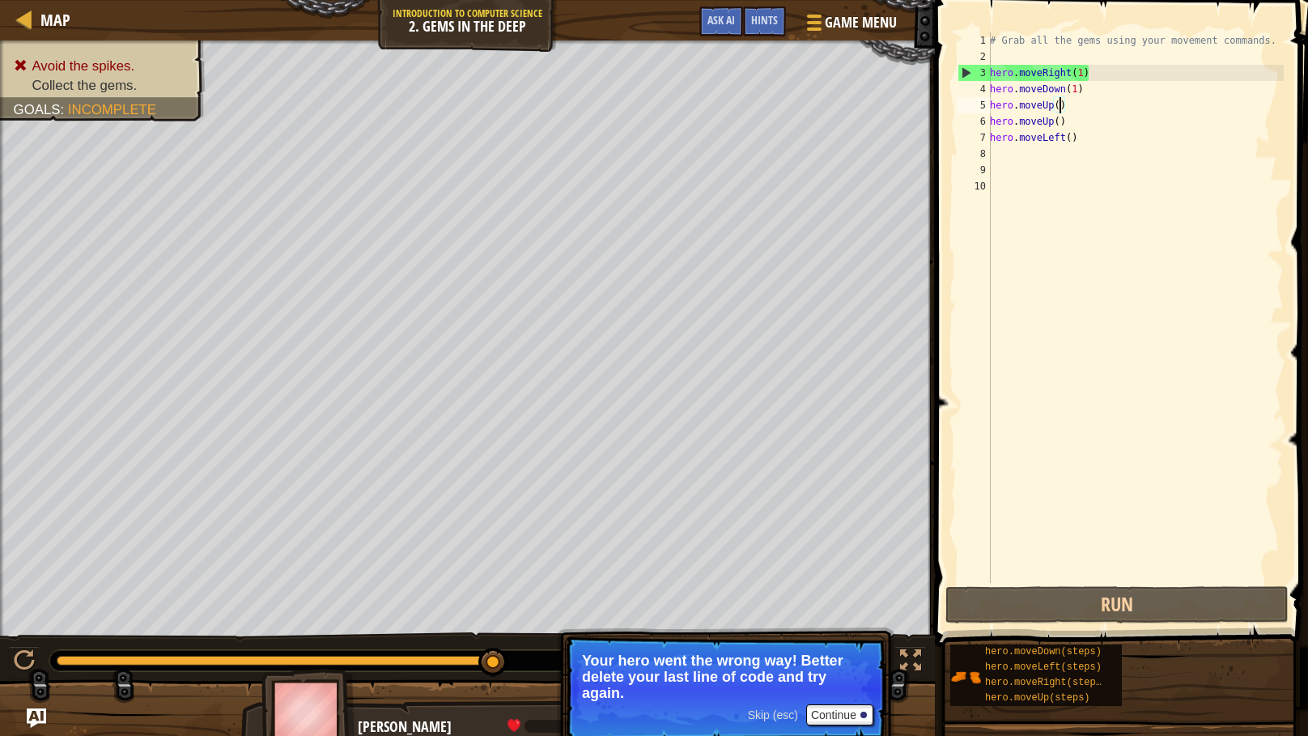
scroll to position [7, 5]
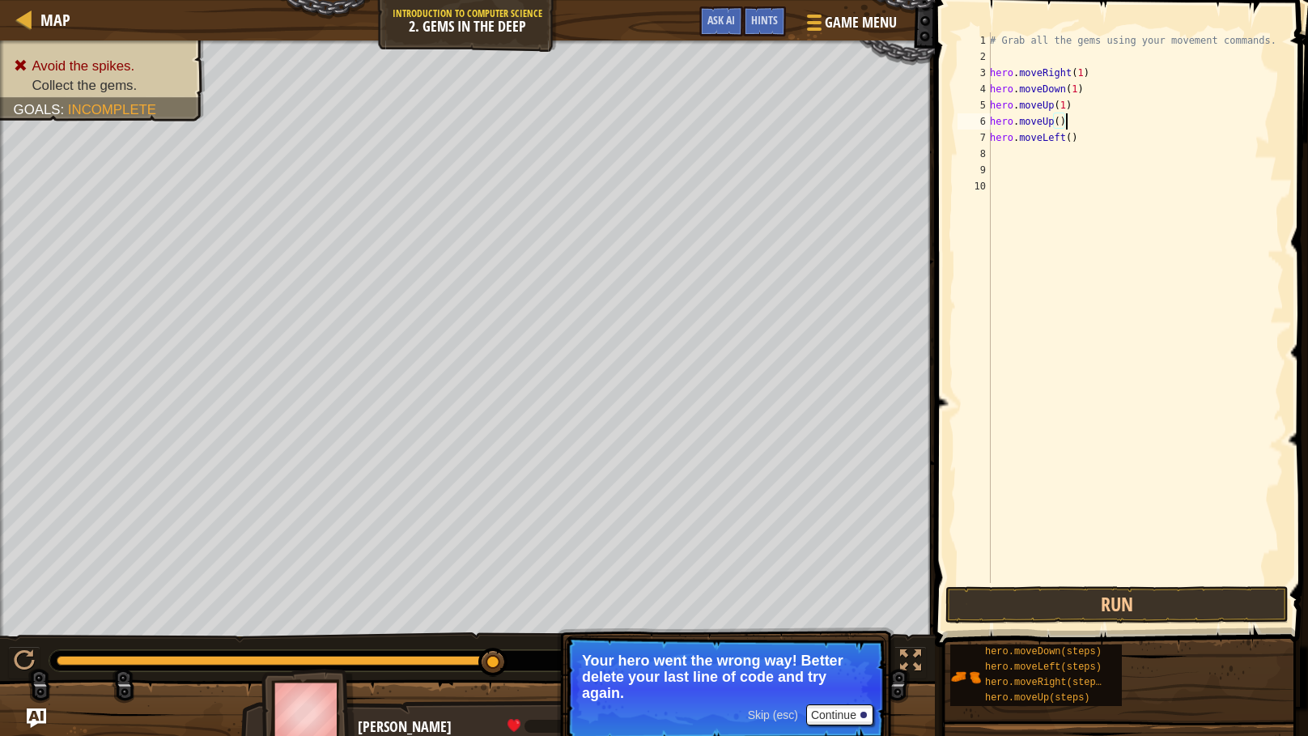
click at [1064, 121] on div "# Grab all the gems using your movement commands. hero . moveRight ( 1 ) hero .…" at bounding box center [1135, 323] width 297 height 583
click at [1060, 120] on div "# Grab all the gems using your movement commands. hero . moveRight ( 1 ) hero .…" at bounding box center [1135, 323] width 297 height 583
click at [1078, 117] on div "# Grab all the gems using your movement commands. hero . moveRight ( 1 ) hero .…" at bounding box center [1135, 323] width 297 height 583
click at [1063, 117] on div "# Grab all the gems using your movement commands. hero . moveRight ( 1 ) hero .…" at bounding box center [1135, 323] width 297 height 583
click at [1072, 139] on div "# Grab all the gems using your movement commands. hero . moveRight ( 1 ) hero .…" at bounding box center [1135, 323] width 297 height 583
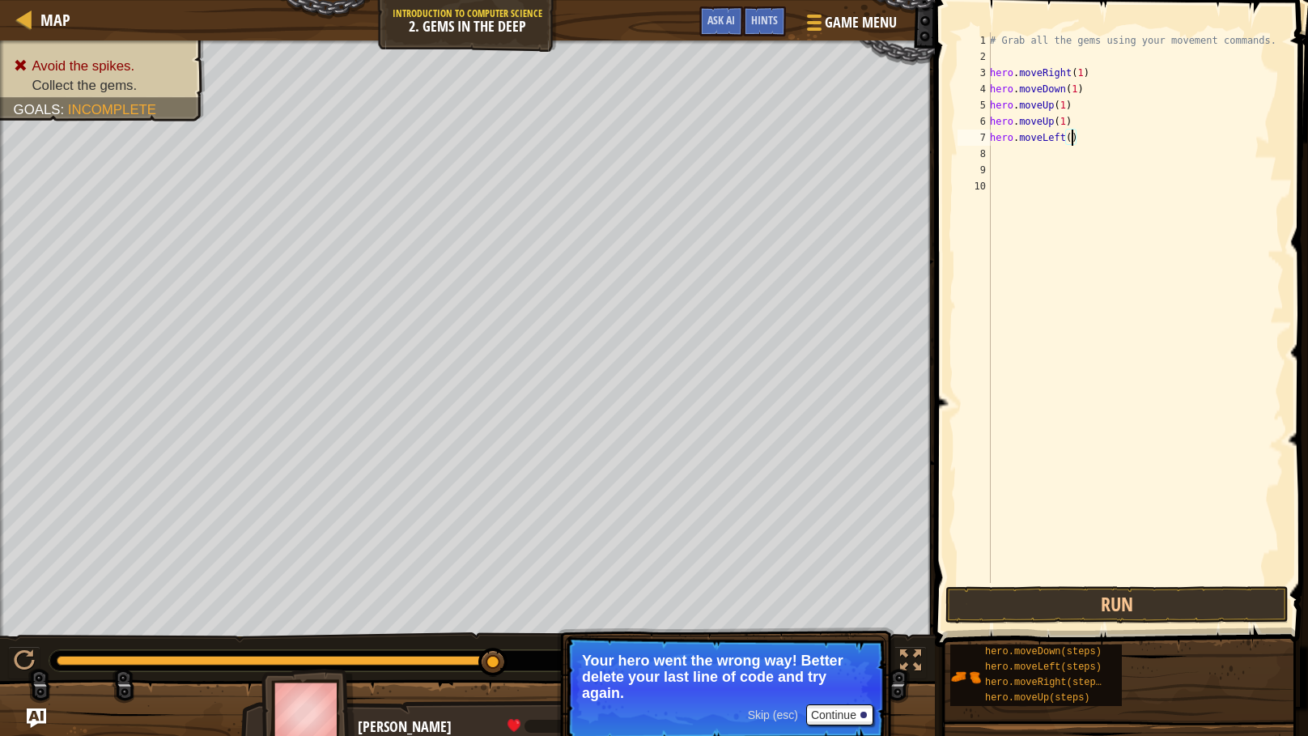
scroll to position [7, 6]
type textarea "hero.moveLeft(1)"
click at [1075, 597] on button "Run" at bounding box center [1116, 604] width 343 height 37
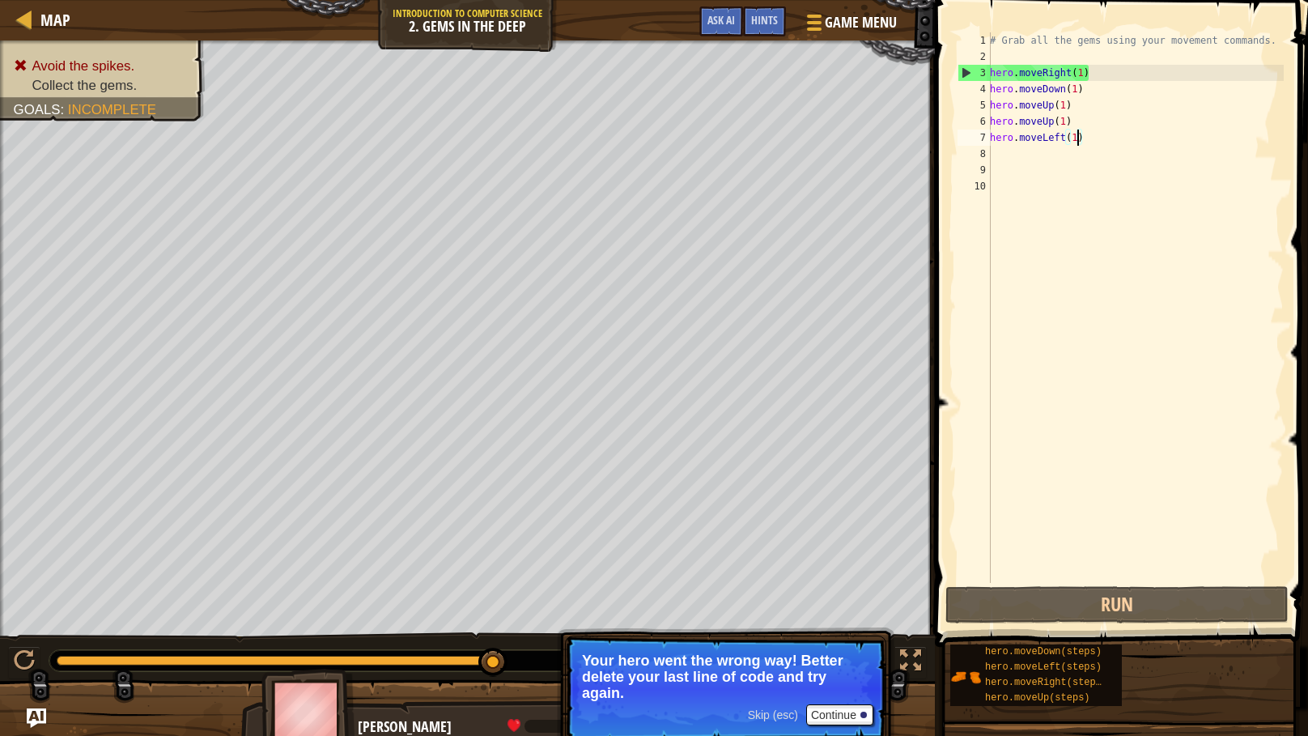
click at [1057, 147] on div "# Grab all the gems using your movement commands. hero . moveRight ( 1 ) hero .…" at bounding box center [1135, 323] width 297 height 583
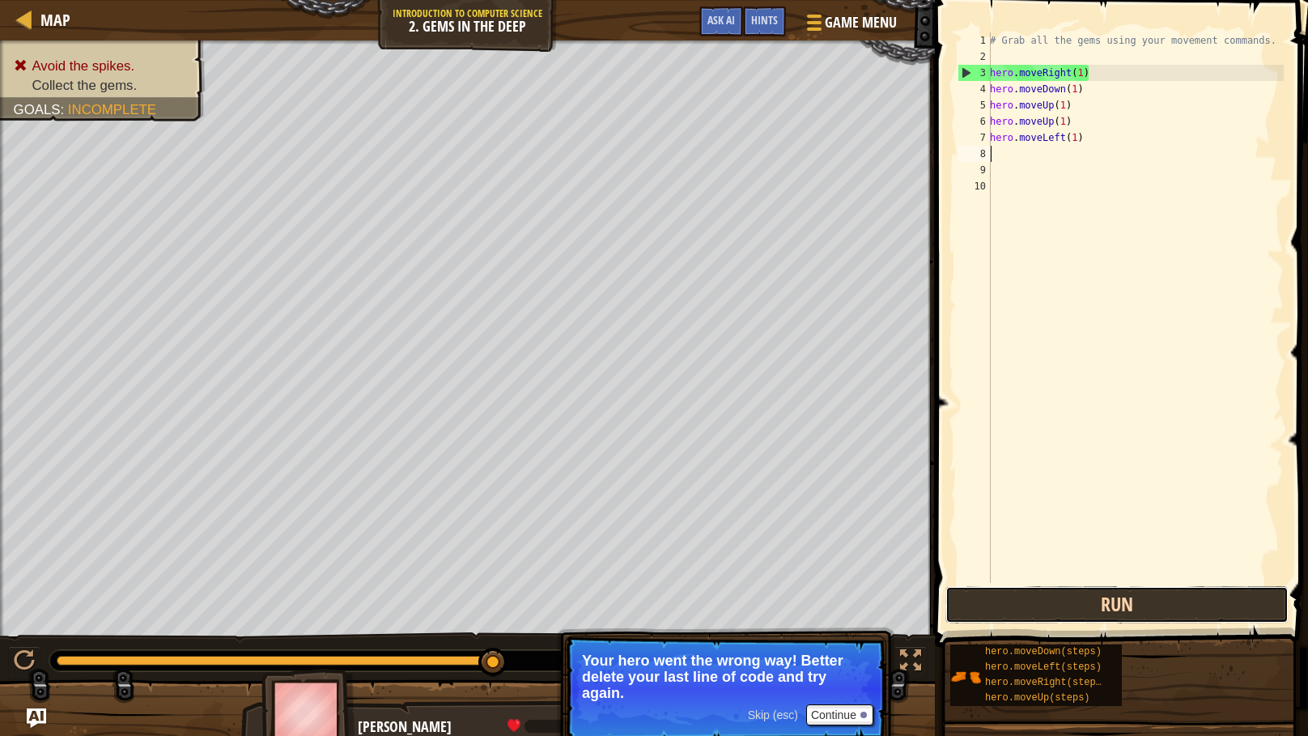
click at [1067, 599] on button "Run" at bounding box center [1116, 604] width 343 height 37
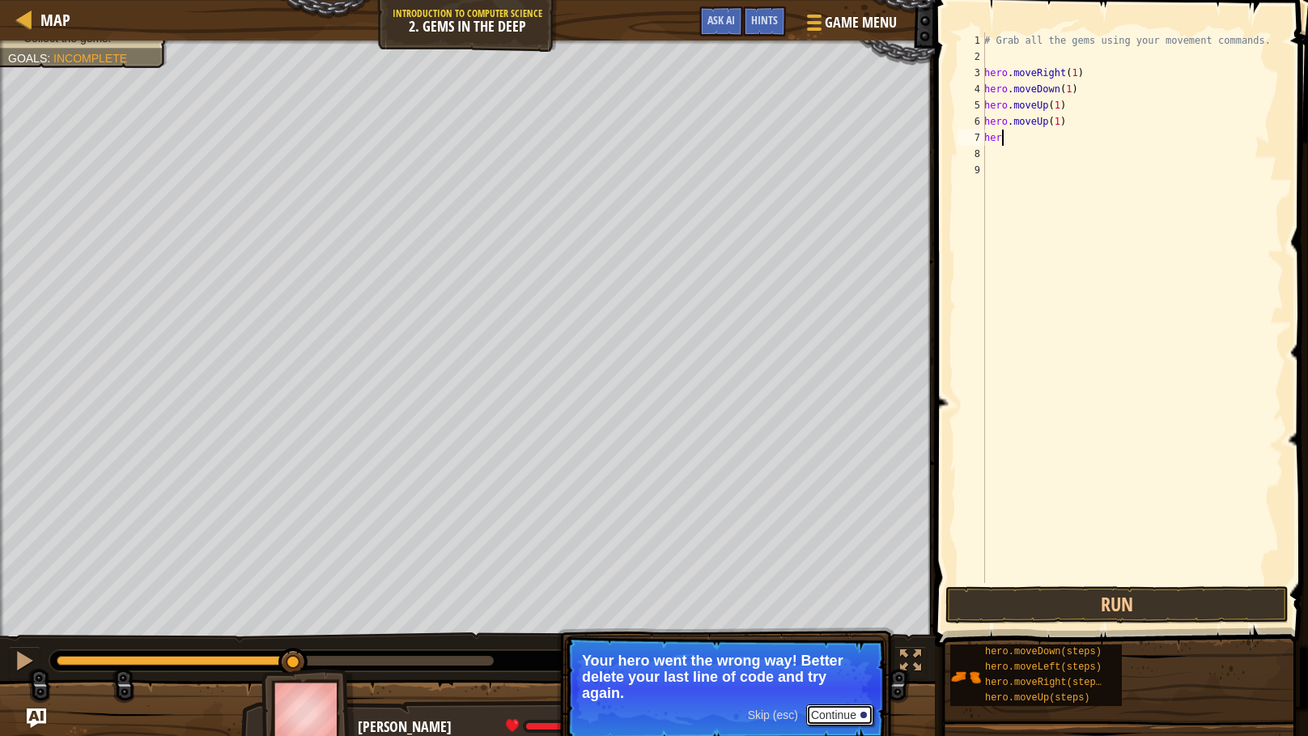
click at [835, 599] on button "Continue" at bounding box center [839, 714] width 67 height 21
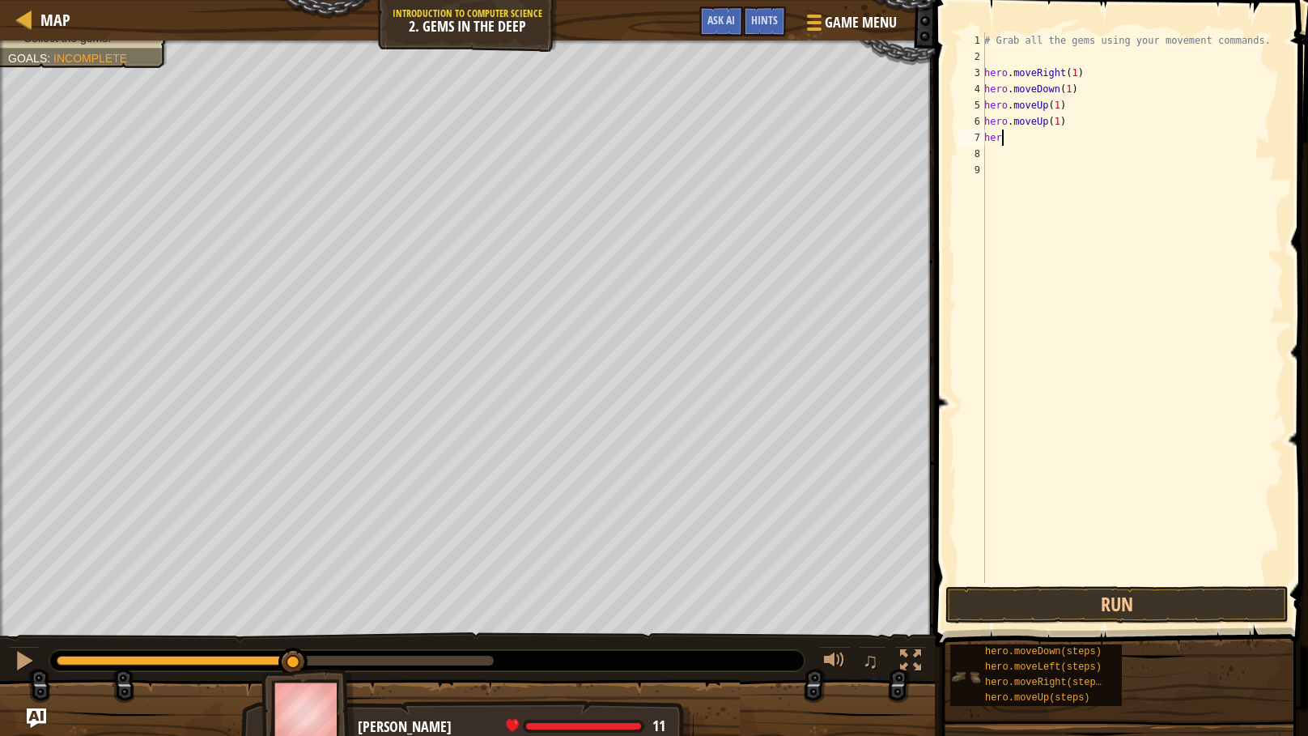
type textarea "h"
click at [1103, 158] on div "# Grab all the gems using your movement commands. hero . moveRight ( 1 ) hero .…" at bounding box center [1132, 323] width 303 height 583
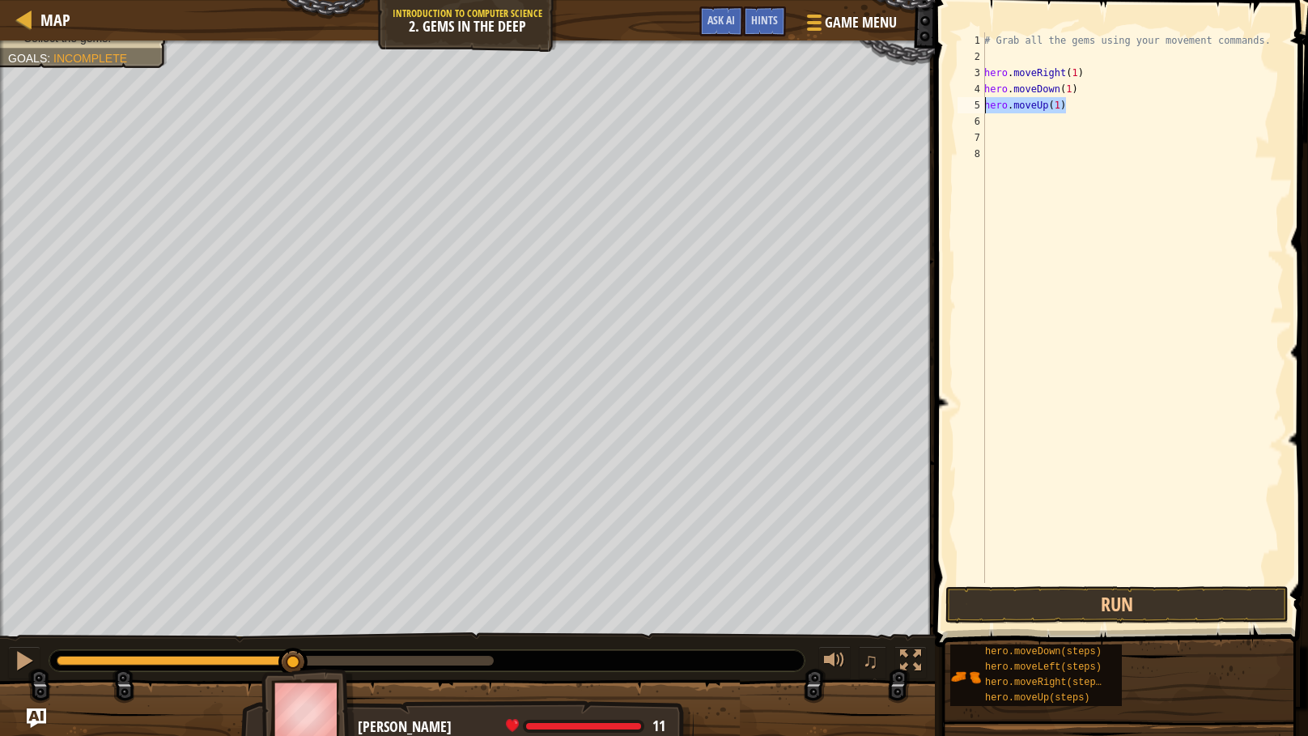
drag, startPoint x: 1104, startPoint y: 97, endPoint x: 962, endPoint y: 102, distance: 141.7
click at [962, 102] on div "1 2 3 4 5 6 7 8 # Grab all the gems using your movement commands. hero . moveRi…" at bounding box center [1118, 307] width 329 height 550
type textarea "hero.moveUp(1)"
click at [1064, 599] on button "Run" at bounding box center [1116, 604] width 343 height 37
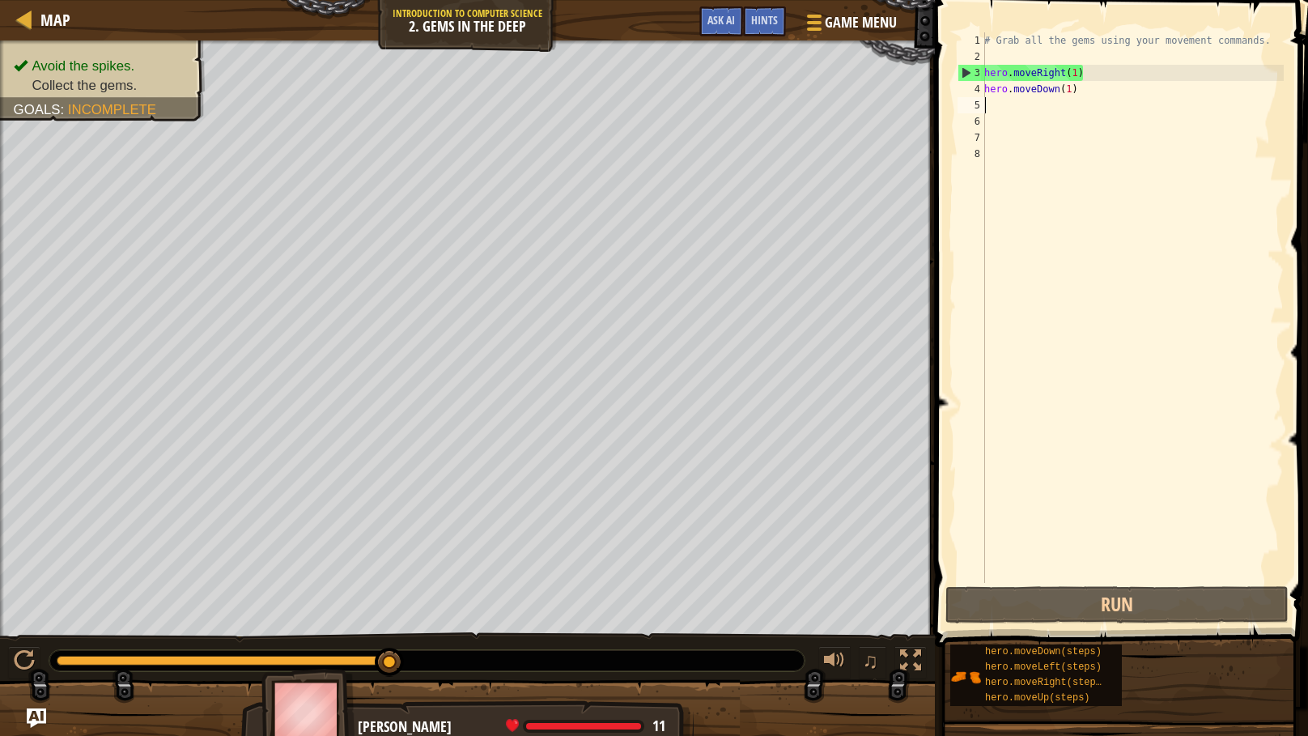
type textarea "he"
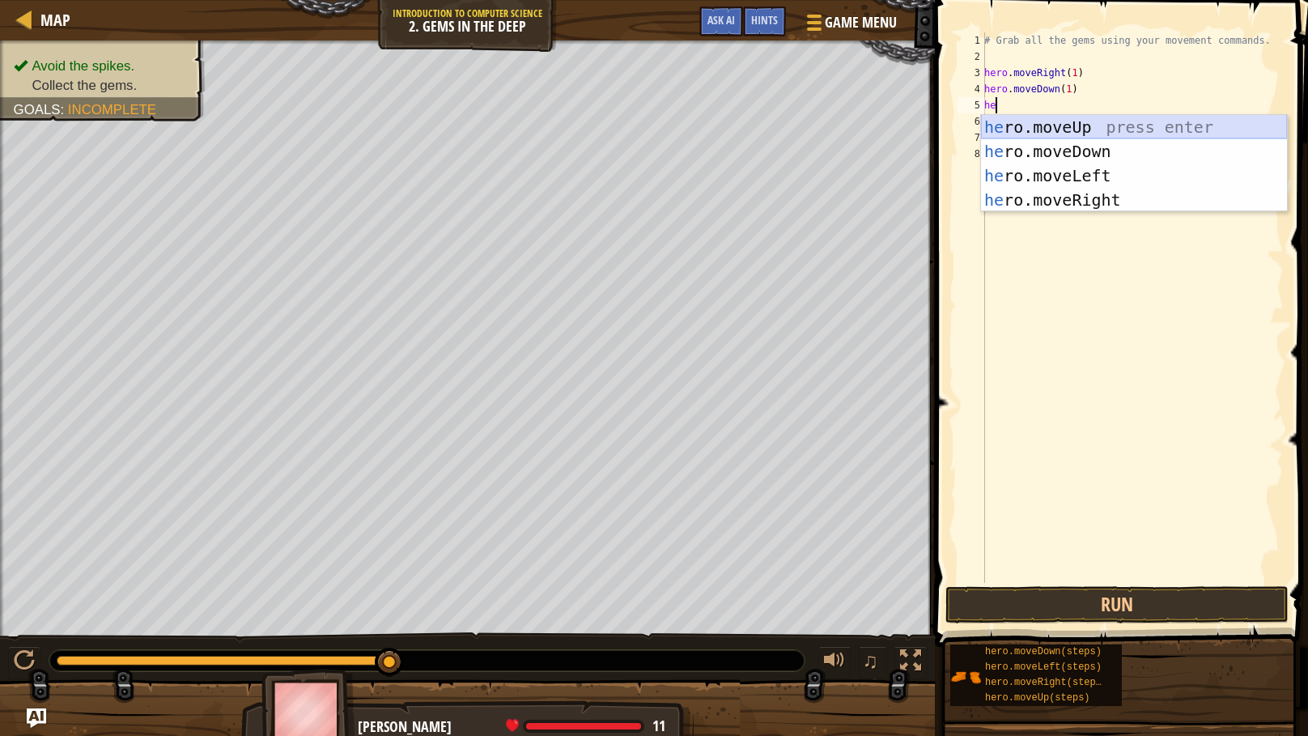
click at [1062, 125] on div "he ro.moveUp press enter he ro.moveDown press enter he ro.moveLeft press enter …" at bounding box center [1134, 188] width 306 height 146
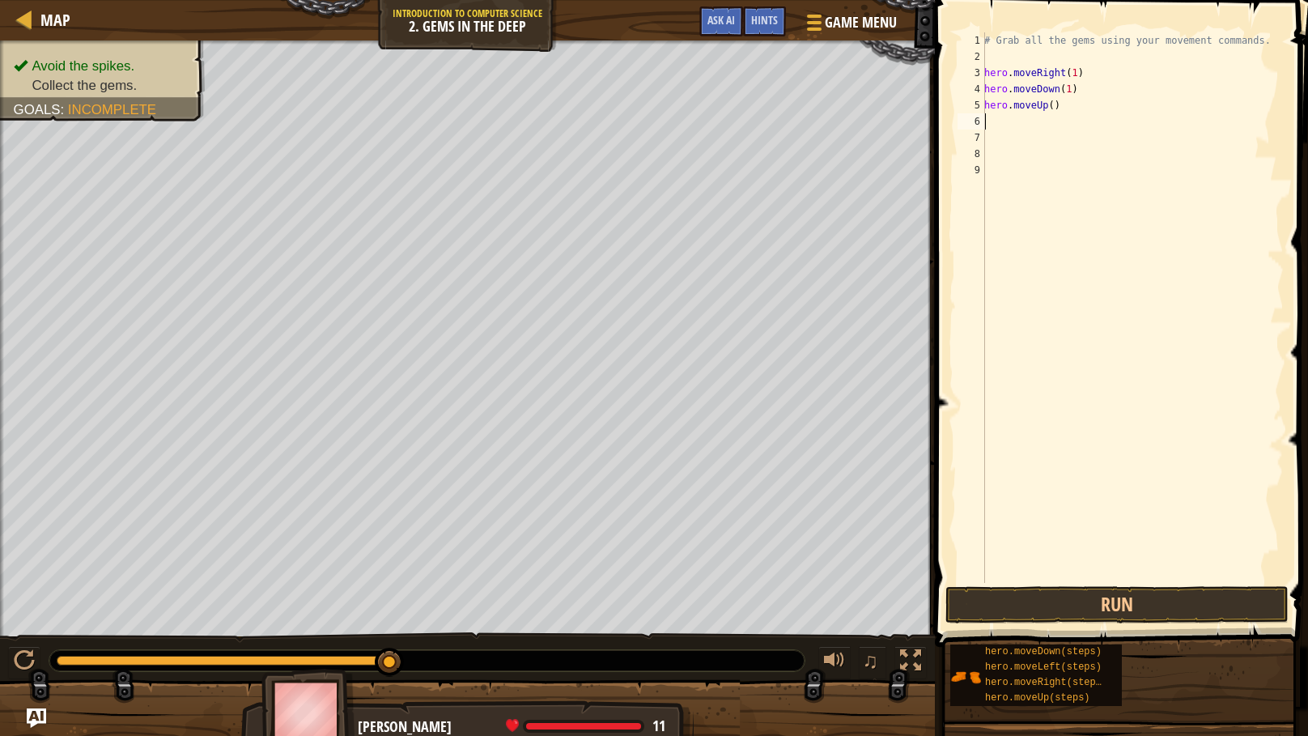
click at [1053, 103] on div "# Grab all the gems using your movement commands. hero . moveRight ( 1 ) hero .…" at bounding box center [1132, 323] width 303 height 583
type textarea "hero.moveUp(2)"
click at [1042, 588] on button "Run" at bounding box center [1116, 604] width 343 height 37
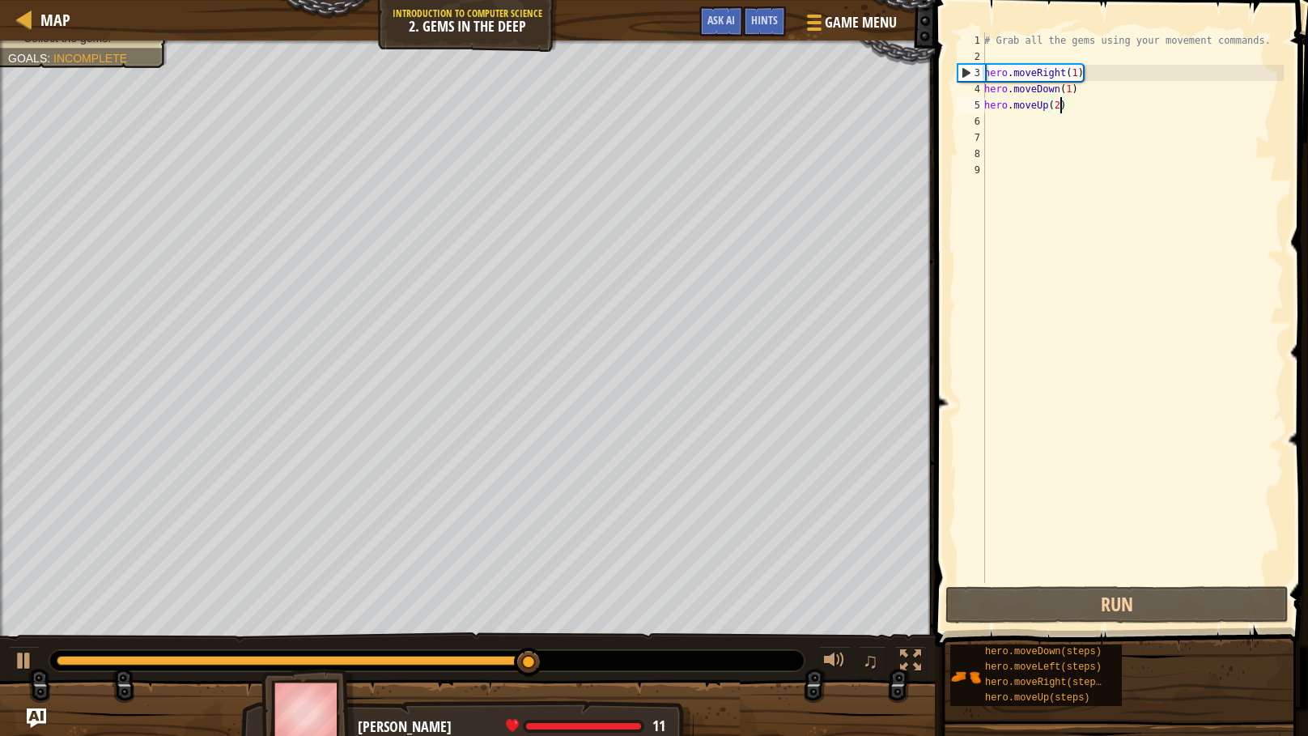
click at [994, 119] on div "# Grab all the gems using your movement commands. hero . moveRight ( 1 ) hero .…" at bounding box center [1132, 323] width 303 height 583
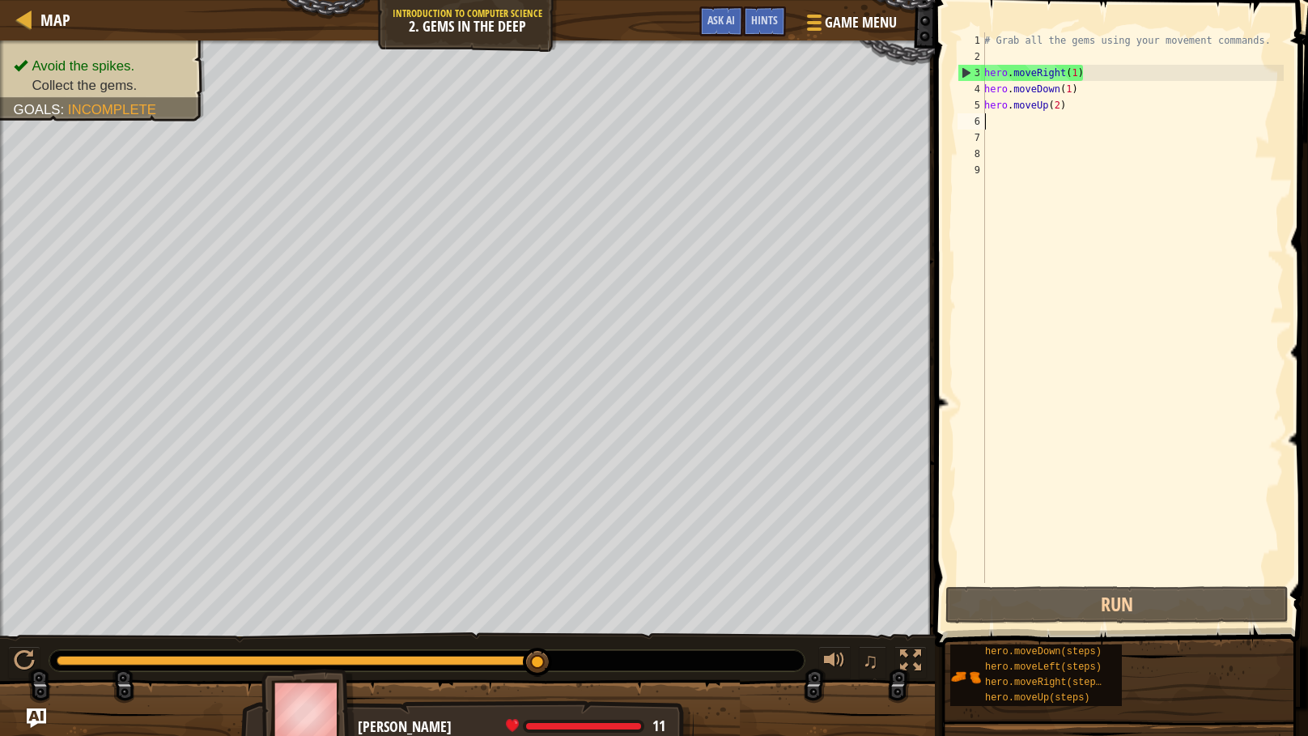
type textarea "h"
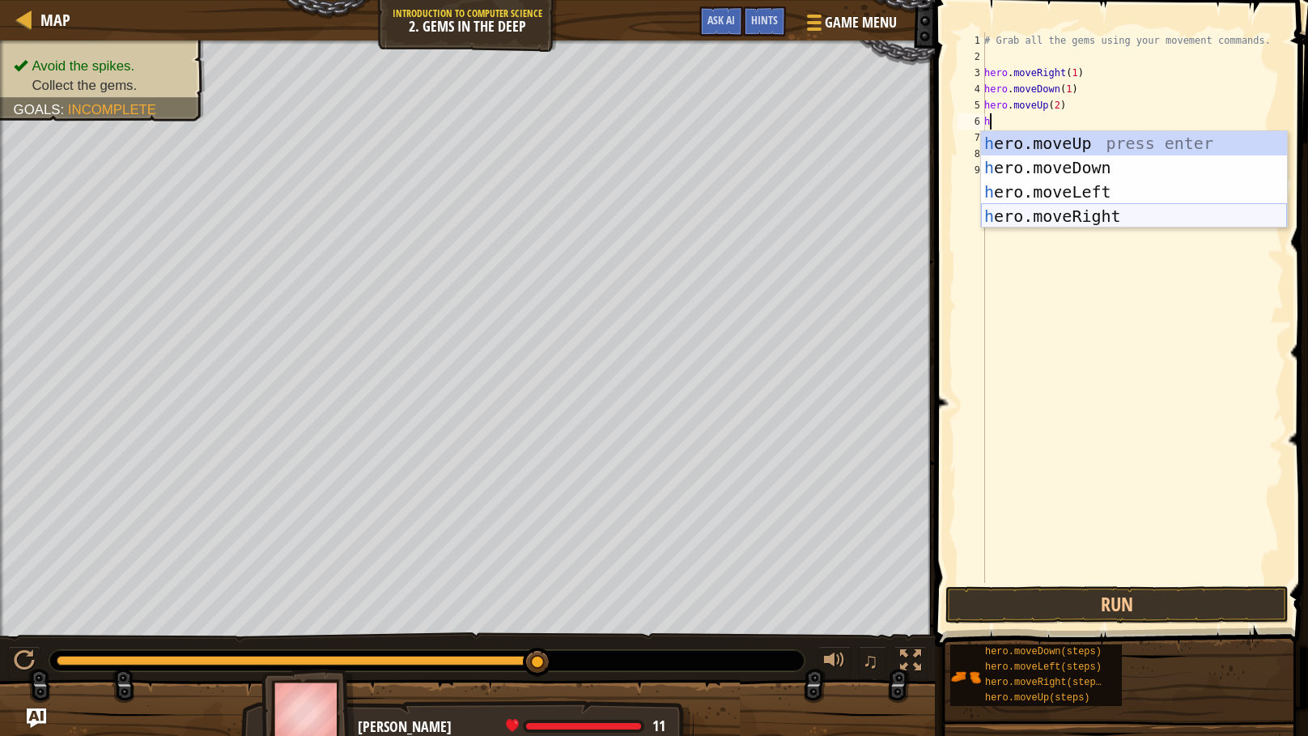
click at [1101, 219] on div "h ero.moveUp press enter h ero.moveDown press enter h ero.moveLeft press enter …" at bounding box center [1134, 204] width 306 height 146
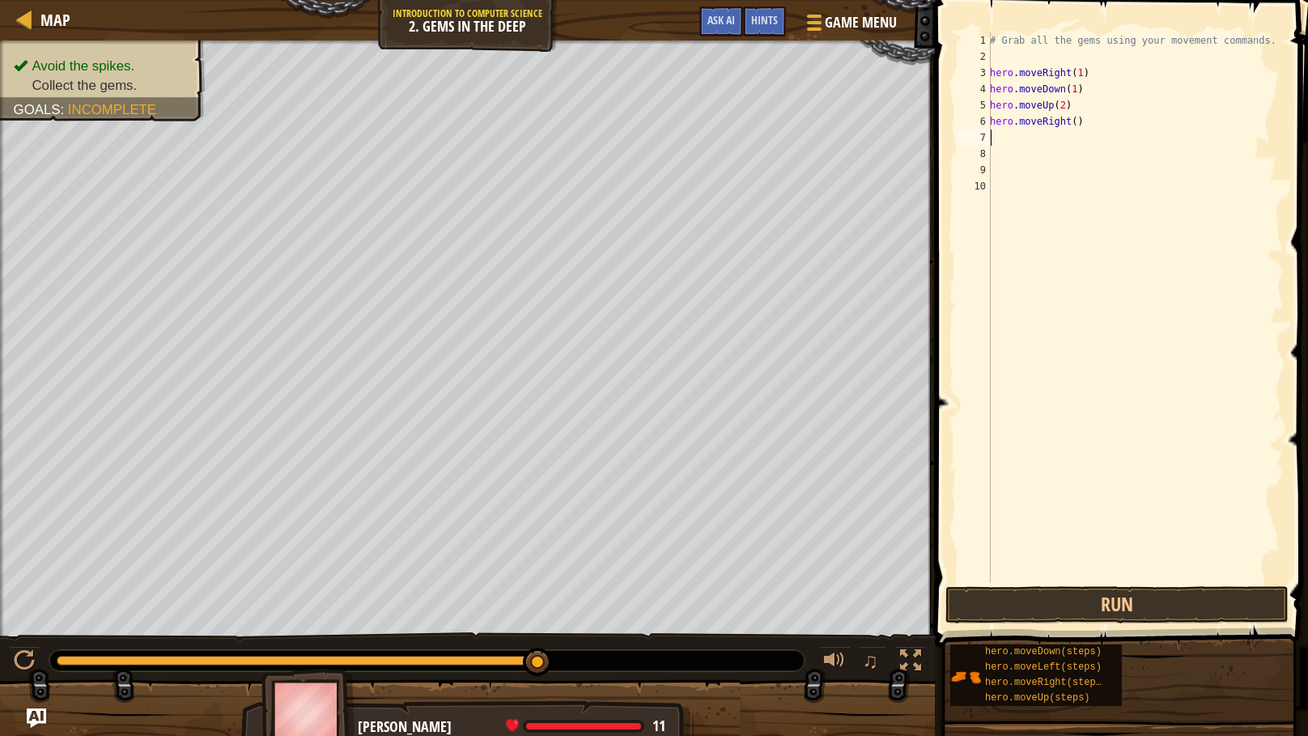
click at [1101, 219] on div "# Grab all the gems using your movement commands. hero . moveRight ( 1 ) hero .…" at bounding box center [1135, 323] width 297 height 583
click at [986, 599] on button "Run" at bounding box center [1116, 604] width 343 height 37
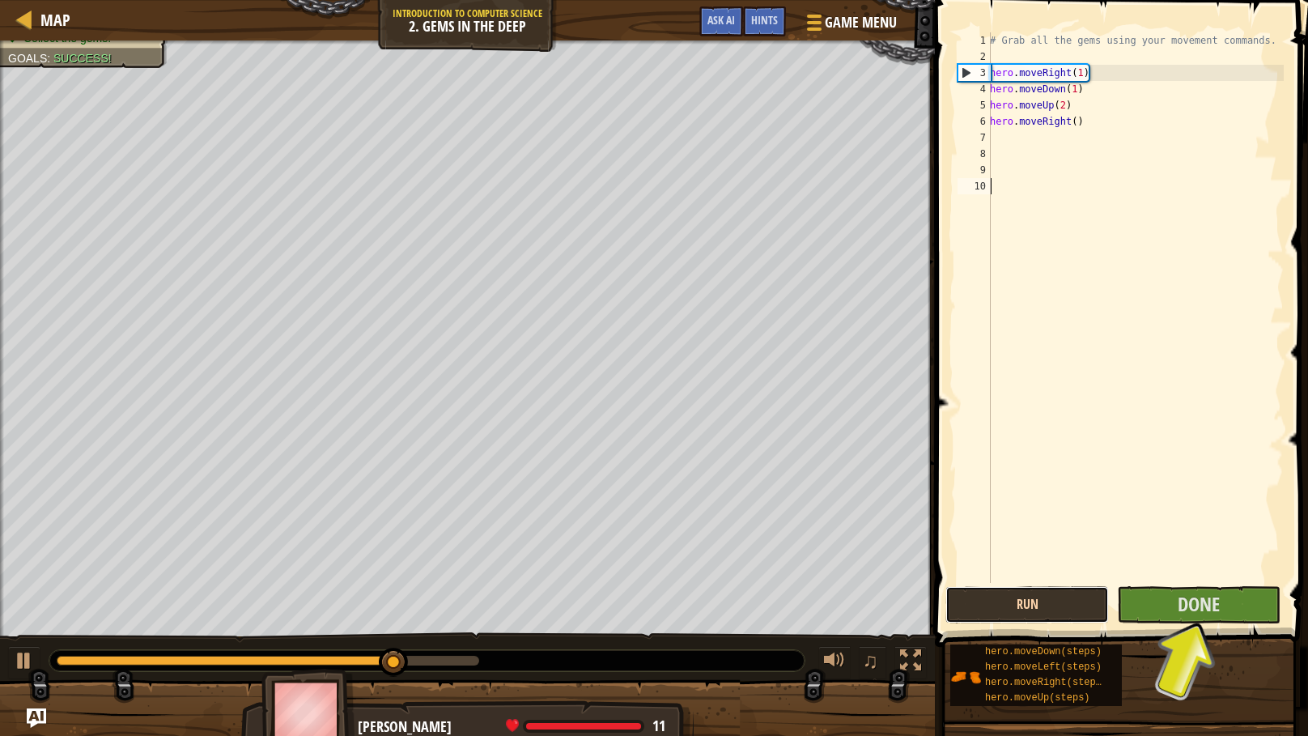
click at [986, 599] on button "Run" at bounding box center [1027, 604] width 164 height 37
click at [1154, 590] on button "Done" at bounding box center [1199, 604] width 164 height 37
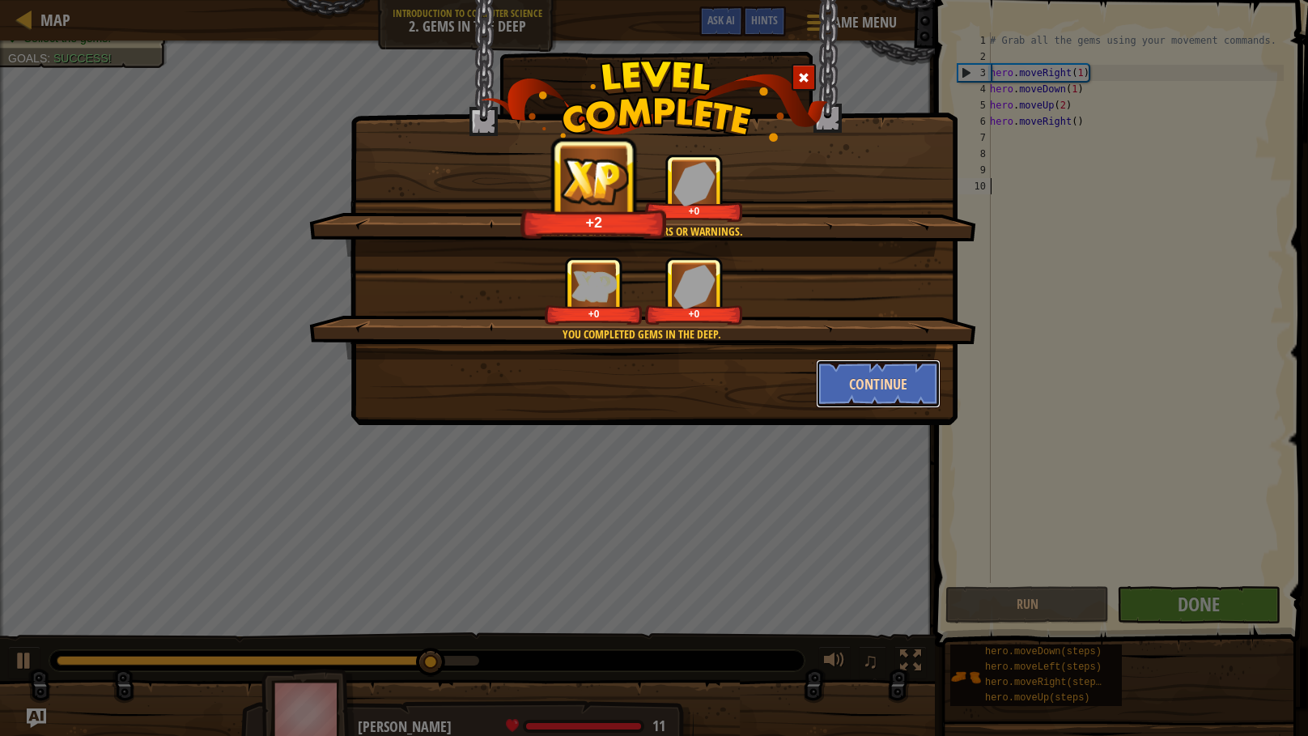
click at [895, 386] on button "Continue" at bounding box center [878, 383] width 125 height 49
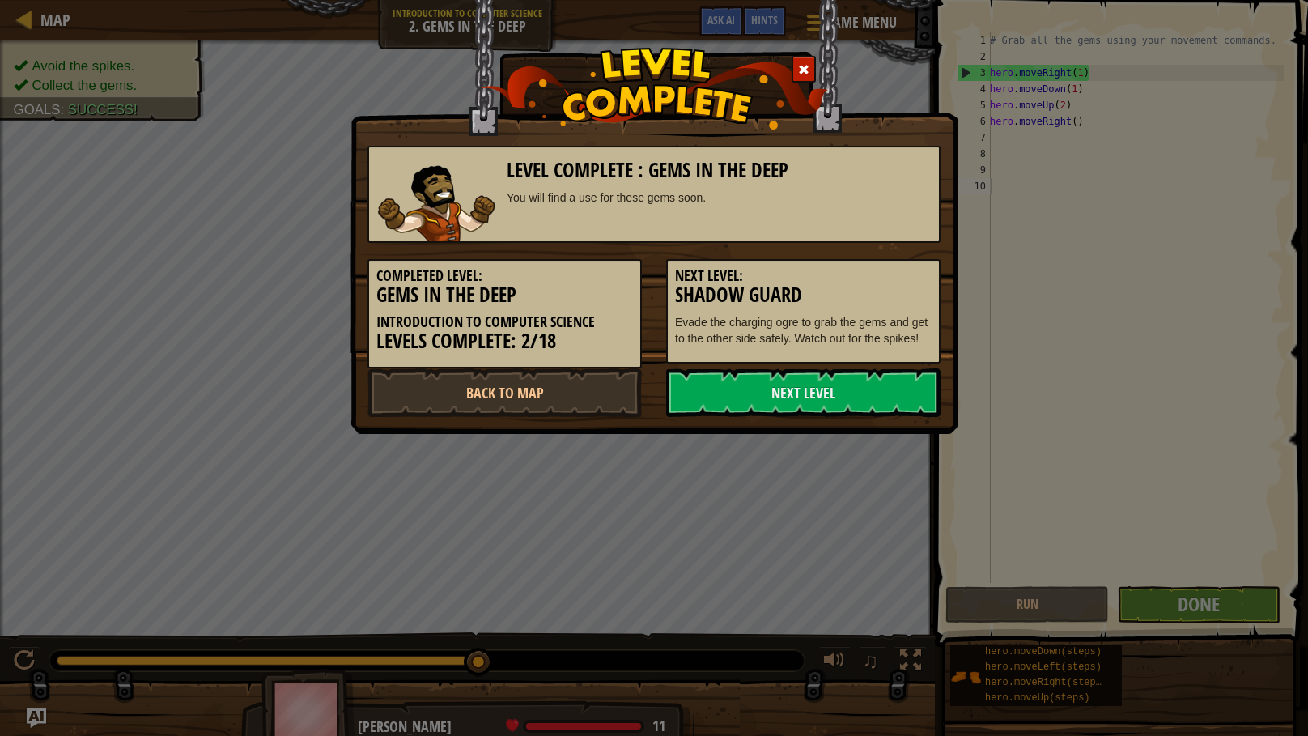
click at [895, 386] on link "Next Level" at bounding box center [803, 392] width 274 height 49
